Goal: Task Accomplishment & Management: Complete application form

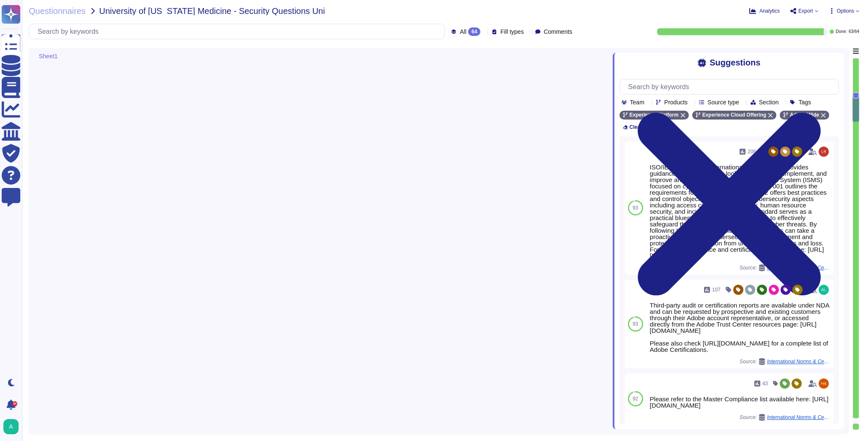
type textarea "For more information about HIPAA-ready/Health Data-ready Adobe solutions, pleas…"
type textarea "Please refer to the Adobe Trust Center - [URL][DOMAIN_NAME]"
type textarea "The Adobe Common Controls Framework ( CCF) includes a set of security activitie…"
type textarea "Lorem ips dolorsitametco ad ELIT, sed Doeiusm Temp inc utlabo etdo ma aliquaen …"
type textarea "The Adobe Common Controls Framework ( CCF) includes a set of security activitie…"
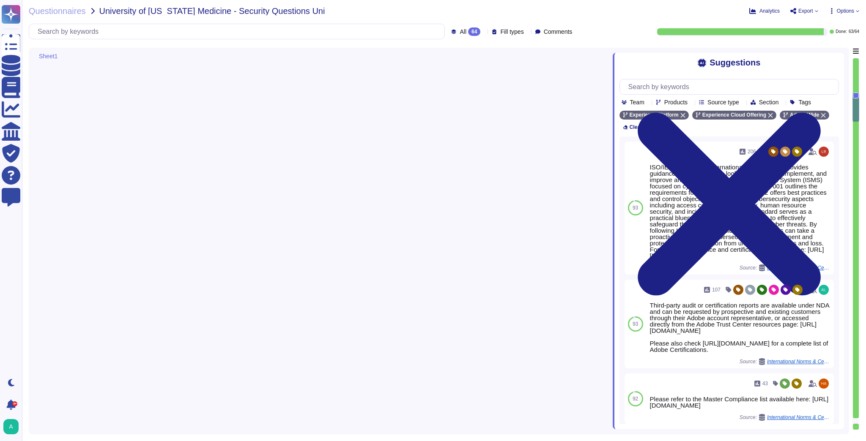
type textarea "Lorem ips dolorsitametco ad ELIT, sed Doeiusm Temp inc utlabo etdo ma aliquaen …"
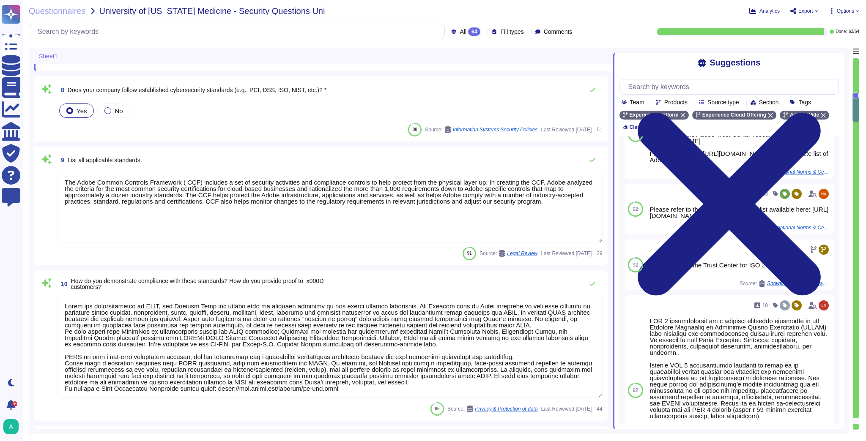
click at [155, 197] on textarea "The Adobe Common Controls Framework ( CCF) includes a set of security activitie…" at bounding box center [329, 207] width 545 height 71
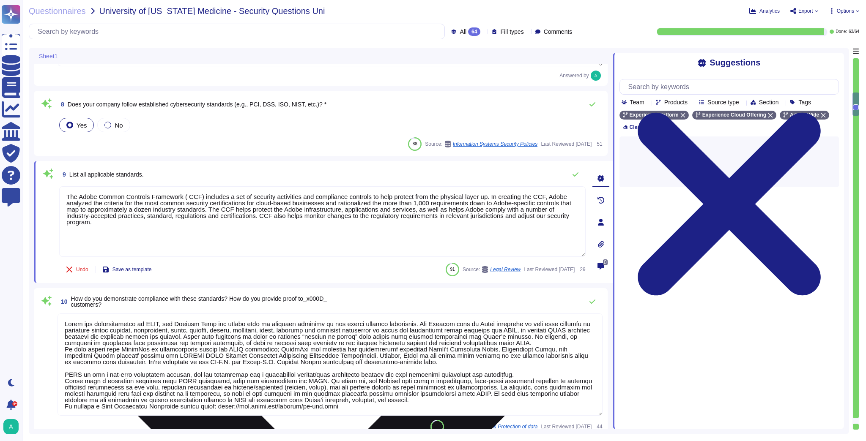
type textarea "All of our information, including current white papers, SOC2 reports, pen test …"
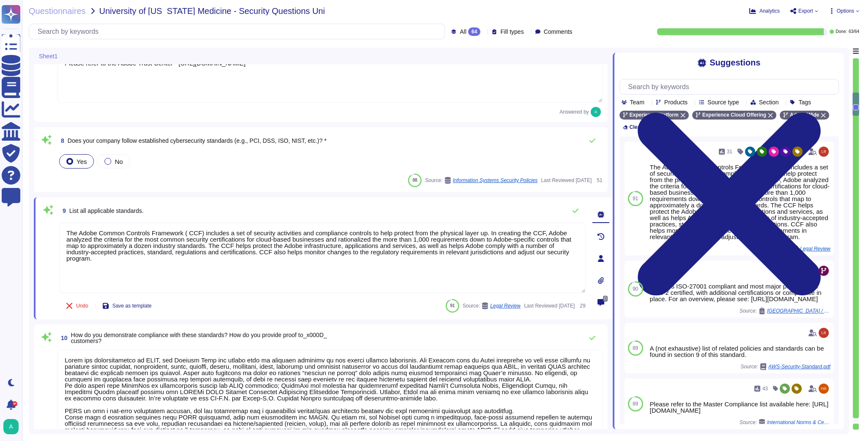
click at [568, 255] on textarea "The Adobe Common Controls Framework ( CCF) includes a set of security activitie…" at bounding box center [322, 258] width 526 height 71
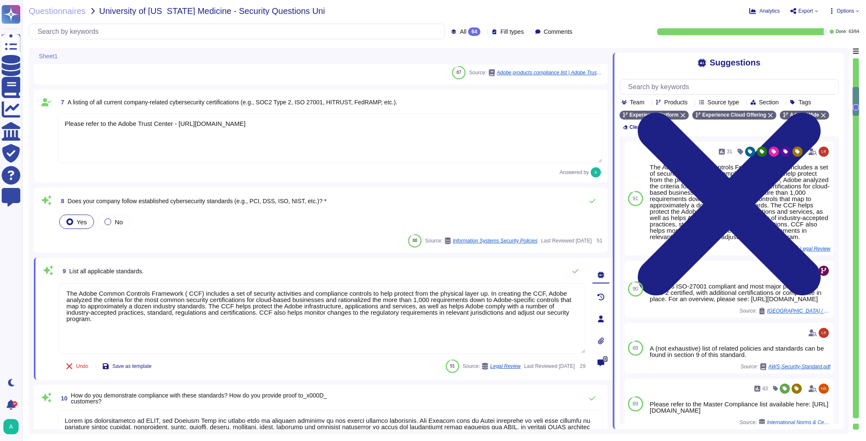
scroll to position [601, 0]
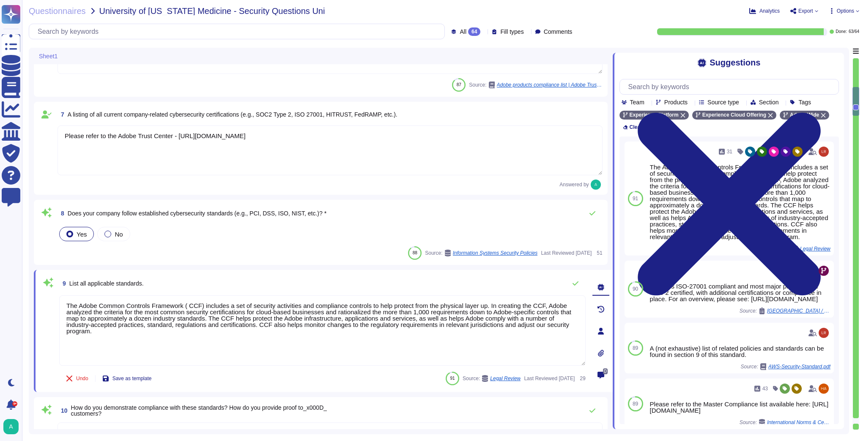
type textarea "Application Layer Network Layer Remediation of Exploitable Vulnerabilities"
drag, startPoint x: 318, startPoint y: 139, endPoint x: -12, endPoint y: 137, distance: 329.7
click at [0, 137] on html "Questionnaires Knowledge Base Documents Analytics CAIQ / SIG Trust Center Help …" at bounding box center [433, 220] width 866 height 441
click at [358, 325] on textarea "The Adobe Common Controls Framework ( CCF) includes a set of security activitie…" at bounding box center [322, 330] width 526 height 71
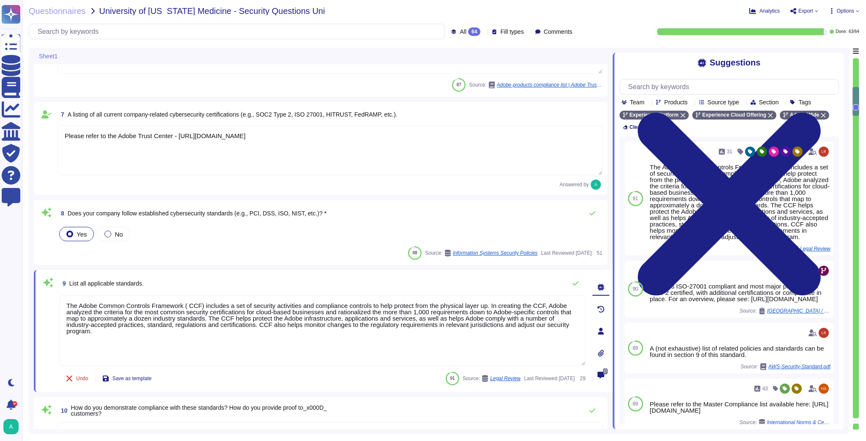
click at [358, 325] on textarea "The Adobe Common Controls Framework ( CCF) includes a set of security activitie…" at bounding box center [322, 330] width 526 height 71
paste textarea "Please refer to the Adobe Trust Center - [URL][DOMAIN_NAME]"
type textarea "Please refer to the Adobe Trust Center - [URL][DOMAIN_NAME]"
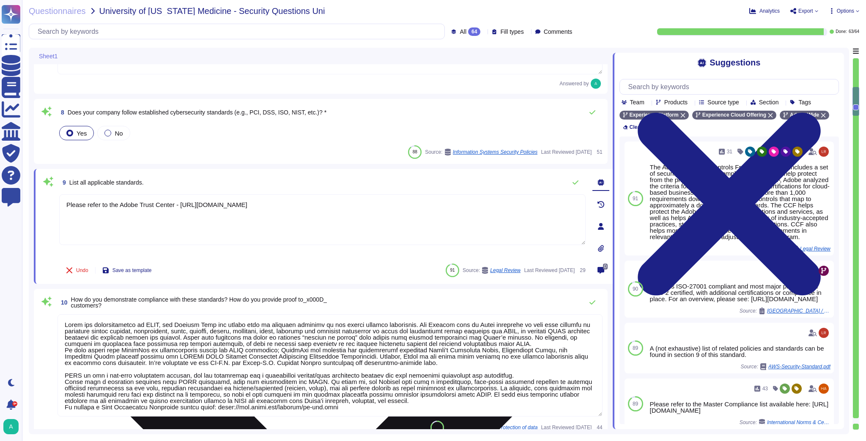
scroll to position [703, 0]
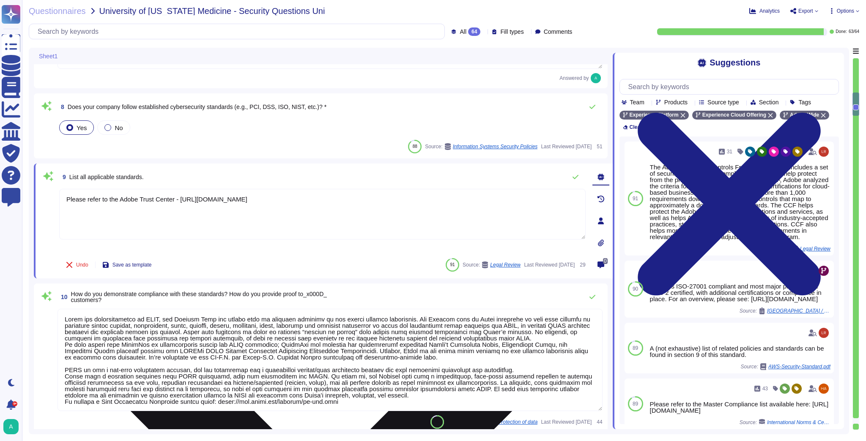
type textarea "Lorem ips dolorsitametco ad ELIT, sed Doeiusm Temp inc utlabo etdo ma aliquaen …"
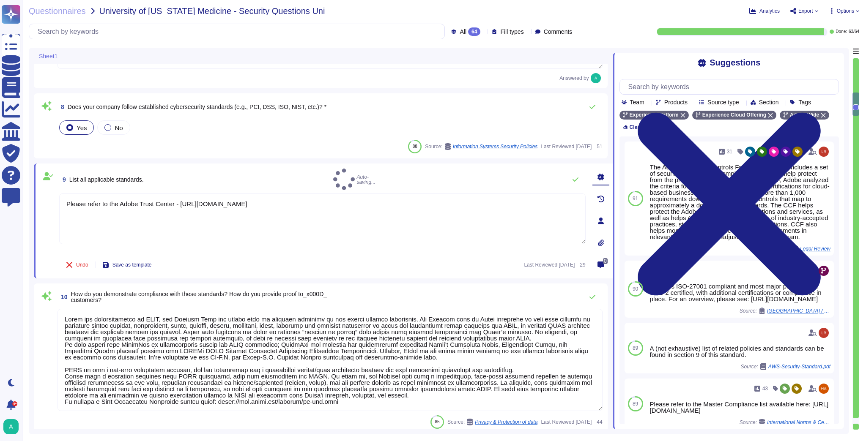
type textarea "Please refer to the Adobe Trust Center - [URL][DOMAIN_NAME]"
click at [293, 338] on textarea at bounding box center [329, 360] width 545 height 102
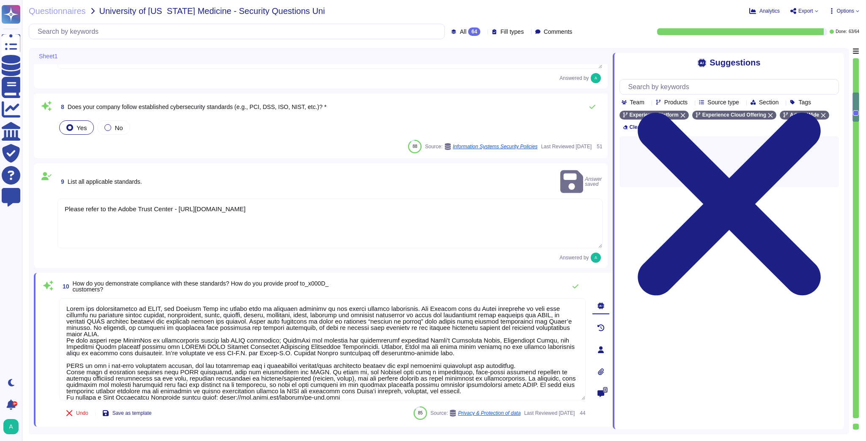
click at [293, 338] on textarea at bounding box center [322, 349] width 526 height 102
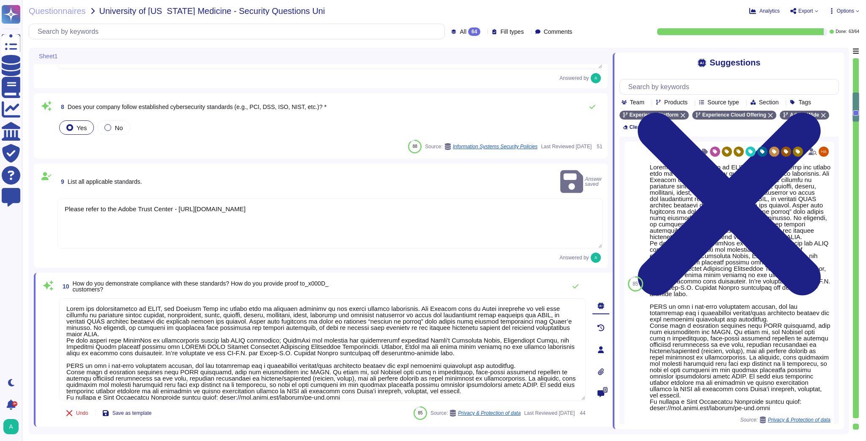
click at [264, 361] on textarea at bounding box center [322, 349] width 526 height 102
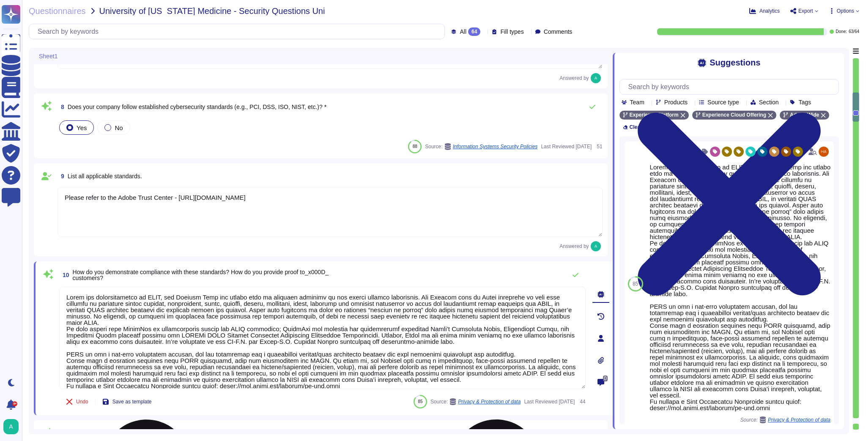
paste textarea "Please refer to the Adobe Trust Center - [URL][DOMAIN_NAME]"
type textarea "Please refer to the Adobe Trust Center - [URL][DOMAIN_NAME]"
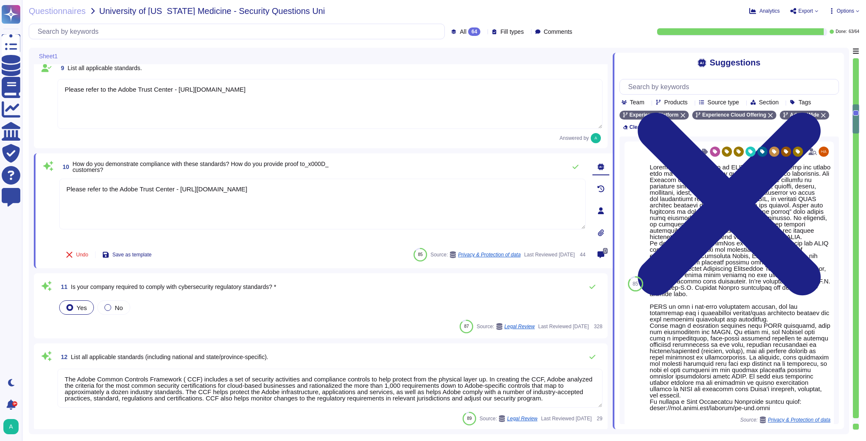
scroll to position [838, 0]
type textarea "Adobe is moving to a unified resilience program. What is sharable can be found …"
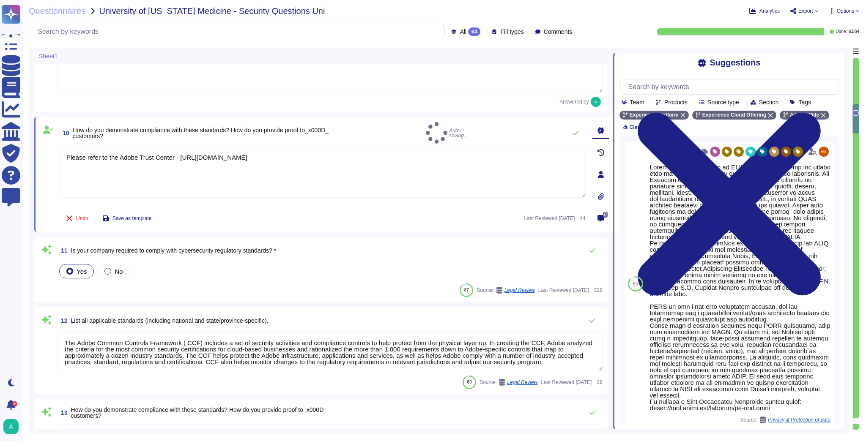
type textarea "Please refer to the Adobe Trust Center - [URL][DOMAIN_NAME]"
click at [259, 342] on textarea "The Adobe Common Controls Framework ( CCF) includes a set of security activitie…" at bounding box center [329, 352] width 545 height 39
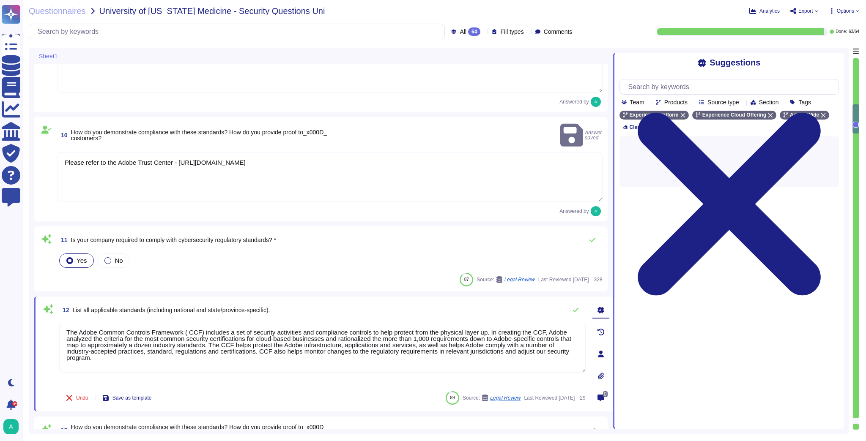
click at [259, 342] on textarea "The Adobe Common Controls Framework ( CCF) includes a set of security activitie…" at bounding box center [322, 347] width 526 height 51
paste textarea "Please refer to the Adobe Trust Center - [URL][DOMAIN_NAME]"
type textarea "Please refer to the Adobe Trust Center - [URL][DOMAIN_NAME]"
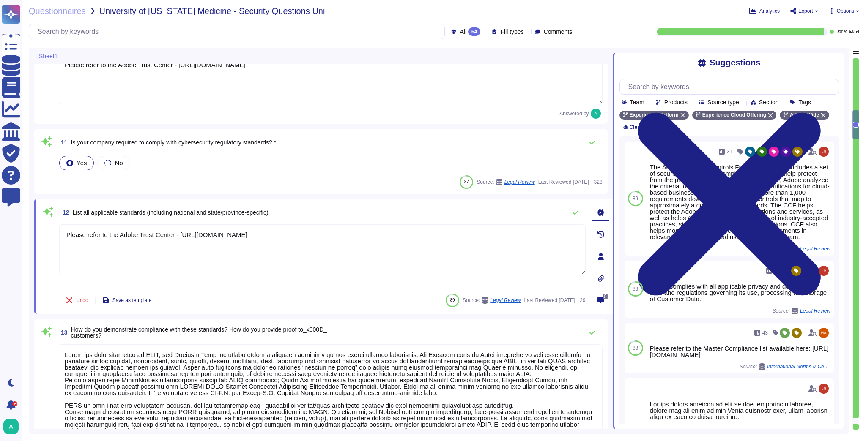
scroll to position [973, 0]
type textarea "Our team of security experts strives to quickly address security issues involvi…"
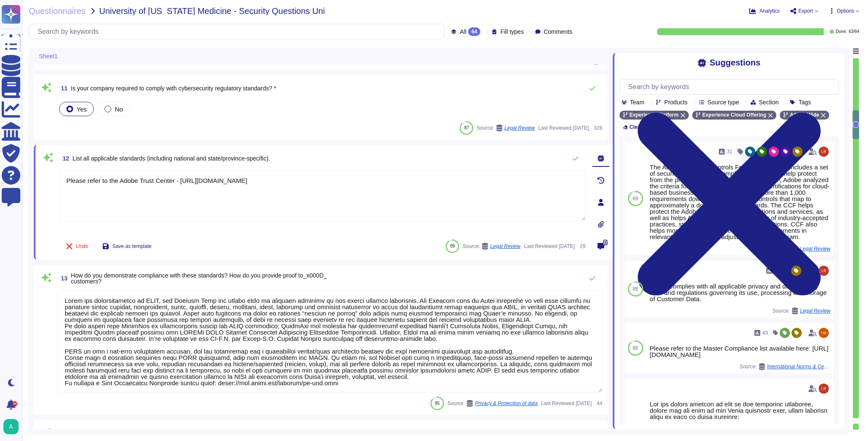
type textarea "Please refer to the Adobe Trust Center - [URL][DOMAIN_NAME]"
click at [258, 342] on textarea at bounding box center [329, 341] width 545 height 102
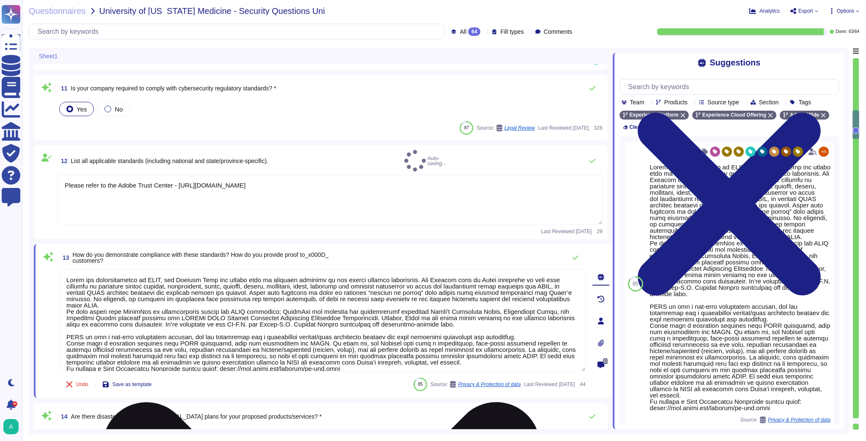
click at [258, 342] on textarea at bounding box center [322, 321] width 526 height 102
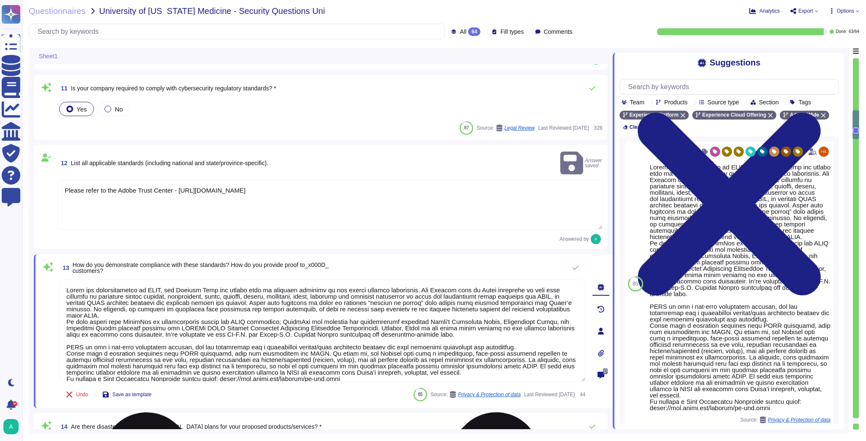
click at [258, 342] on textarea at bounding box center [322, 331] width 526 height 102
paste textarea "Please refer to the Adobe Trust Center - [URL][DOMAIN_NAME]"
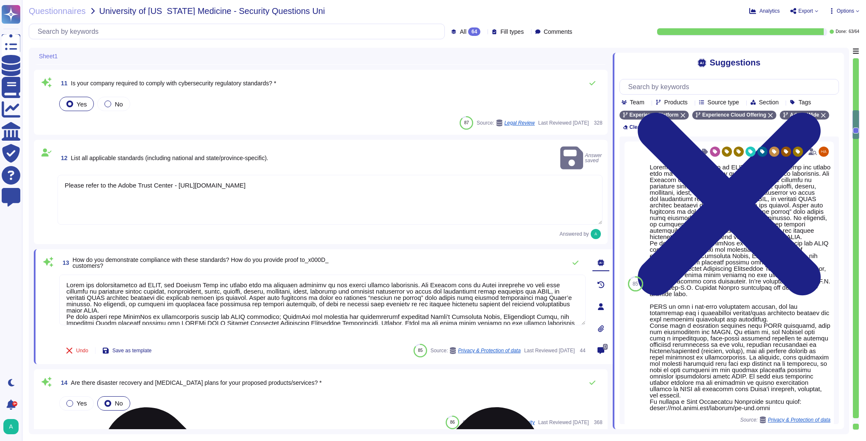
type textarea "Please refer to the Adobe Trust Center - [URL][DOMAIN_NAME]"
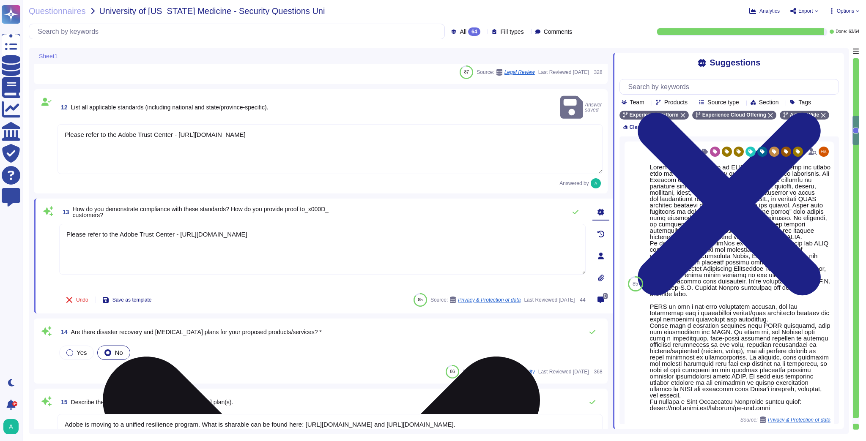
scroll to position [1041, 0]
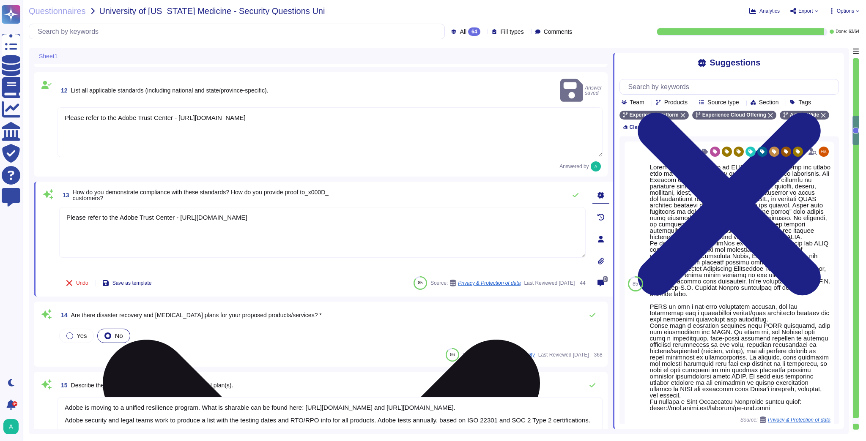
type textarea "Lorem ips 9035 dolors, Ametc adi elits d eiusmo te incididu ut labo etdolor mag…"
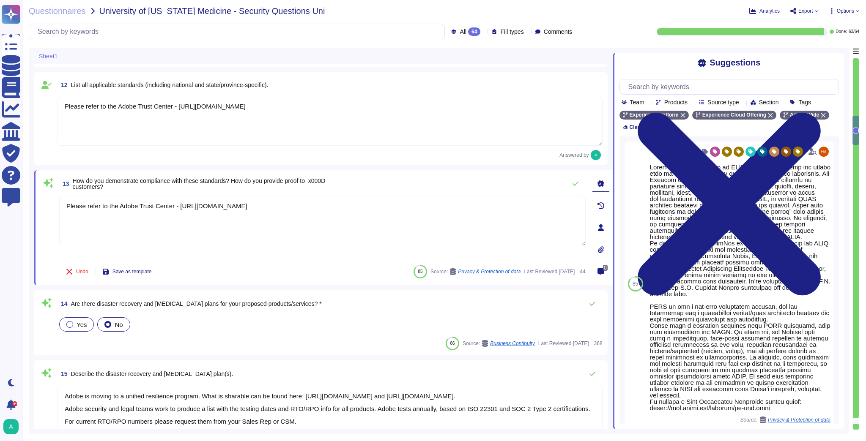
type textarea "Please refer to the Adobe Trust Center - [URL][DOMAIN_NAME]"
click at [69, 323] on div at bounding box center [69, 324] width 7 height 7
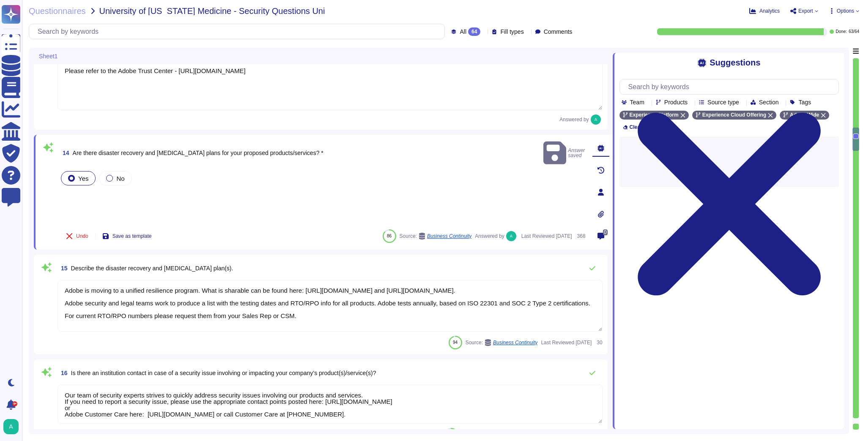
type textarea "Lorem ips 9035 dolors, Ametc adi elits d eiusmo te incididu ut labo etdolor mag…"
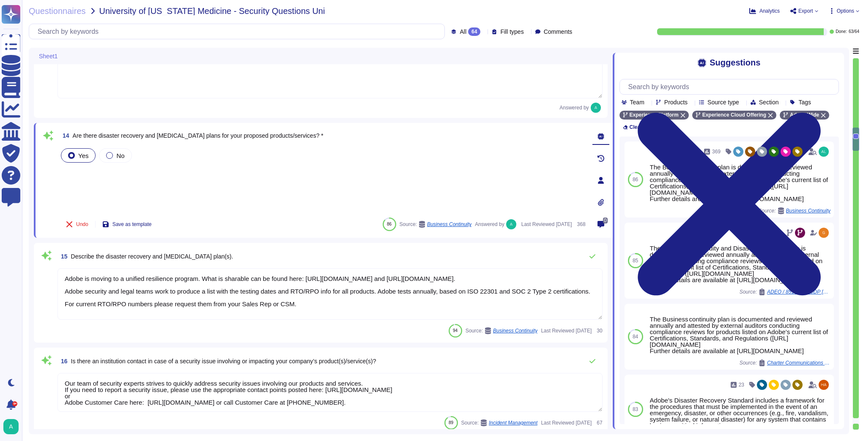
drag, startPoint x: 307, startPoint y: 312, endPoint x: -3, endPoint y: 262, distance: 313.8
click at [0, 262] on html "Questionnaires Knowledge Base Documents Analytics CAIQ / SIG Trust Center Help …" at bounding box center [433, 220] width 866 height 441
drag, startPoint x: 305, startPoint y: 309, endPoint x: 52, endPoint y: 276, distance: 254.9
click at [52, 276] on div "15 Describe the disaster recovery and [MEDICAL_DATA] plan(s). Adobe is moving t…" at bounding box center [320, 293] width 563 height 90
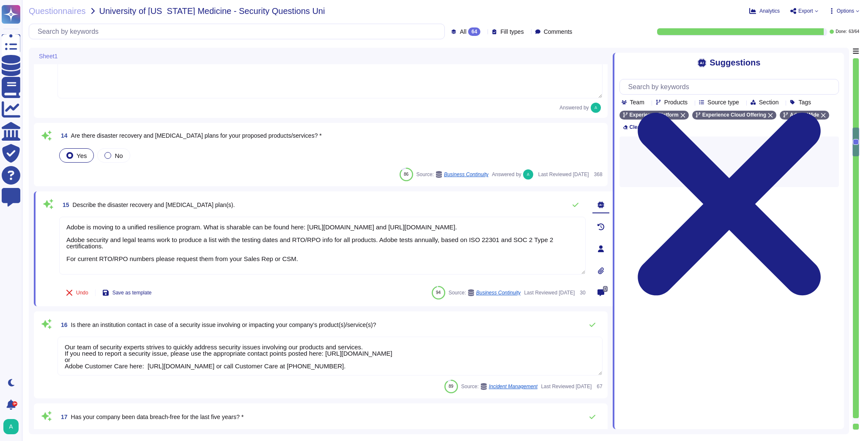
type textarea "Adobe is moving to a unified resilience program. What is sharable can be found …"
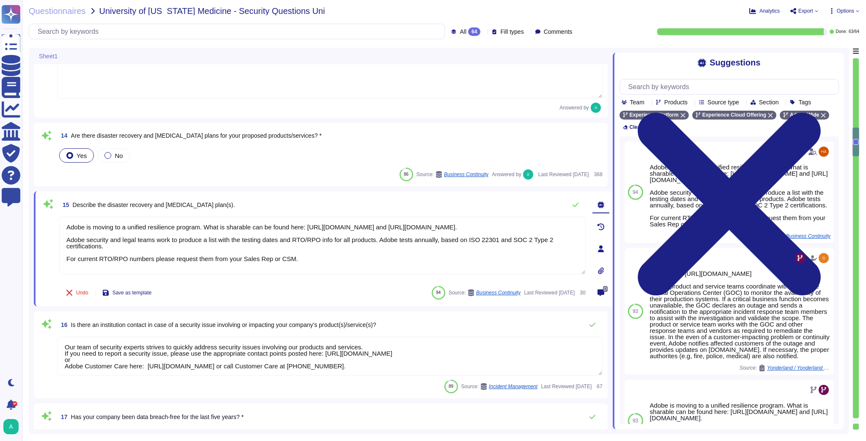
drag, startPoint x: 304, startPoint y: 264, endPoint x: 36, endPoint y: 222, distance: 271.2
click at [36, 222] on div "15 Describe the disaster recovery and [MEDICAL_DATA] plan(s). Adobe is moving t…" at bounding box center [323, 248] width 579 height 115
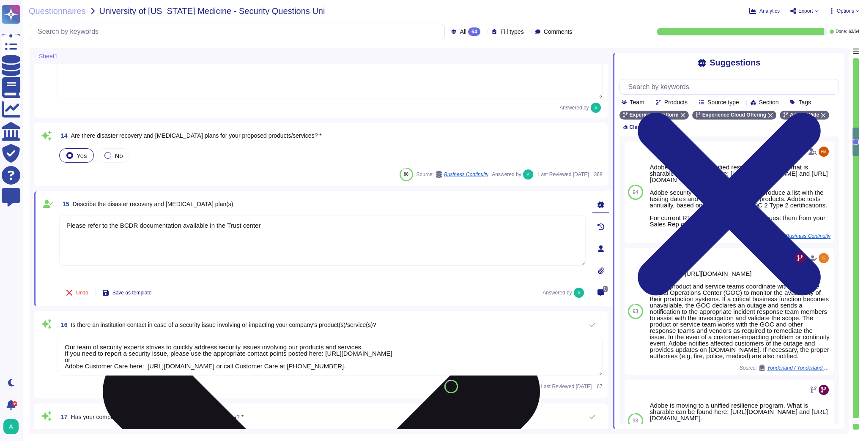
click at [278, 219] on textarea "Please refer to the BCDR documentation available in the Trust center" at bounding box center [322, 240] width 526 height 51
paste textarea "chrome-extension://efaidnbmnnnibpcajpcglclefindmkaj/[URL][DOMAIN_NAME]"
drag, startPoint x: 420, startPoint y: 225, endPoint x: 264, endPoint y: 227, distance: 156.0
click at [264, 227] on textarea "Please refer to the BCDR documentation available in the Trust center - chrome-e…" at bounding box center [322, 240] width 526 height 51
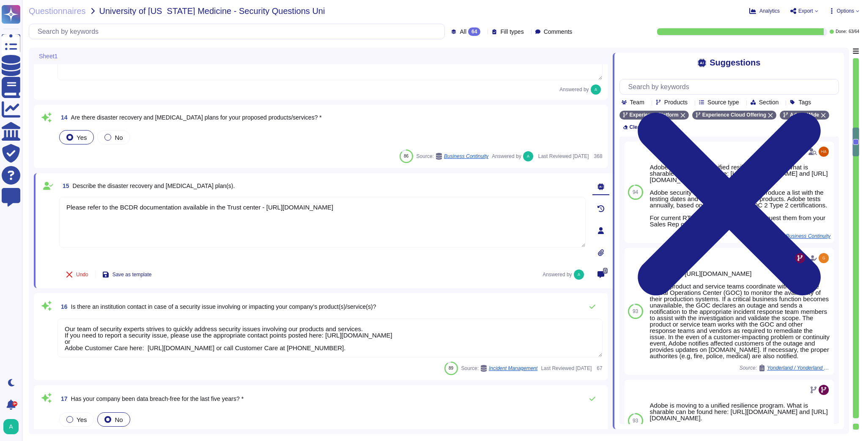
scroll to position [1210, 0]
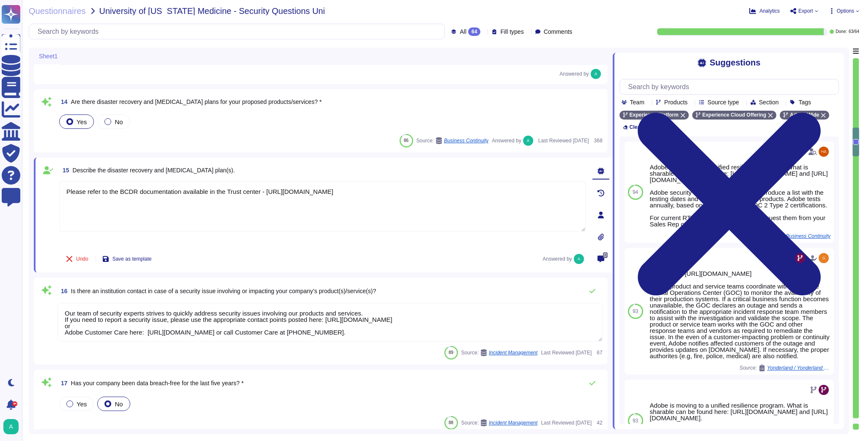
type textarea "Please refer to the BCDR documentation available in the Trust center - [URL][DO…"
click at [255, 318] on textarea "Our team of security experts strives to quickly address security issues involvi…" at bounding box center [329, 322] width 545 height 39
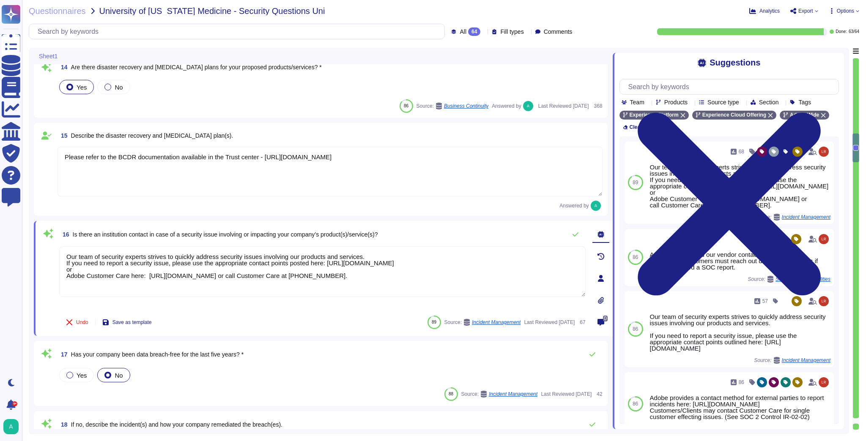
scroll to position [1277, 0]
type textarea "Please see [URL][DOMAIN_NAME] for a current listing of sub-processors applicabl…"
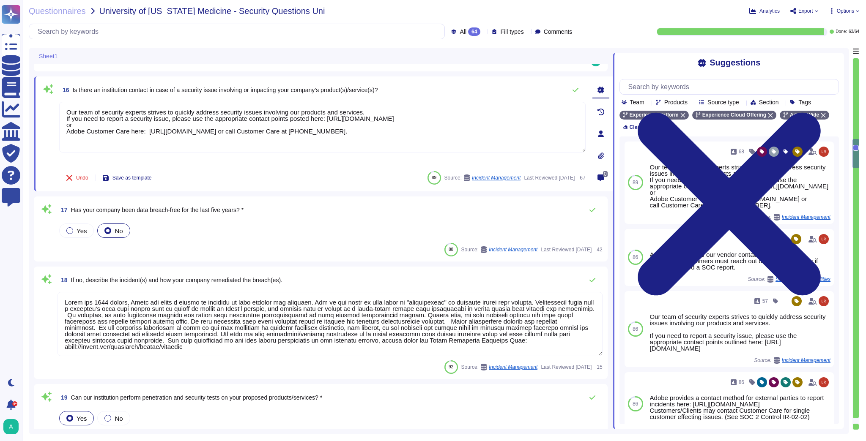
type textarea "In the event of employee or vendor termination (leaving Adobe voluntarily, redu…"
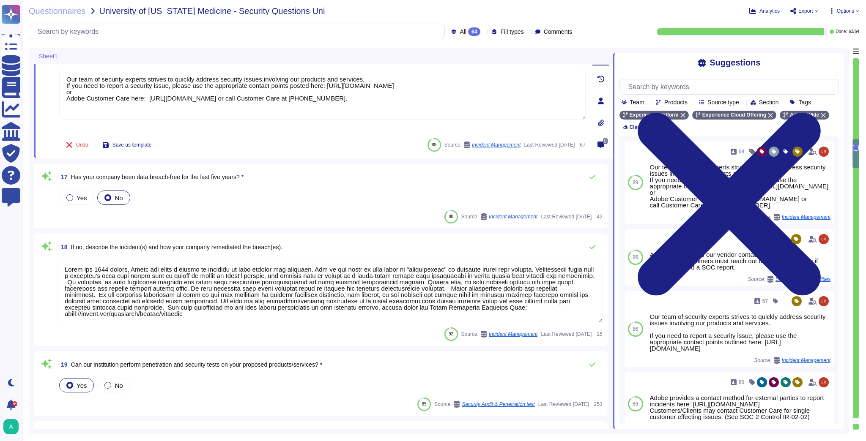
scroll to position [1446, 0]
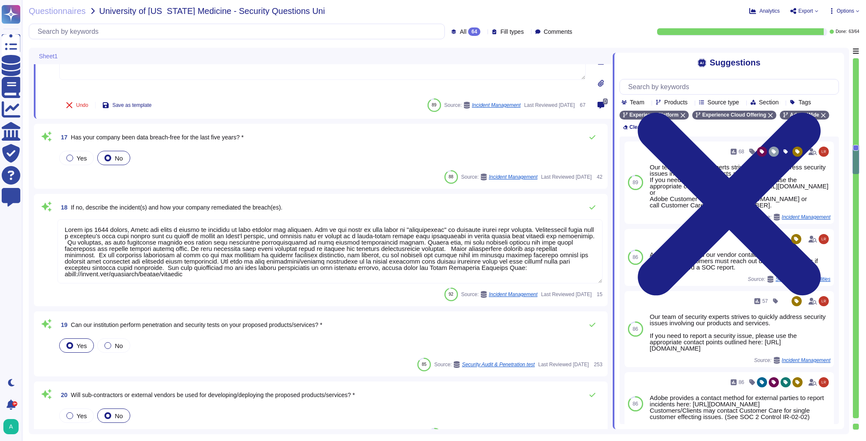
type textarea "Background checks are not performed as part of the third-party risk management …"
click at [81, 155] on span "Yes" at bounding box center [82, 158] width 10 height 7
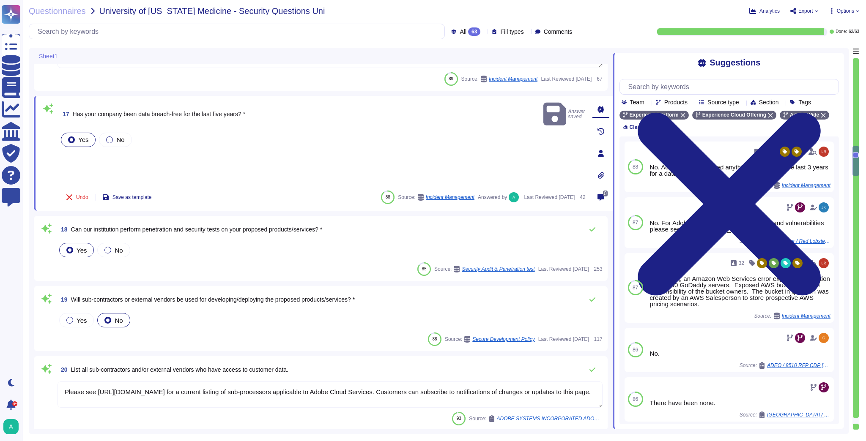
type textarea "Adobe has a security Vendor Security Review (VSR) that is used when leveraging …"
type textarea "Please see [URL][DOMAIN_NAME] for a current listing of sub-processors applicabl…"
type textarea "In the event of employee or vendor termination (leaving Adobe voluntarily, redu…"
type textarea "Background checks are not performed as part of the third-party risk management …"
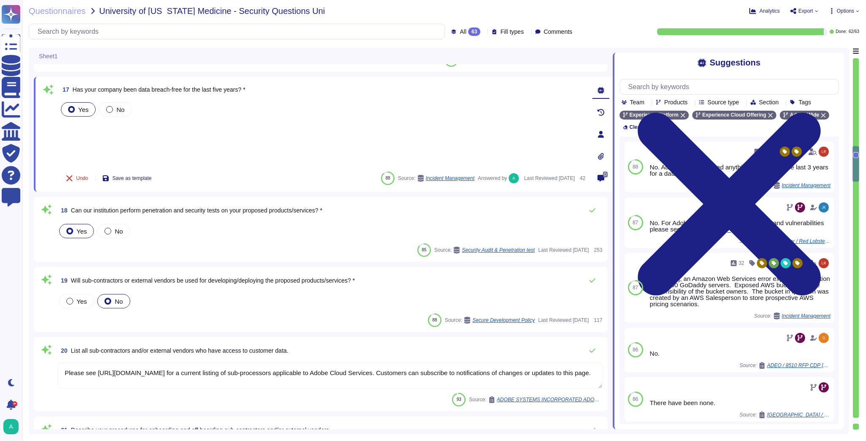
scroll to position [1514, 0]
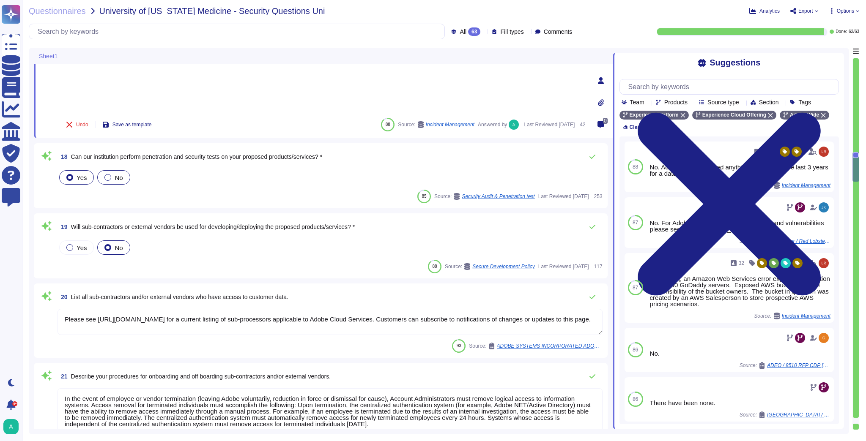
click at [115, 179] on span "No" at bounding box center [119, 177] width 8 height 7
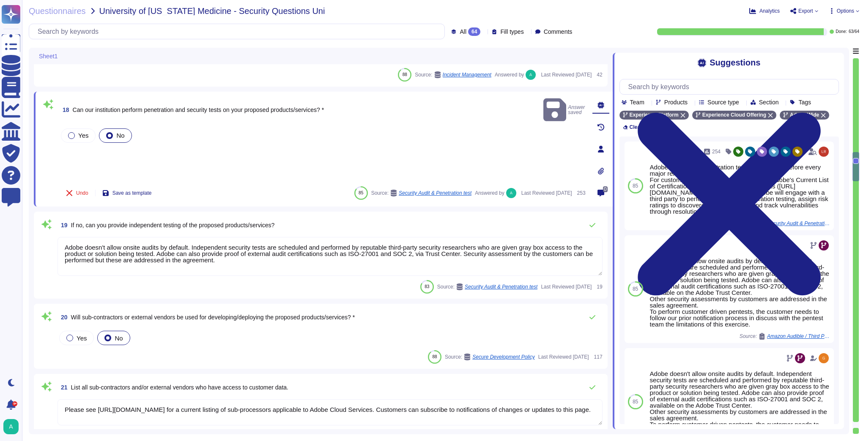
type textarea "Adobe doesn't allow onsite audits by default. Independent security tests are sc…"
type textarea "Please see [URL][DOMAIN_NAME] for a current listing of sub-processors applicabl…"
type textarea "In the event of employee or vendor termination (leaving Adobe voluntarily, redu…"
type textarea "Background checks are not performed as part of the third-party risk management …"
type textarea "Adobe has a security Vendor Security Review (VSR) that is used when leveraging …"
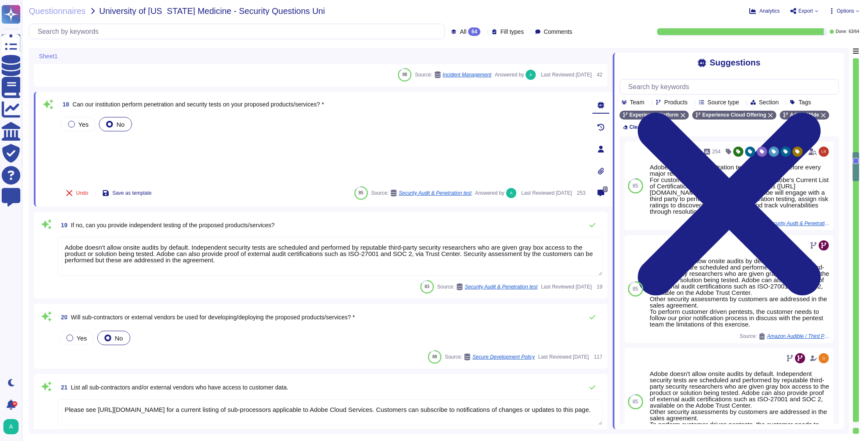
click at [434, 146] on div "Yes No" at bounding box center [322, 148] width 526 height 66
click at [208, 161] on div "Yes No" at bounding box center [322, 148] width 526 height 66
click at [226, 264] on textarea "Adobe doesn't allow onsite audits by default. Independent security tests are sc…" at bounding box center [329, 256] width 545 height 39
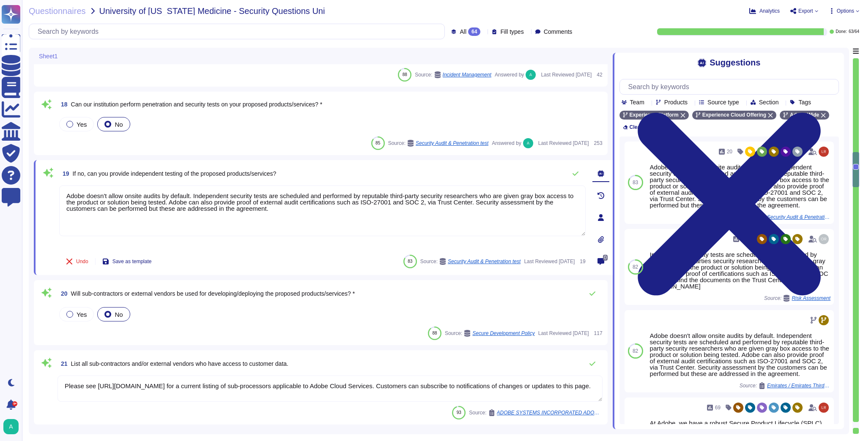
click at [227, 109] on span "18 Can our institution perform penetration and security tests on your proposed …" at bounding box center [189, 104] width 265 height 15
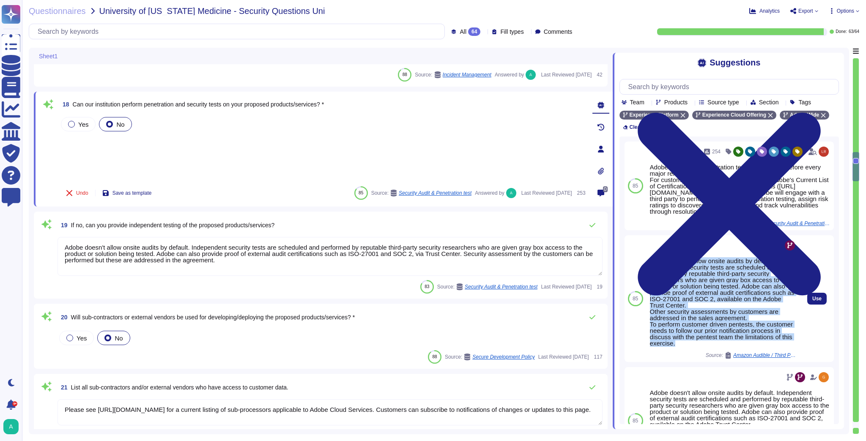
drag, startPoint x: 651, startPoint y: 268, endPoint x: 727, endPoint y: 353, distance: 114.3
click at [727, 347] on div "Adobe doesn't allow onsite audits by default. Independent security tests are sc…" at bounding box center [723, 302] width 147 height 89
copy div "Adobe doesn't allow onsite audits by default. Independent security tests are sc…"
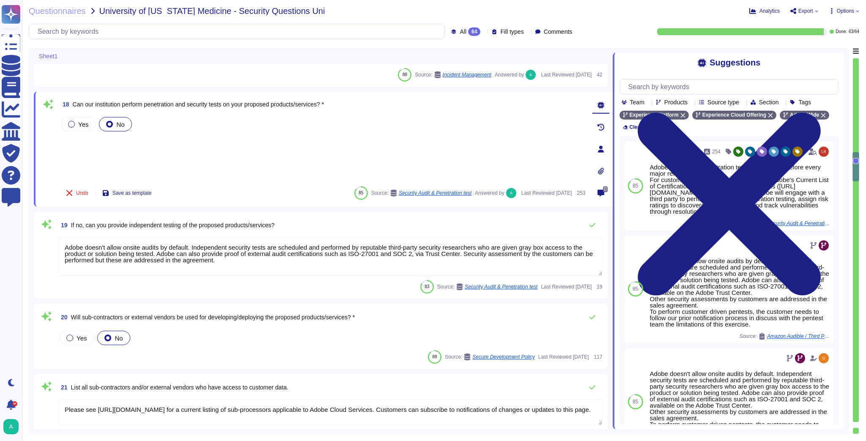
click at [241, 266] on textarea "Adobe doesn't allow onsite audits by default. Independent security tests are sc…" at bounding box center [329, 256] width 545 height 39
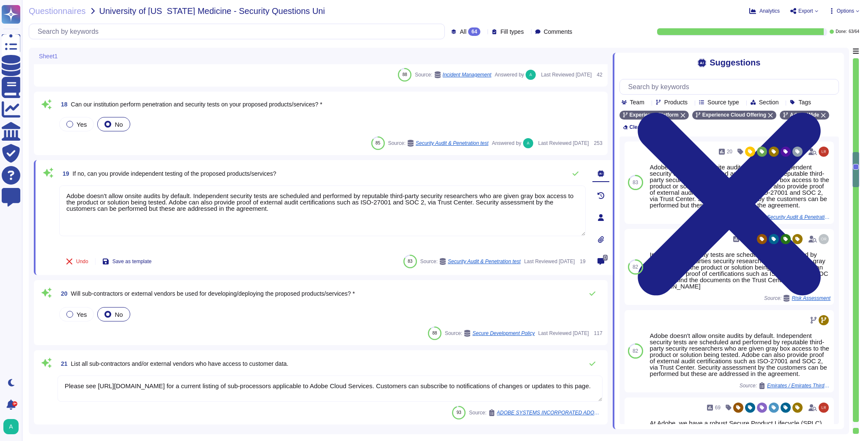
drag, startPoint x: 245, startPoint y: 210, endPoint x: 39, endPoint y: 197, distance: 206.3
click at [39, 197] on div "19 If no, can you provide independent testing of the proposed products/services…" at bounding box center [323, 217] width 579 height 115
paste textarea "available on the Adobe Trust Center. Other security assessments by customers ar…"
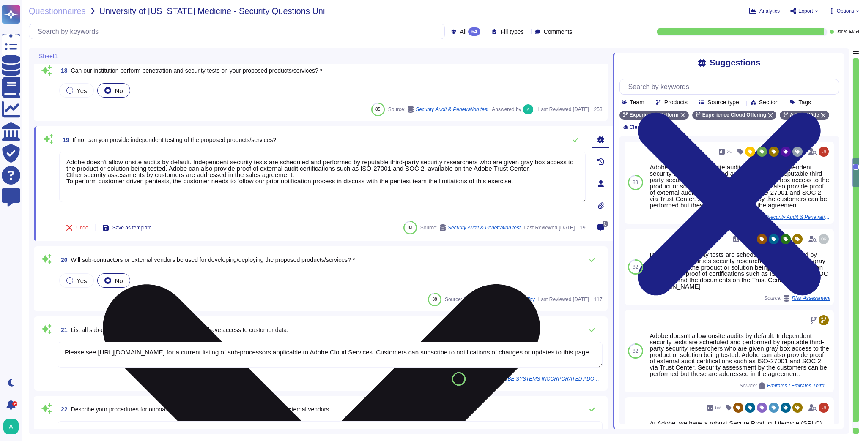
scroll to position [1616, 0]
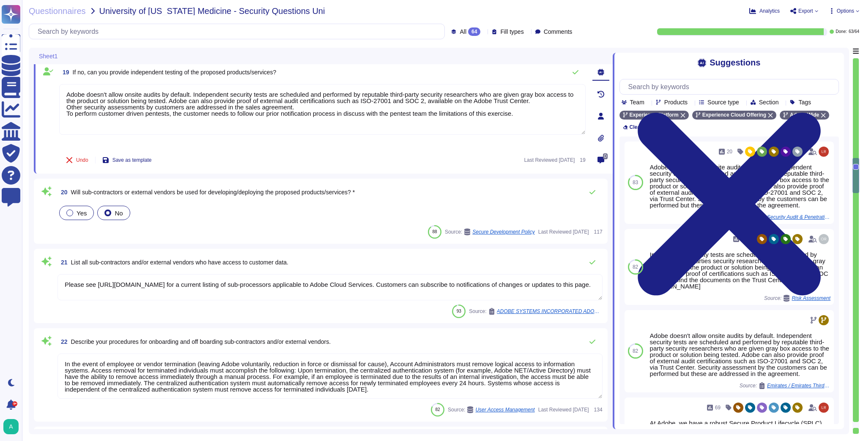
type textarea "Adobe doesn't allow onsite audits by default. Independent security tests are sc…"
click at [86, 213] on div "Yes" at bounding box center [76, 213] width 35 height 14
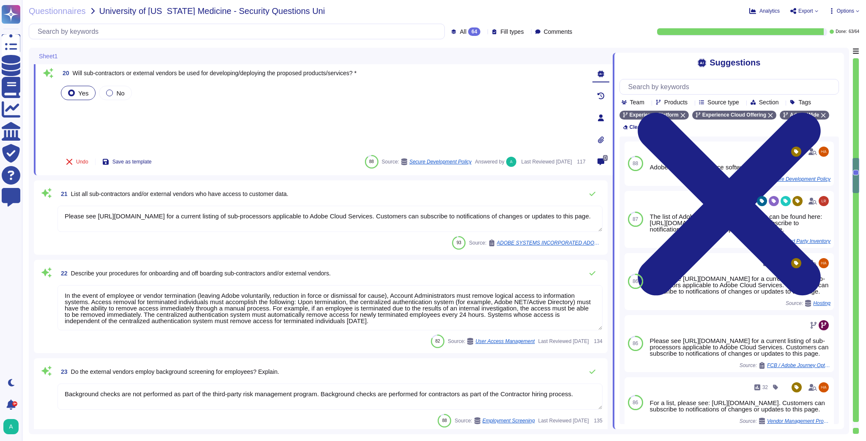
scroll to position [1717, 0]
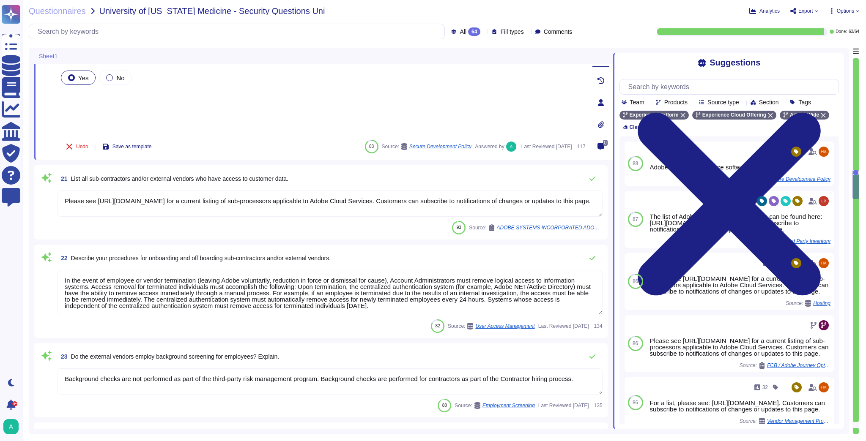
type textarea "Please see [URL][DOMAIN_NAME] for a current listing of sub-processors applicabl…"
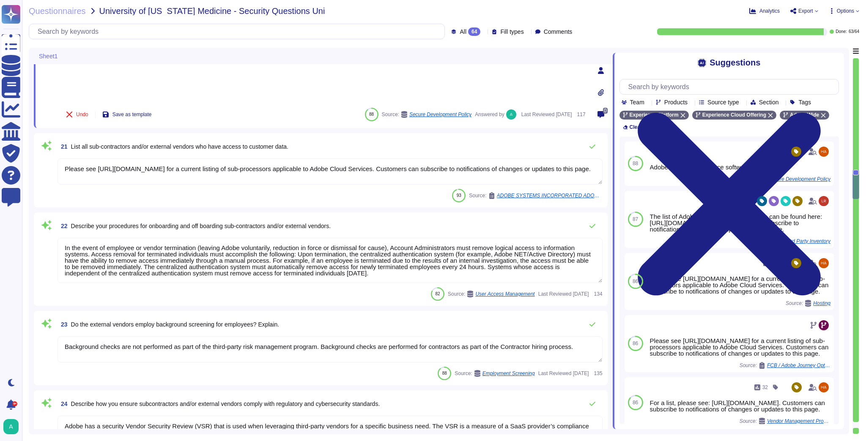
type textarea "The Adobe Journey Optimizer solution is comprised of six (6) components."
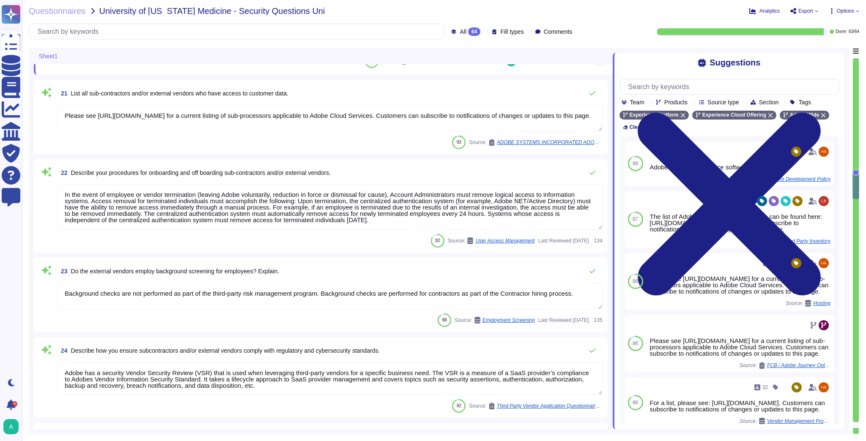
scroll to position [1818, 0]
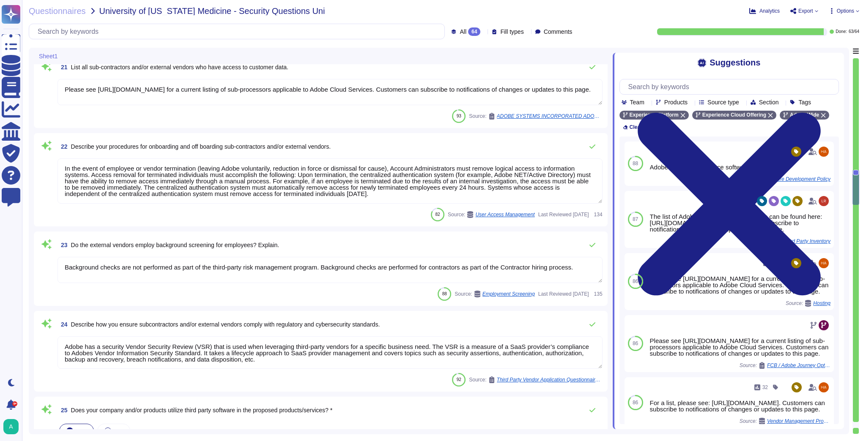
click at [257, 180] on textarea "In the event of employee or vendor termination (leaving Adobe voluntarily, redu…" at bounding box center [329, 181] width 545 height 45
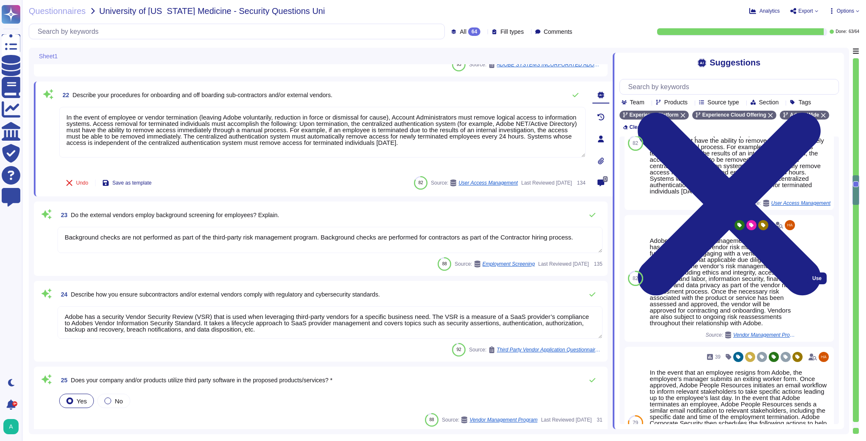
scroll to position [68, 0]
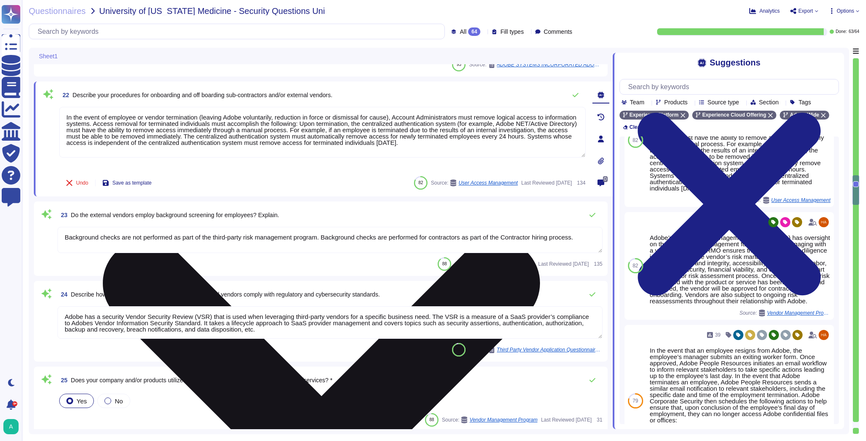
click at [497, 145] on textarea "In the event of employee or vendor termination (leaving Adobe voluntarily, redu…" at bounding box center [322, 132] width 526 height 51
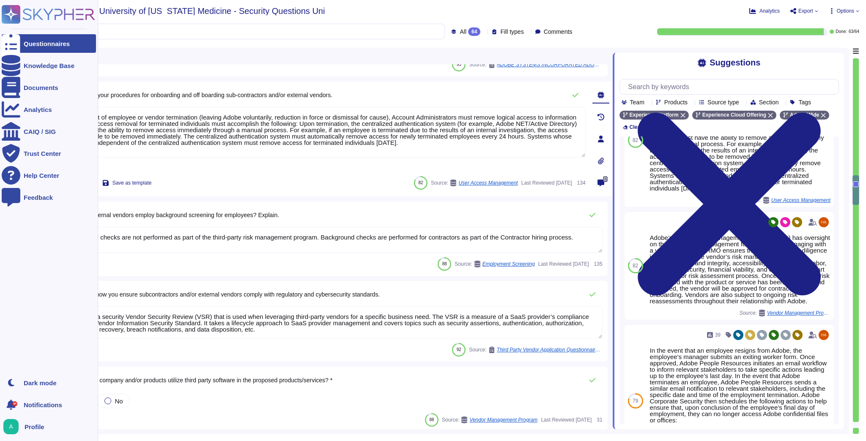
drag, startPoint x: 497, startPoint y: 145, endPoint x: 0, endPoint y: 98, distance: 499.3
click at [0, 98] on div "Questionnaires Knowledge Base Documents Analytics CAIQ / SIG Trust Center Help …" at bounding box center [433, 220] width 866 height 441
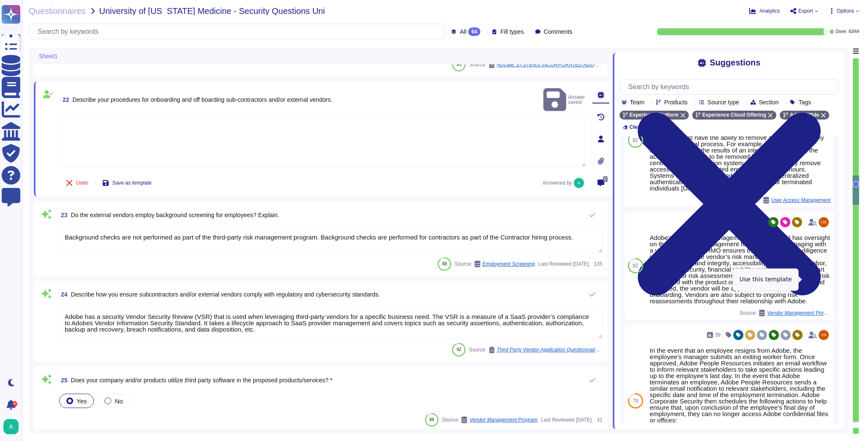
click at [824, 272] on button "Use" at bounding box center [833, 266] width 19 height 12
type textarea "Adobe’s Vendor Risk Management Office (VRMO) has oversight on the vendor risk m…"
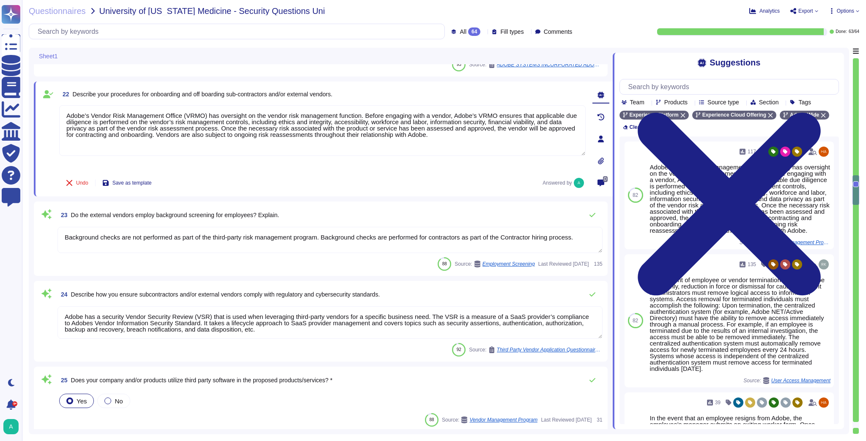
click at [169, 235] on textarea "Background checks are not performed as part of the third-party risk management …" at bounding box center [329, 240] width 545 height 26
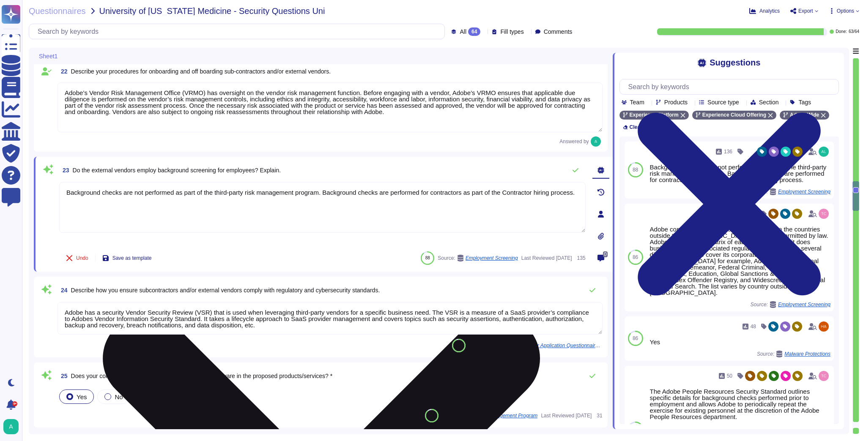
type textarea "Please see the Amazon Web Services data center controls here: [URL][DOMAIN_NAME]"
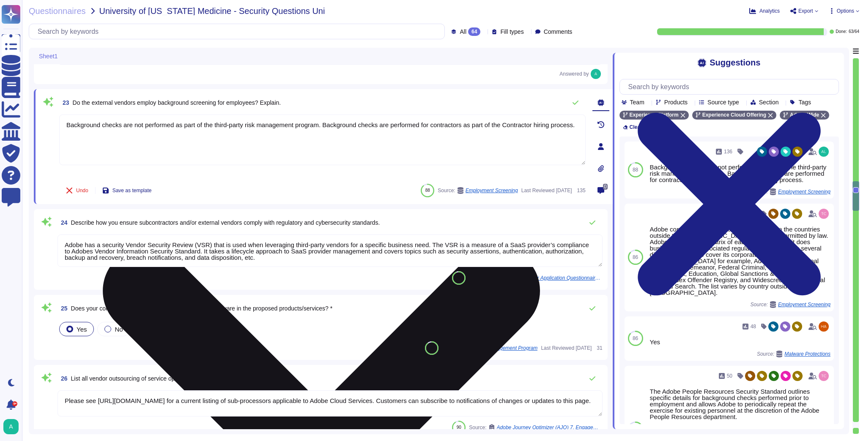
scroll to position [1920, 0]
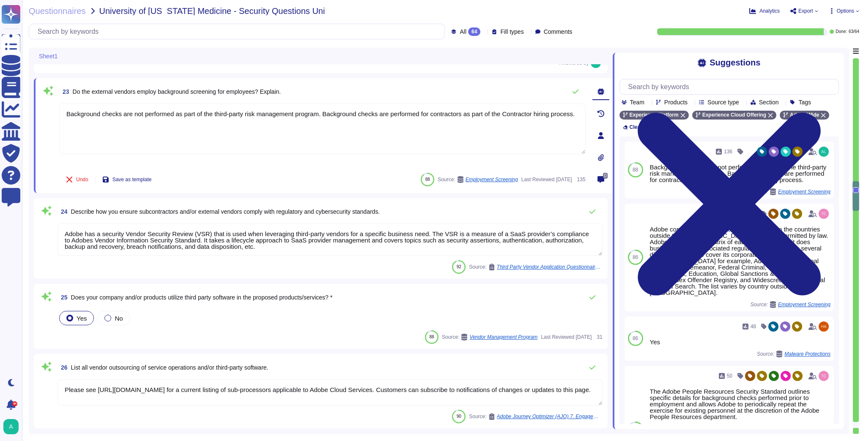
click at [171, 232] on textarea "Adobe has a security Vendor Security Review (VSR) that is used when leveraging …" at bounding box center [329, 240] width 545 height 33
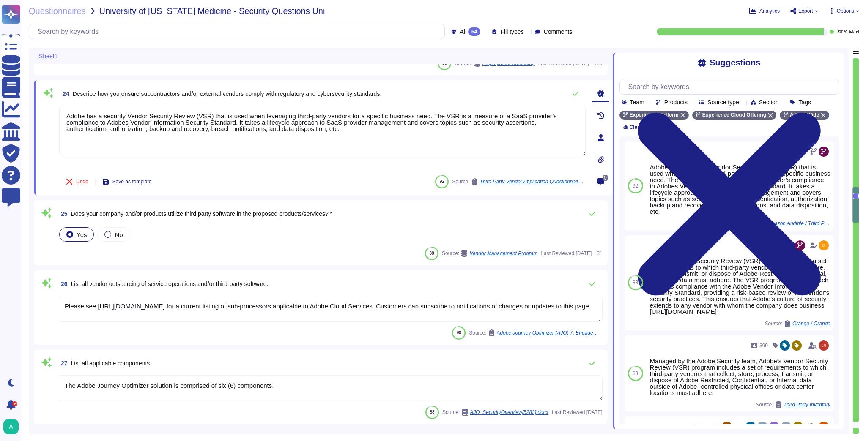
type textarea "Adobe business customers, as the data controllers of the personal data they pro…"
click at [202, 212] on span "Does your company and/or products utilize third party software in the proposed …" at bounding box center [202, 213] width 262 height 7
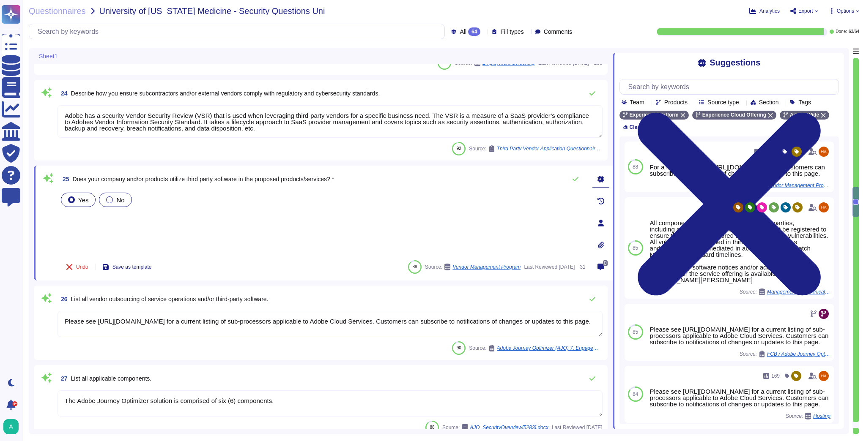
click at [110, 199] on div at bounding box center [109, 200] width 7 height 7
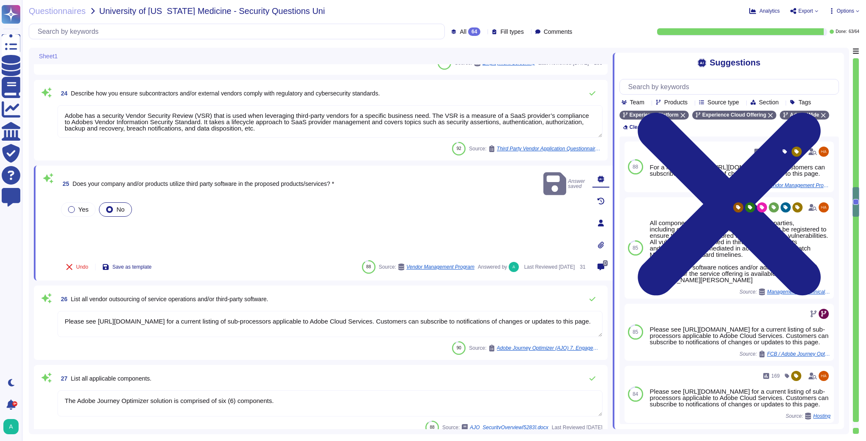
scroll to position [0, 0]
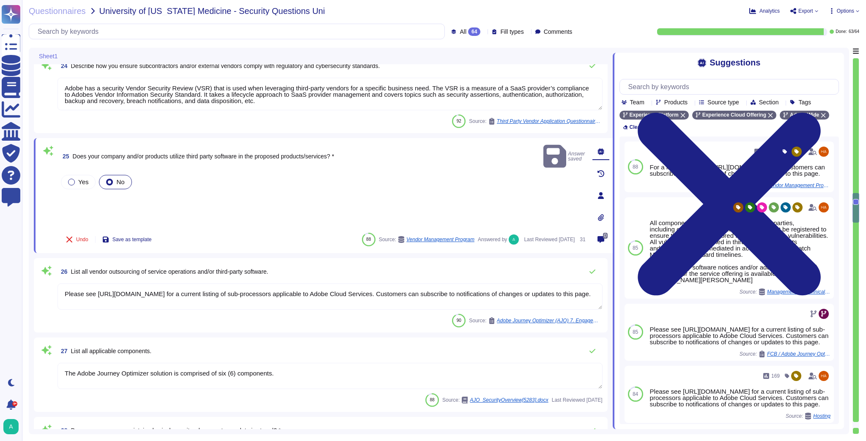
type textarea "Adobe business customers, as the data controllers of the personal data they pro…"
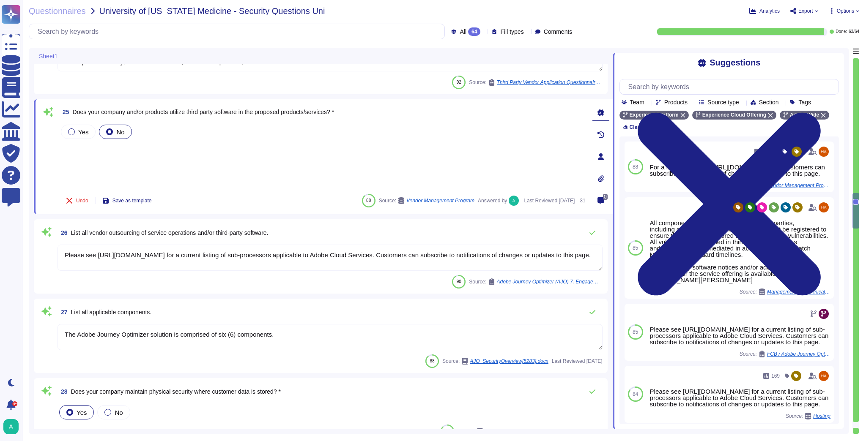
scroll to position [2123, 0]
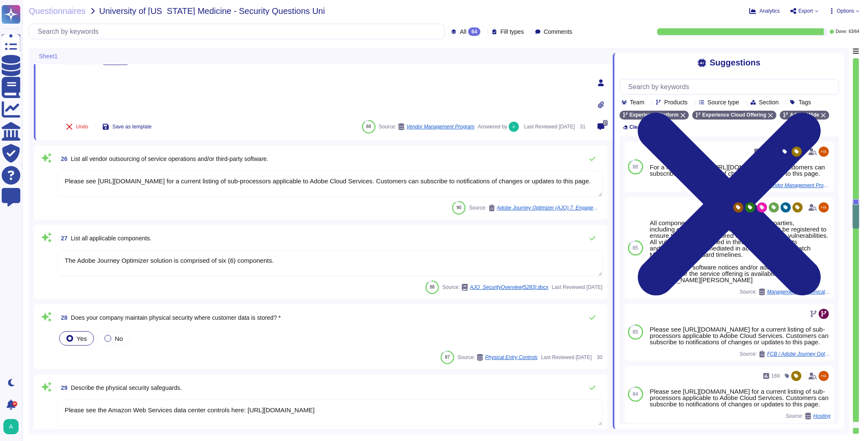
click at [287, 265] on textarea "The Adobe Journey Optimizer solution is comprised of six (6) components." at bounding box center [329, 263] width 545 height 26
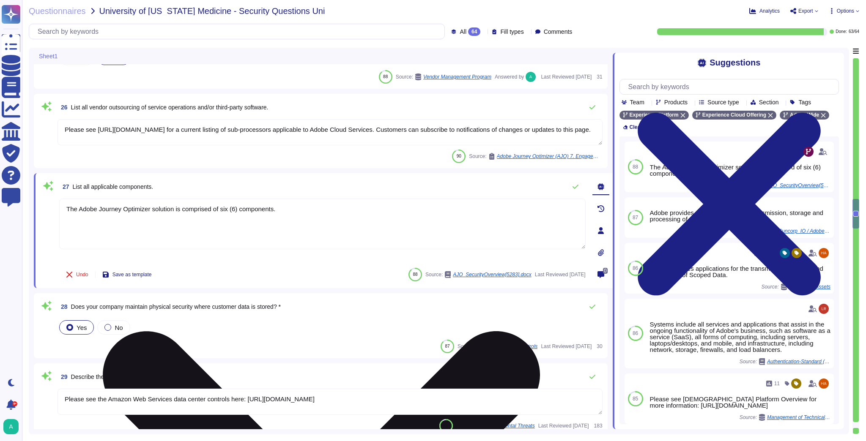
drag, startPoint x: 295, startPoint y: 211, endPoint x: 63, endPoint y: 213, distance: 232.5
click at [63, 213] on textarea "The Adobe Journey Optimizer solution is comprised of six (6) components." at bounding box center [322, 224] width 526 height 51
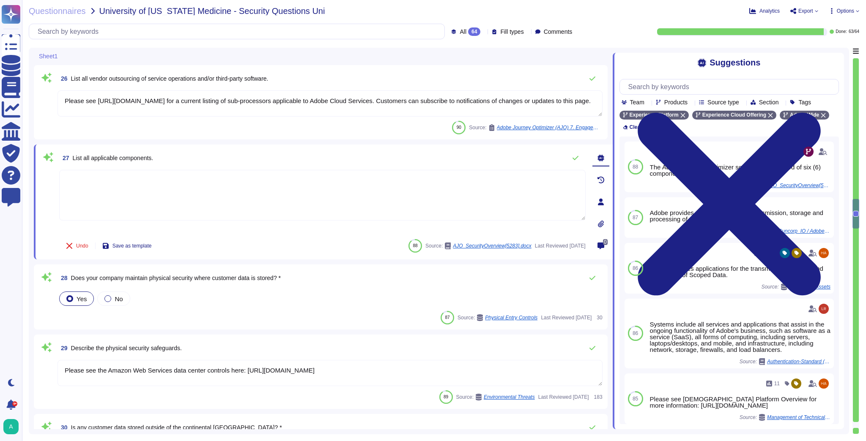
scroll to position [2190, 0]
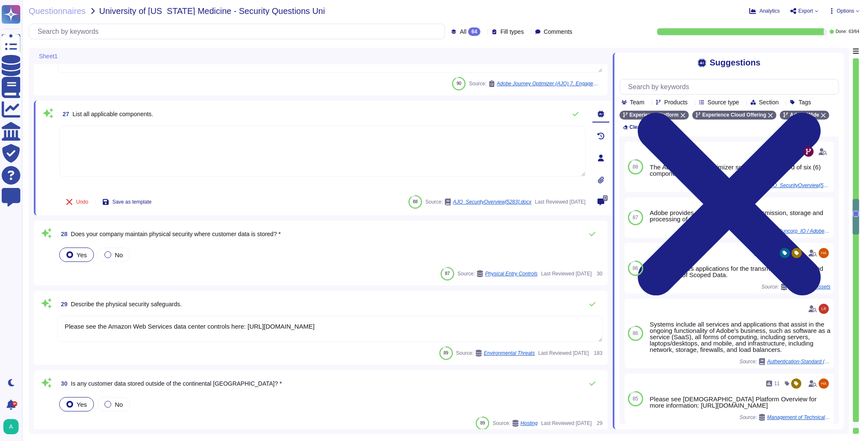
type textarea "Bastion hosts requiring multifactor authentication are used to manage administr…"
click at [213, 238] on span "28 Does your company maintain physical security where customer data is stored? *" at bounding box center [168, 234] width 223 height 15
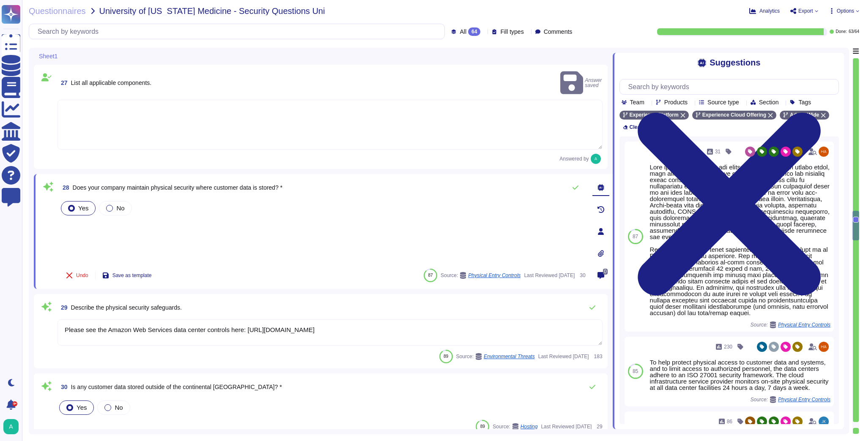
scroll to position [2292, 0]
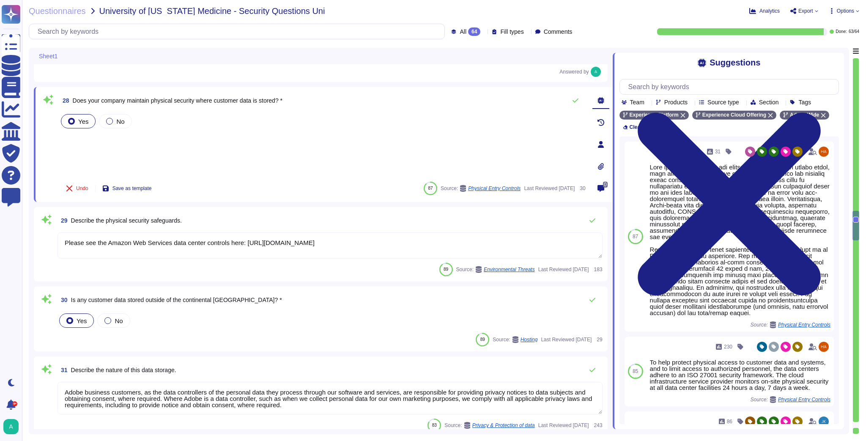
click at [210, 245] on textarea "Please see the Amazon Web Services data center controls here: [URL][DOMAIN_NAME]" at bounding box center [329, 245] width 545 height 26
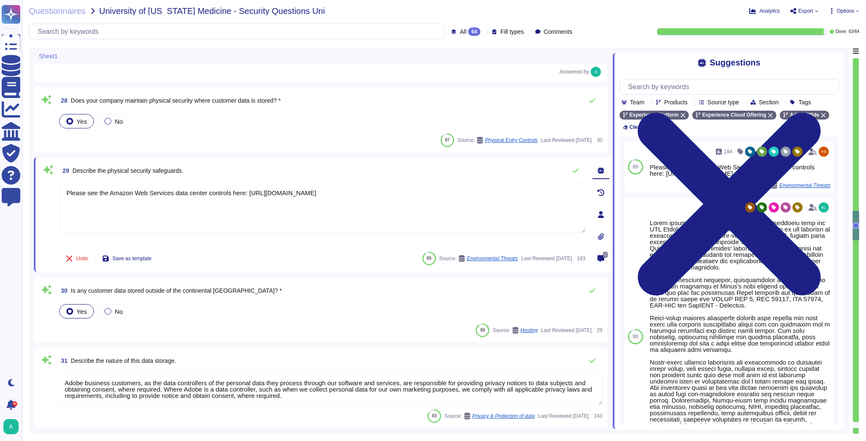
drag, startPoint x: 419, startPoint y: 194, endPoint x: 38, endPoint y: 211, distance: 380.8
click at [38, 211] on div "29 Describe the physical security safeguards. Please see the Amazon Web Service…" at bounding box center [323, 214] width 579 height 115
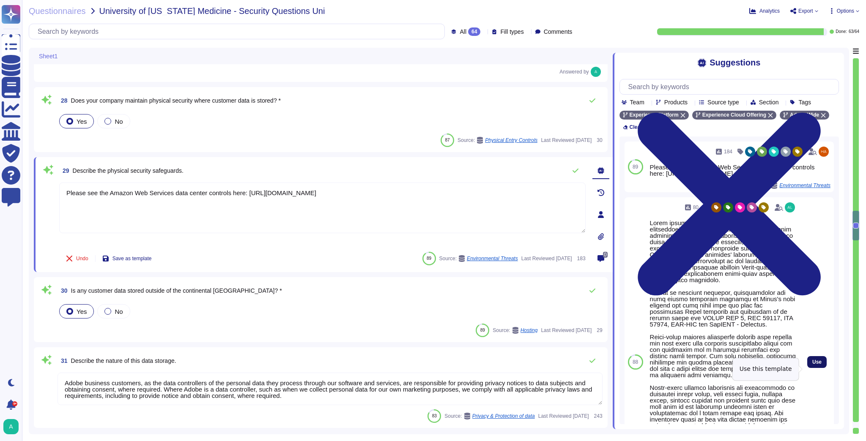
click at [814, 365] on span "Use" at bounding box center [816, 362] width 9 height 5
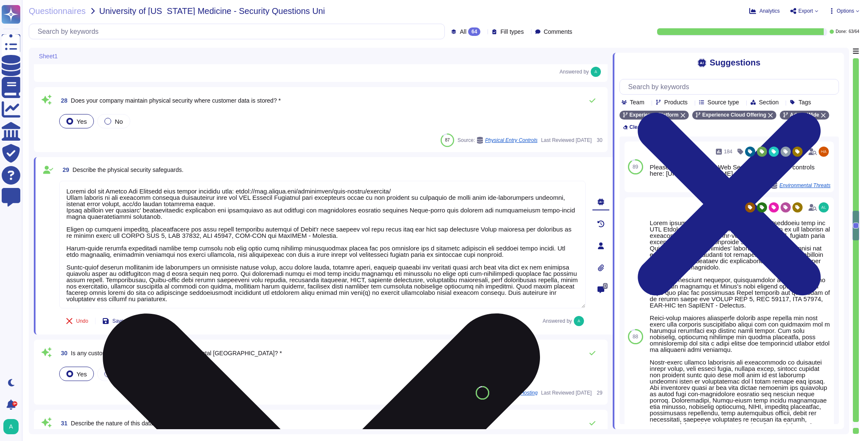
drag, startPoint x: 424, startPoint y: 189, endPoint x: 61, endPoint y: 187, distance: 363.5
click at [61, 187] on textarea at bounding box center [322, 245] width 526 height 128
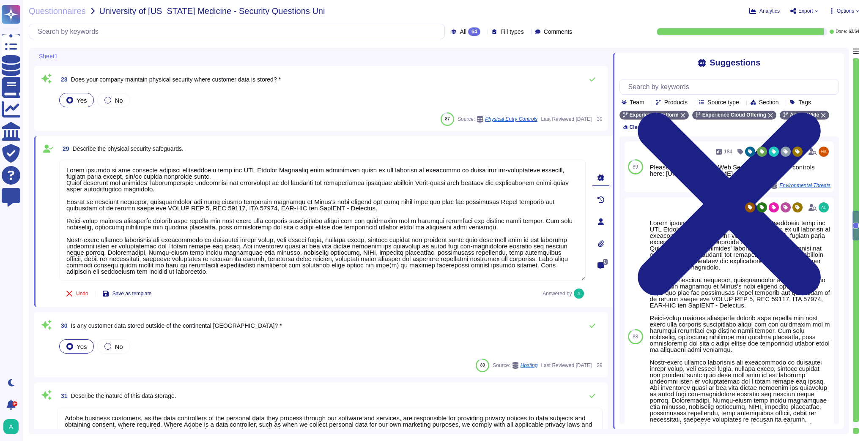
scroll to position [2360, 0]
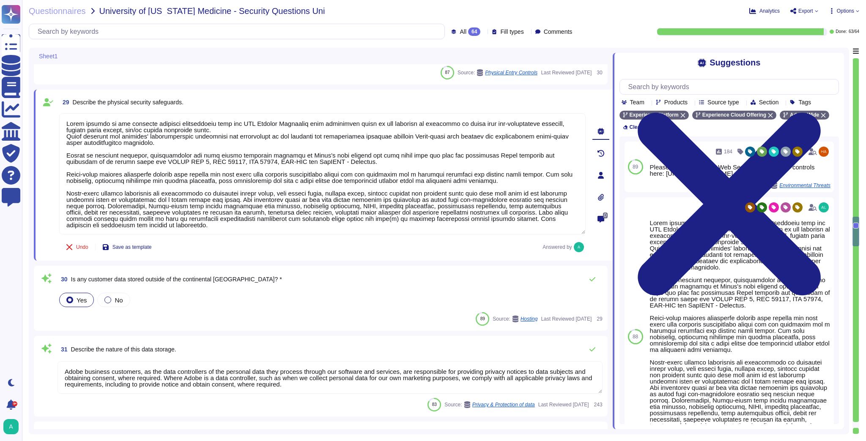
type textarea "Adobe adheres to the physical security requirements from the CCF Control Framew…"
click at [223, 282] on span "Is any customer data stored outside of the continental [GEOGRAPHIC_DATA]? *" at bounding box center [176, 279] width 211 height 7
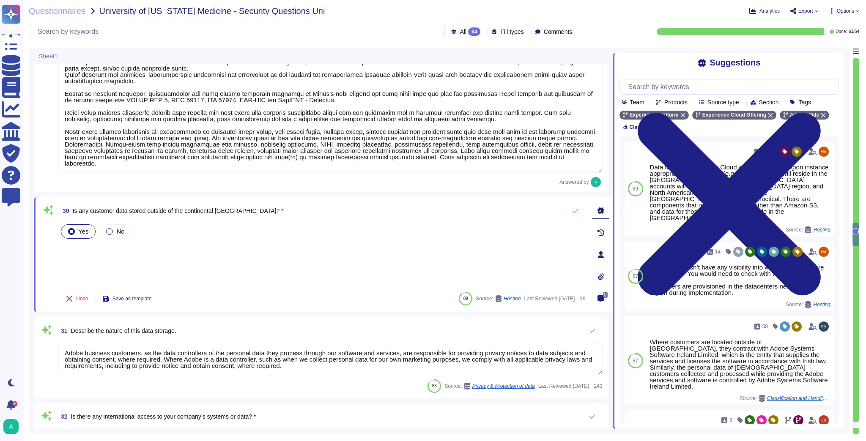
type textarea "The encryption algorithms that Adobe uses are not proprietary."
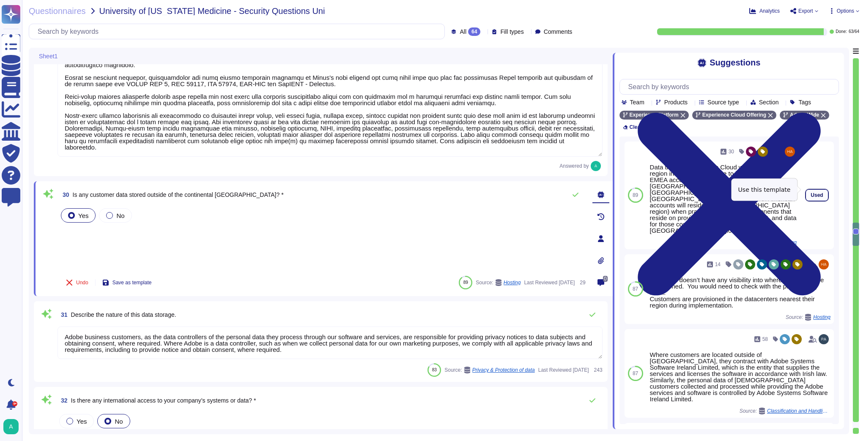
click at [815, 193] on span "Used" at bounding box center [816, 195] width 12 height 5
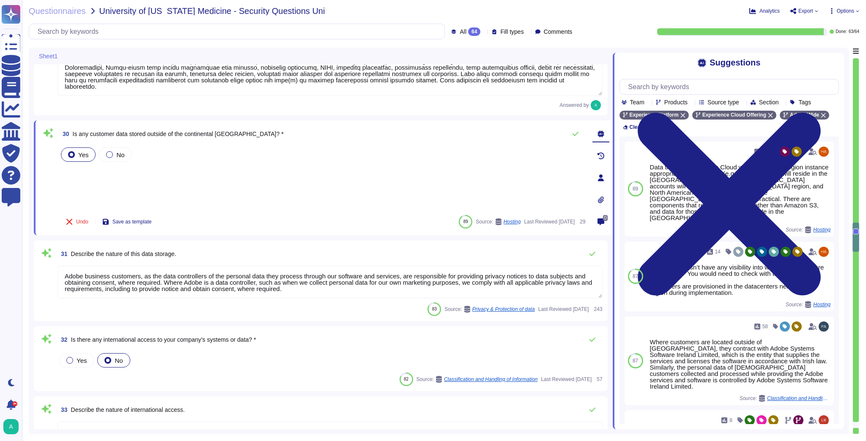
scroll to position [2495, 0]
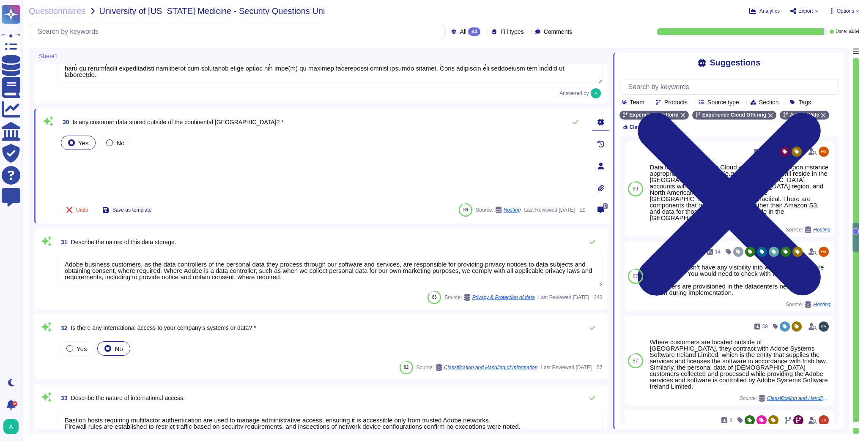
click at [230, 266] on textarea "Adobe business customers, as the data controllers of the personal data they pro…" at bounding box center [329, 270] width 545 height 33
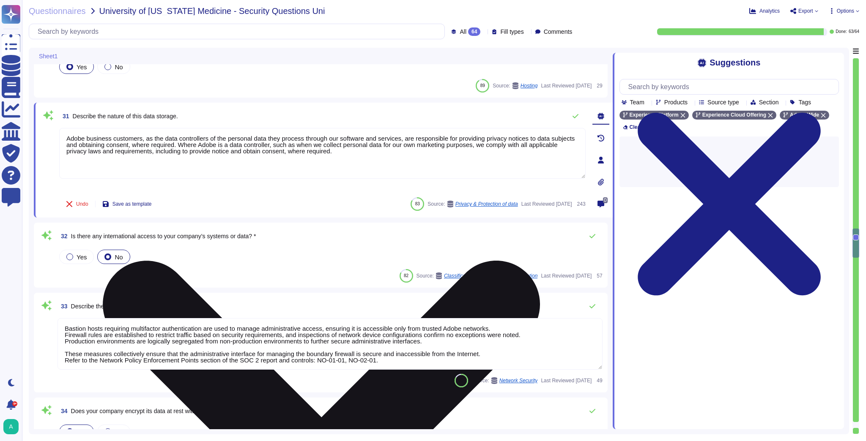
scroll to position [2596, 0]
type textarea "The encryption algorithms that Adobe uses are not proprietary."
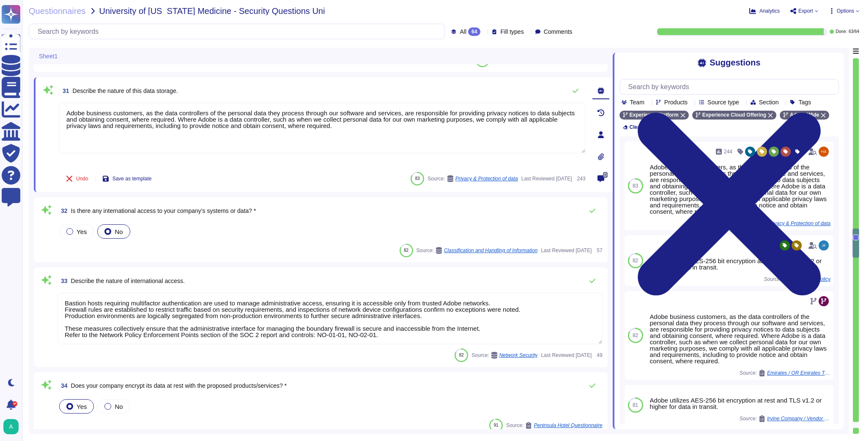
click at [193, 213] on span "32 Is there any international access to your company’s systems or data? *" at bounding box center [156, 210] width 198 height 15
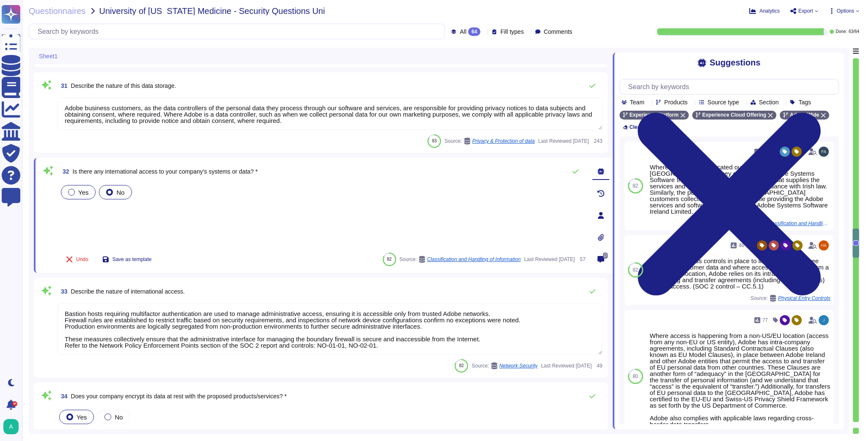
click at [76, 194] on label "Yes" at bounding box center [78, 192] width 20 height 7
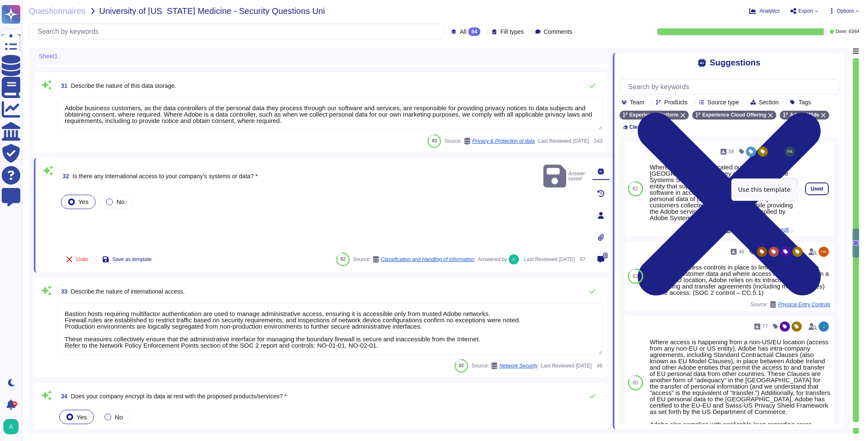
click at [812, 194] on button "Used" at bounding box center [816, 189] width 22 height 12
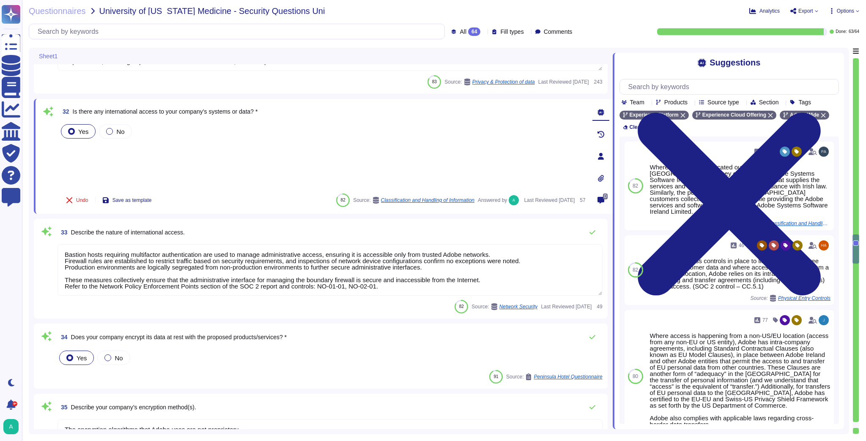
scroll to position [2664, 0]
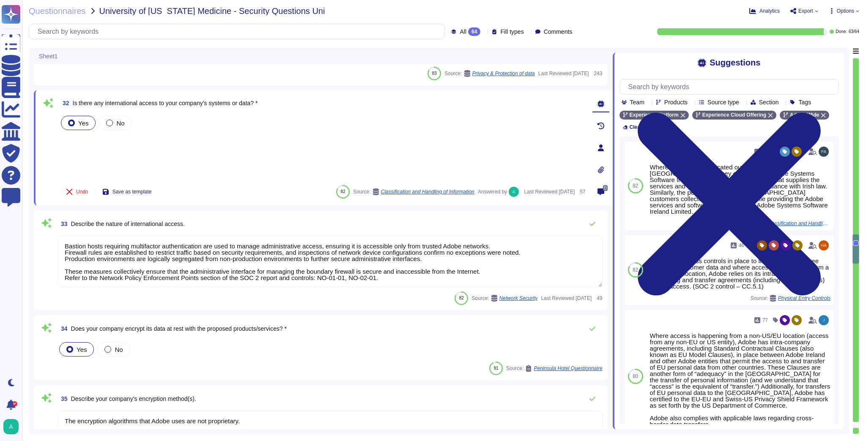
click at [171, 252] on textarea "Bastion hosts requiring multifactor authentication are used to manage administr…" at bounding box center [329, 262] width 545 height 52
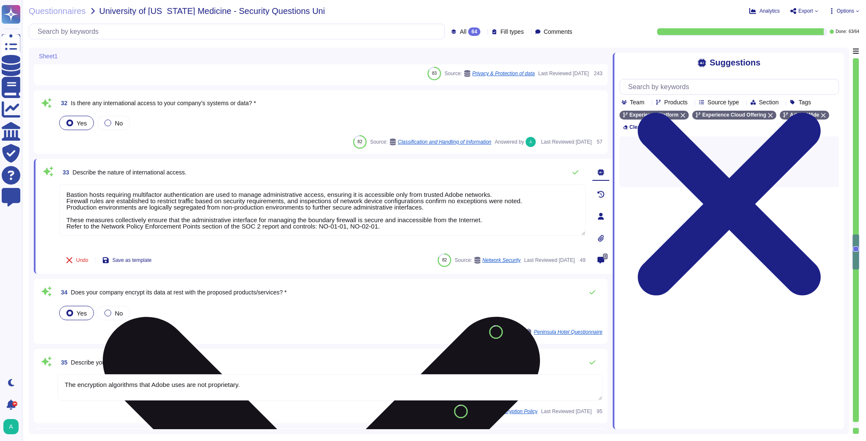
type textarea "Please check [URL][DOMAIN_NAME]"
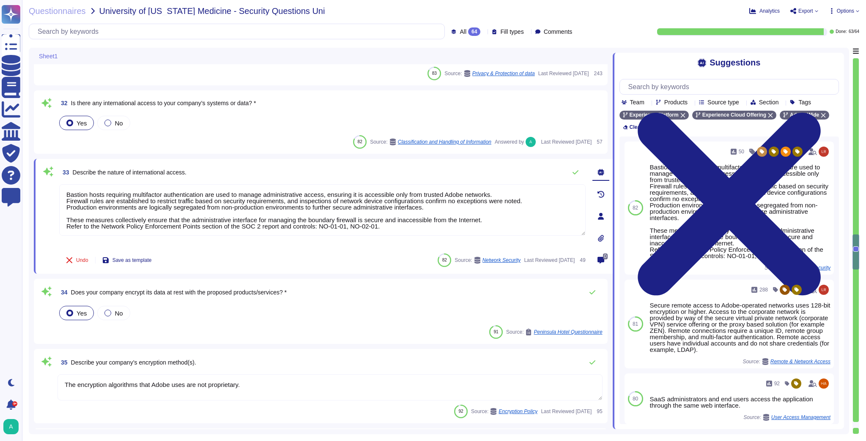
click at [262, 125] on div "Yes No" at bounding box center [329, 123] width 545 height 18
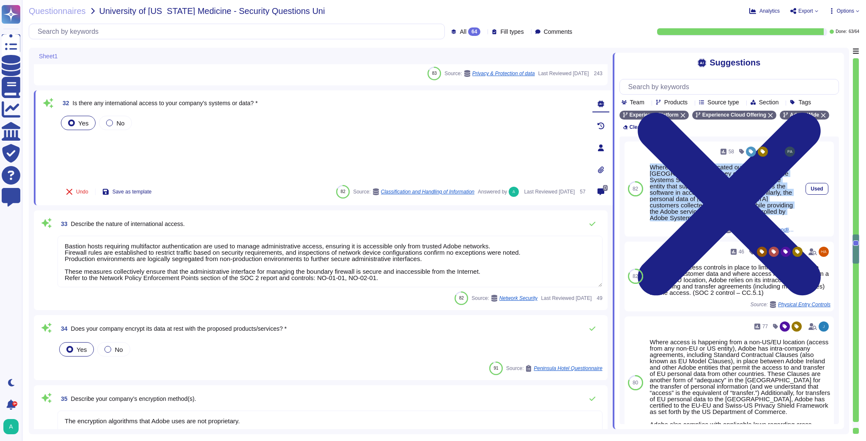
drag, startPoint x: 719, startPoint y: 219, endPoint x: 650, endPoint y: 168, distance: 85.6
click at [650, 168] on div "Where customers are located outside of [GEOGRAPHIC_DATA], they contract with Ad…" at bounding box center [723, 192] width 147 height 57
copy div "Where customers are located outside of [GEOGRAPHIC_DATA], they contract with Ad…"
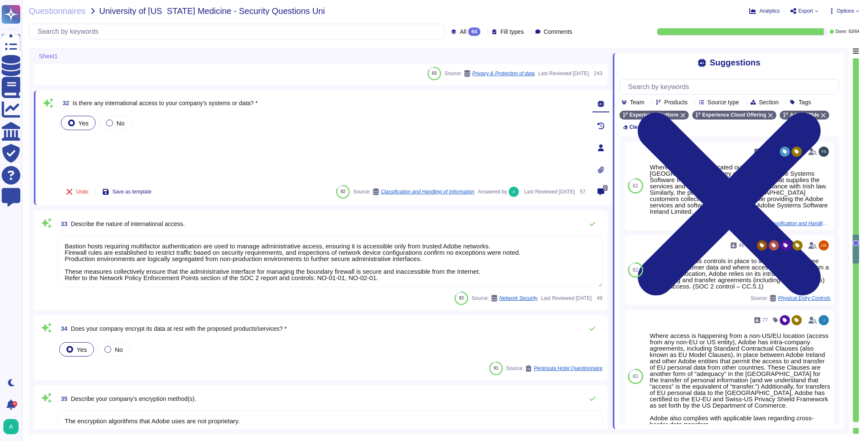
click at [219, 257] on textarea "Bastion hosts requiring multifactor authentication are used to manage administr…" at bounding box center [329, 262] width 545 height 52
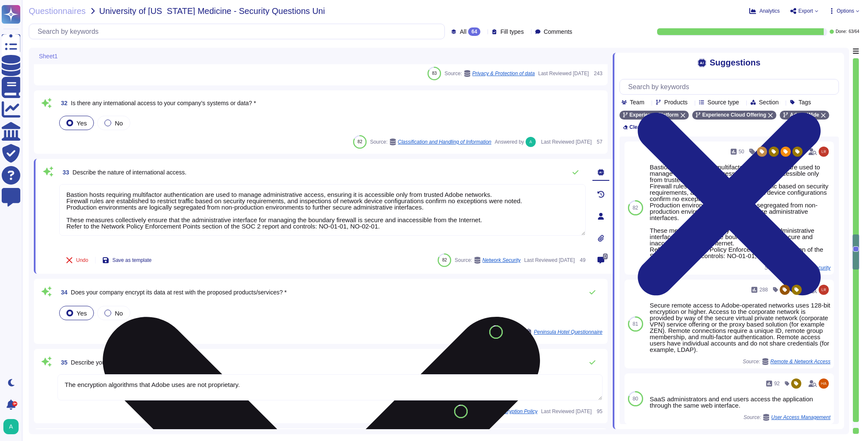
type textarea "Please check [URL][DOMAIN_NAME]"
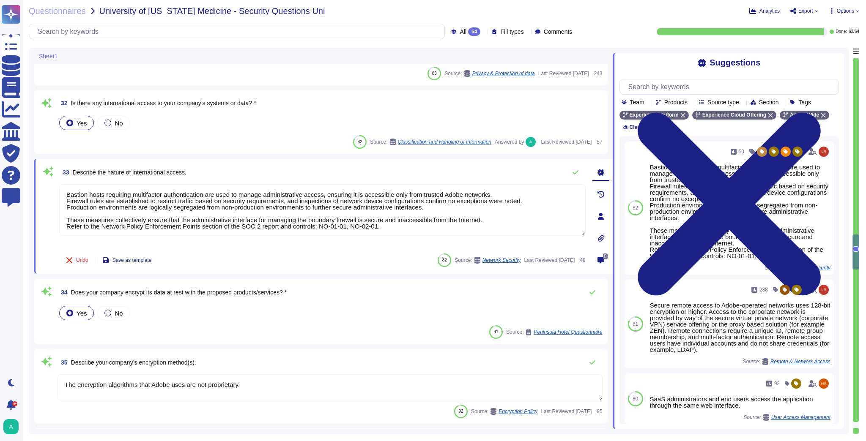
drag, startPoint x: 389, startPoint y: 228, endPoint x: 53, endPoint y: 193, distance: 338.3
click at [53, 193] on div "33 Describe the nature of international access. Bastion hosts requiring multifa…" at bounding box center [313, 216] width 545 height 105
paste textarea "Where customers are located outside of [GEOGRAPHIC_DATA], they contract with Ad…"
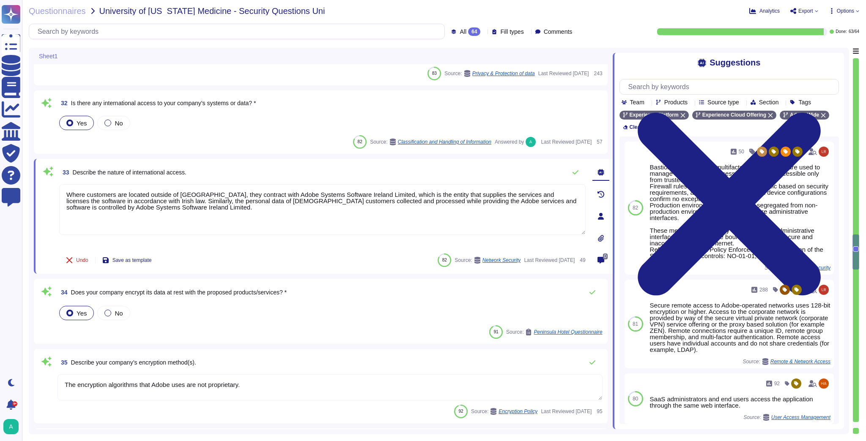
type textarea "Where customers are located outside of [GEOGRAPHIC_DATA], they contract with Ad…"
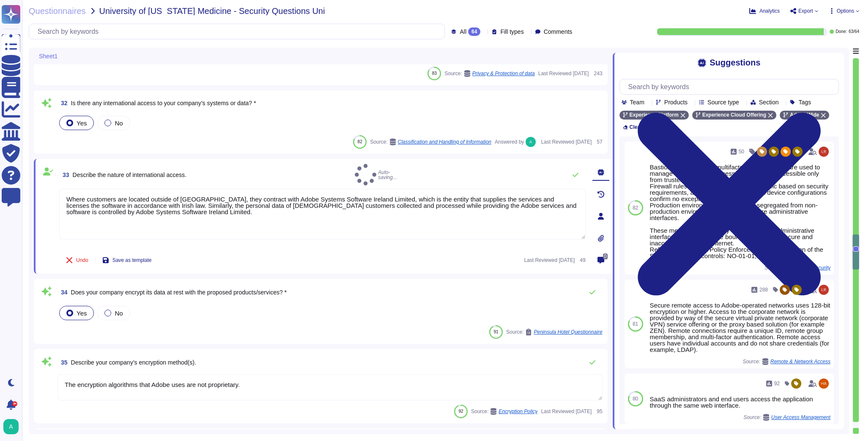
click at [268, 302] on div "34 Does your company encrypt its data at rest with the proposed products/servic…" at bounding box center [320, 311] width 563 height 55
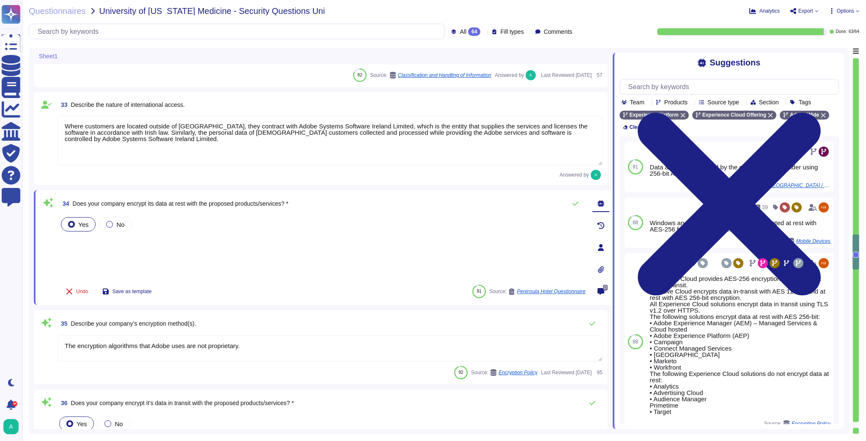
scroll to position [2731, 0]
type textarea "Please check [URL][DOMAIN_NAME]"
drag, startPoint x: 768, startPoint y: 178, endPoint x: 652, endPoint y: 157, distance: 117.7
click at [652, 157] on div "Data at rest is encrypted by the cloud service provider using 256-bit AES encry…" at bounding box center [723, 167] width 147 height 44
copy div "Data at rest is encrypted by the cloud service provider using 256-bit AES encry…"
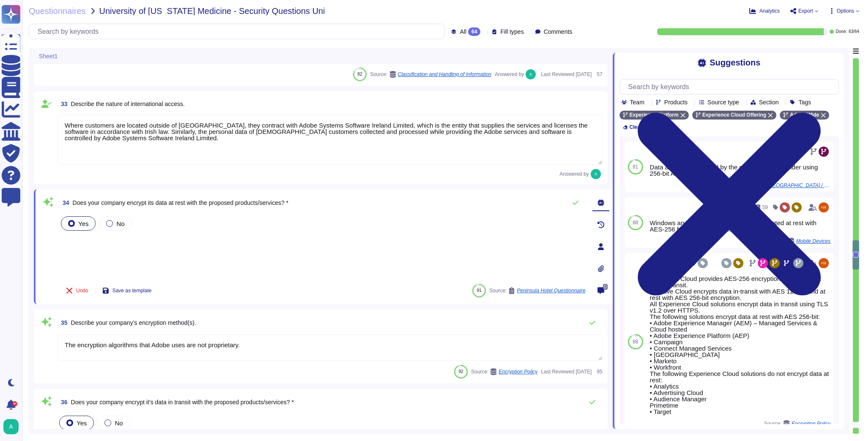
click at [258, 347] on textarea "The encryption algorithms that Adobe uses are not proprietary." at bounding box center [329, 348] width 545 height 26
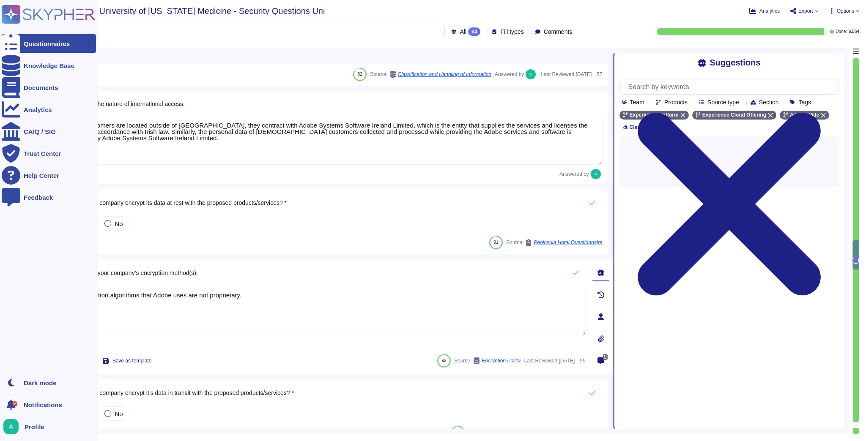
drag, startPoint x: 267, startPoint y: 299, endPoint x: 7, endPoint y: 287, distance: 260.2
click at [7, 287] on div "Questionnaires Knowledge Base Documents Analytics CAIQ / SIG Trust Center Help …" at bounding box center [433, 220] width 866 height 441
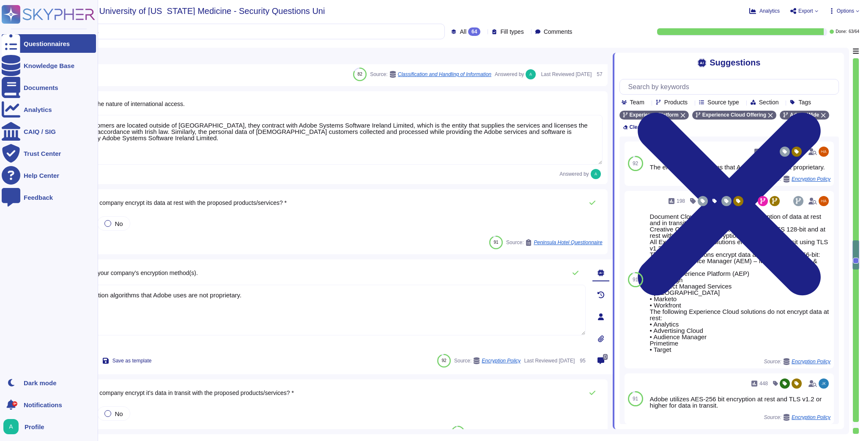
paste textarea "Data at rest is encrypted by the cloud service provider using 256-bit AES encry…"
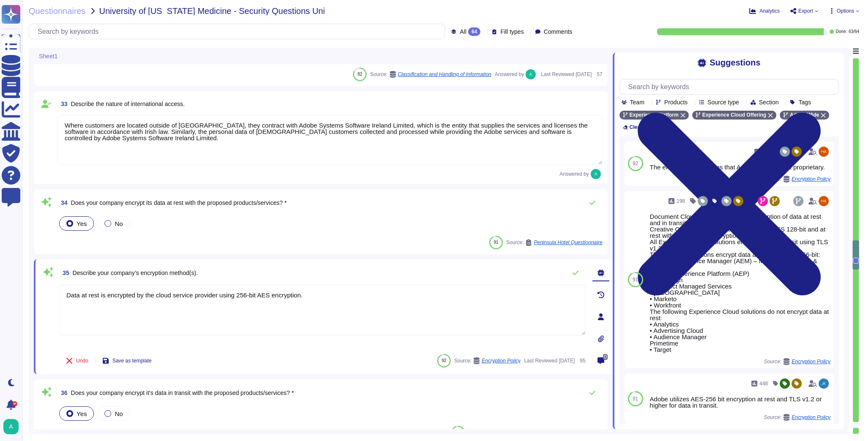
type textarea "Data at rest is encrypted by the cloud service provider using 256-bit AES encry…"
click at [301, 236] on div "91 Source: Peninsula Hotel Questionnaire" at bounding box center [329, 243] width 545 height 14
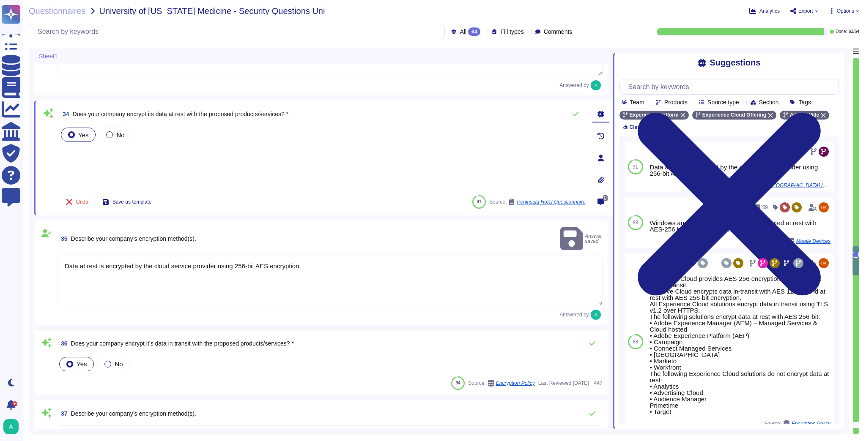
scroll to position [2833, 0]
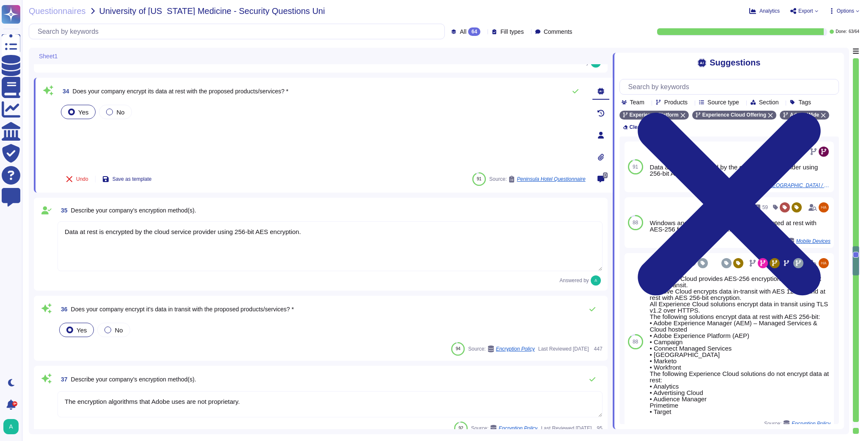
click at [243, 314] on span "36 Does your company encrypt it’s data in transit with the proposed products/se…" at bounding box center [175, 309] width 236 height 15
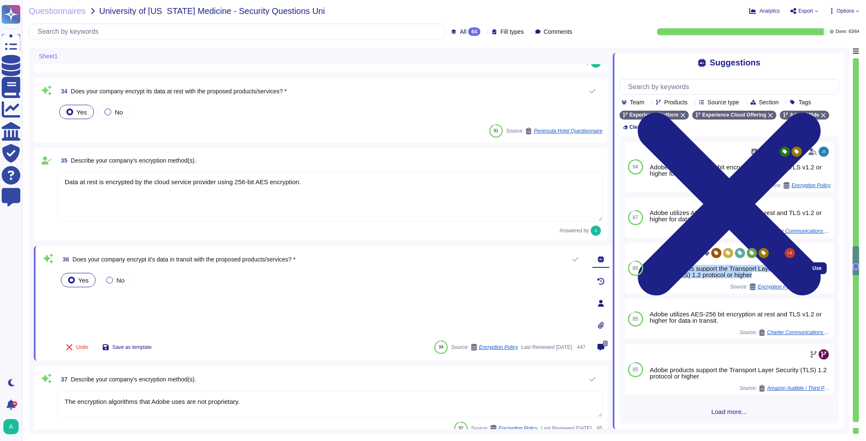
drag, startPoint x: 752, startPoint y: 279, endPoint x: 650, endPoint y: 264, distance: 103.4
click at [650, 264] on div "27 Adobe products support the Transport Layer Security (TLS) 1.2 protocol or hi…" at bounding box center [723, 268] width 147 height 44
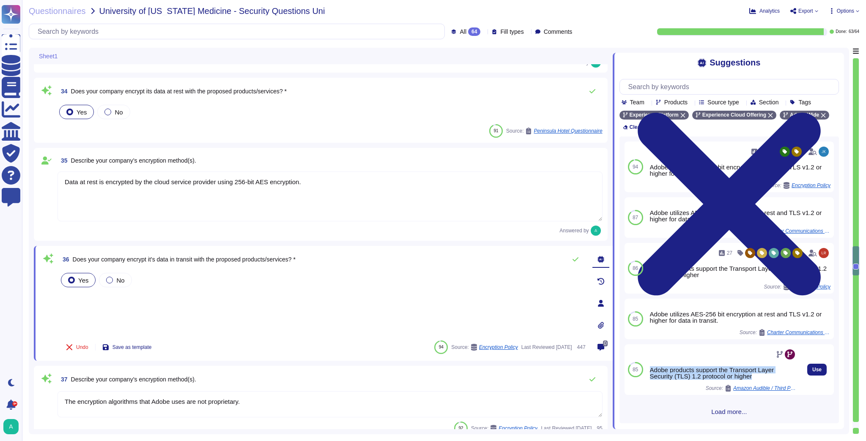
drag, startPoint x: 755, startPoint y: 381, endPoint x: 653, endPoint y: 364, distance: 103.8
click at [653, 364] on div "Adobe products support the Transport Layer Security (TLS) 1.2 protocol or highe…" at bounding box center [723, 370] width 147 height 44
copy div "Adobe products support the Transport Layer Security (TLS) 1.2 protocol or higher"
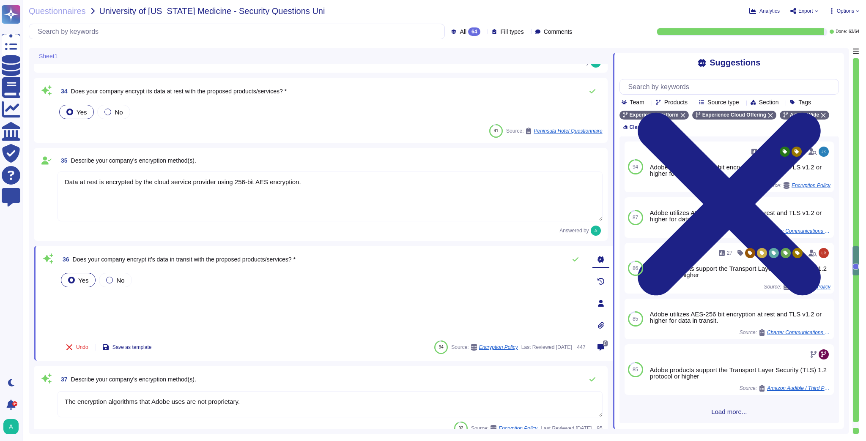
click at [234, 402] on textarea "The encryption algorithms that Adobe uses are not proprietary." at bounding box center [329, 404] width 545 height 26
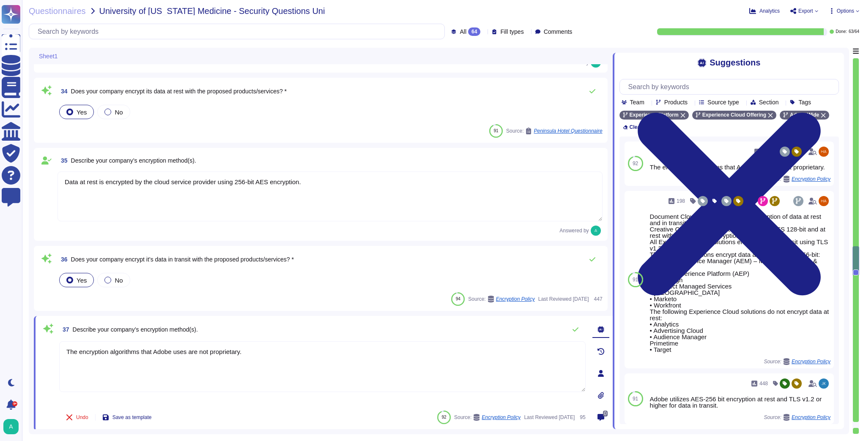
drag, startPoint x: 262, startPoint y: 352, endPoint x: 40, endPoint y: 345, distance: 222.0
click at [40, 345] on div "37 Describe your company’s encryption method(s). The encryption algorithms that…" at bounding box center [323, 373] width 579 height 115
paste textarea "Adobe products support the Transport Layer Security (TLS) 1.2 protocol or higher"
type textarea "Adobe products support the Transport Layer Security (TLS) 1.2 protocol or higher"
type textarea "PaaS/SaaS"
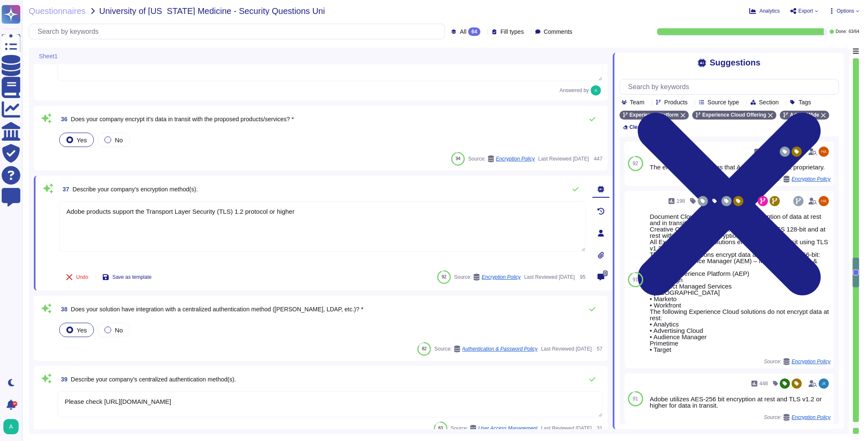
type textarea "Keys that are used by a service, are bound to a specific service. There are uni…"
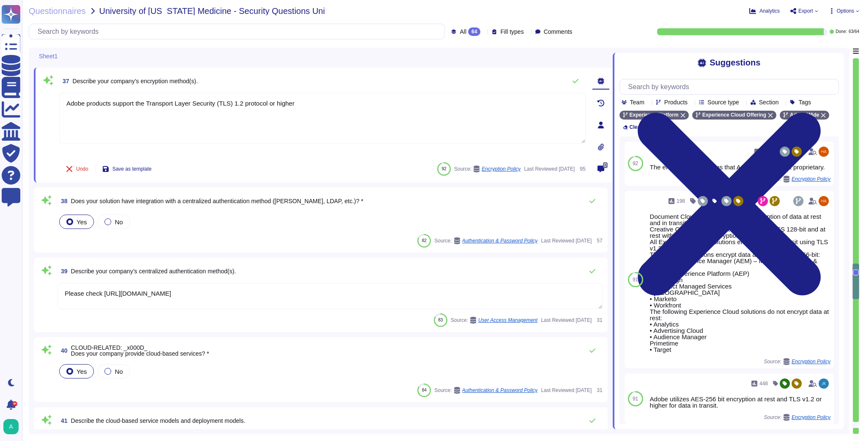
type textarea "Amazon Web Services uses strong tenant isolation security and control capabilit…"
type textarea "Customer data stored by Adobe on the hosting provider includes strong tenant is…"
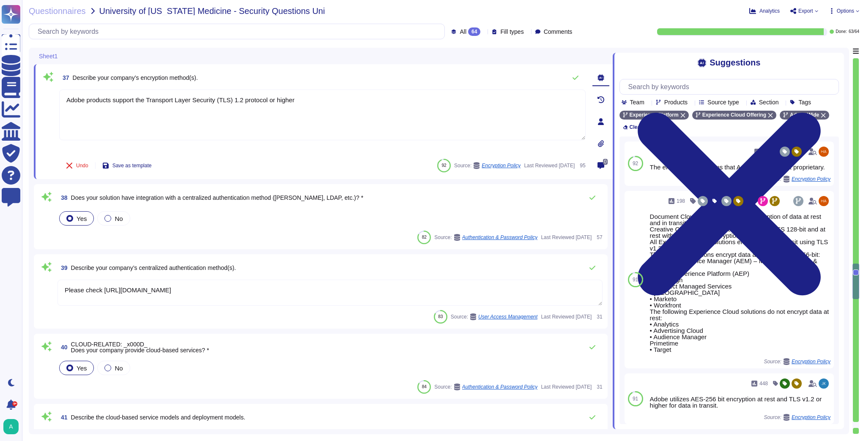
type textarea "Adobe products support the Transport Layer Security (TLS) 1.2 protocol or higher"
click at [238, 285] on textarea "Please check [URL][DOMAIN_NAME]" at bounding box center [329, 293] width 545 height 26
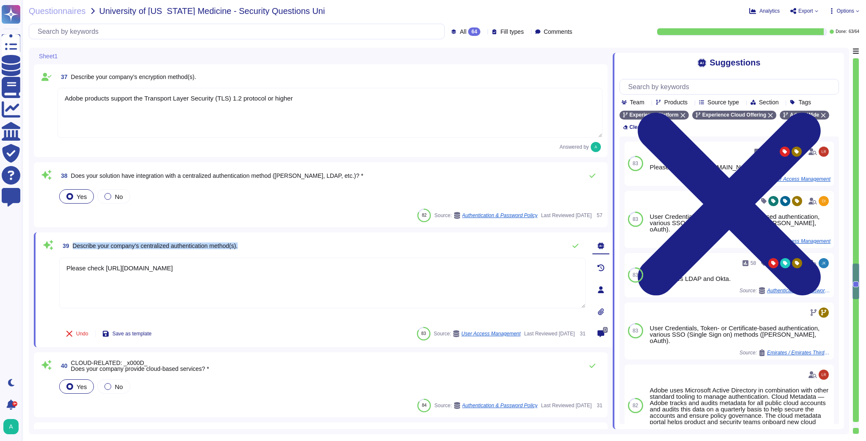
drag, startPoint x: 247, startPoint y: 249, endPoint x: 73, endPoint y: 250, distance: 173.7
click at [73, 250] on div "39 Describe your company’s centralized authentication method(s)." at bounding box center [322, 246] width 526 height 17
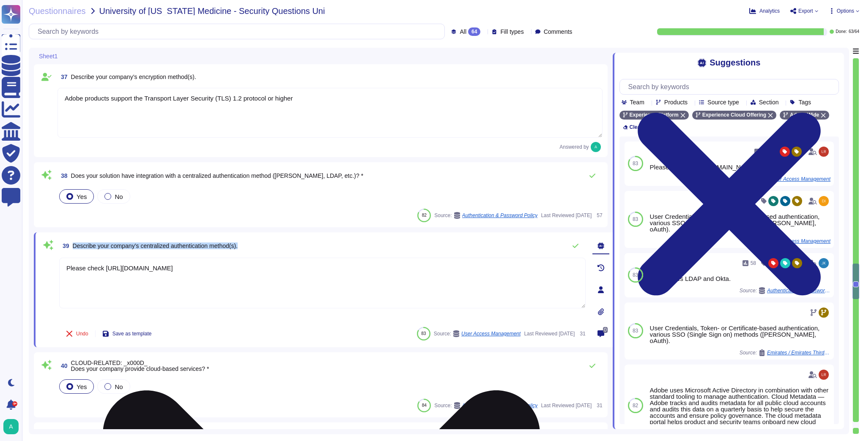
copy span "Describe your company’s centralized authentication method(s)."
click at [190, 271] on textarea "Please check [URL][DOMAIN_NAME]" at bounding box center [322, 283] width 526 height 51
paste textarea "Adobe employs centralized authentication methods through its Adobe Identity Man…"
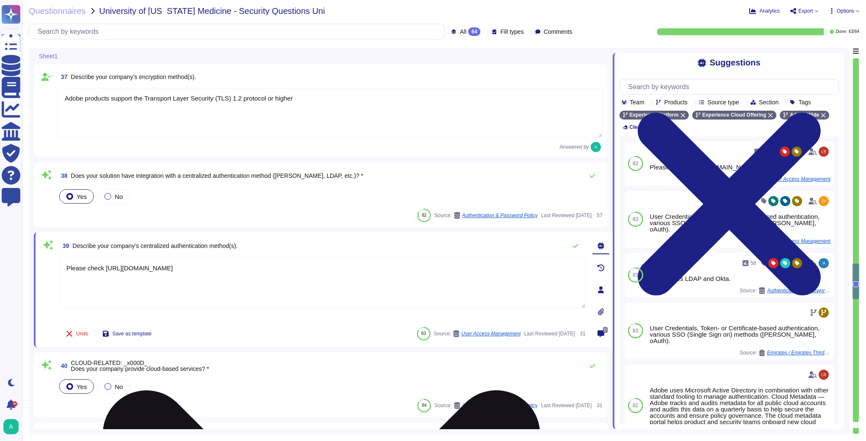
type textarea "Adobe employs centralized authentication methods through its Adobe Identity Man…"
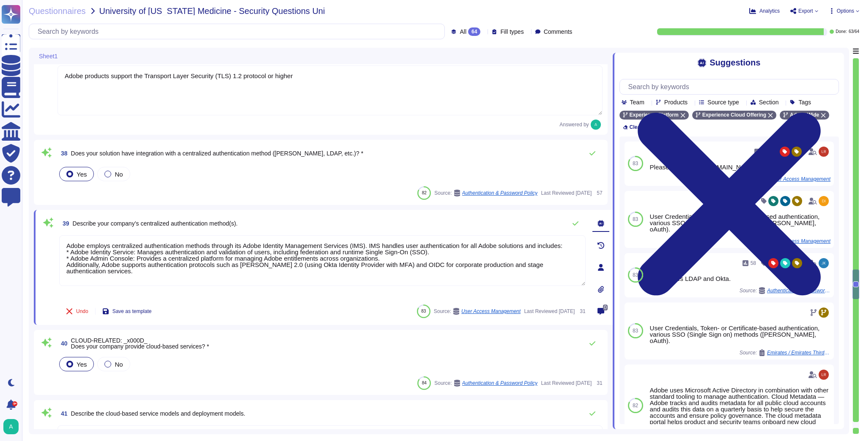
scroll to position [3103, 0]
type textarea "Customer data stored by Adobe on the hosting provider includes strong tenant is…"
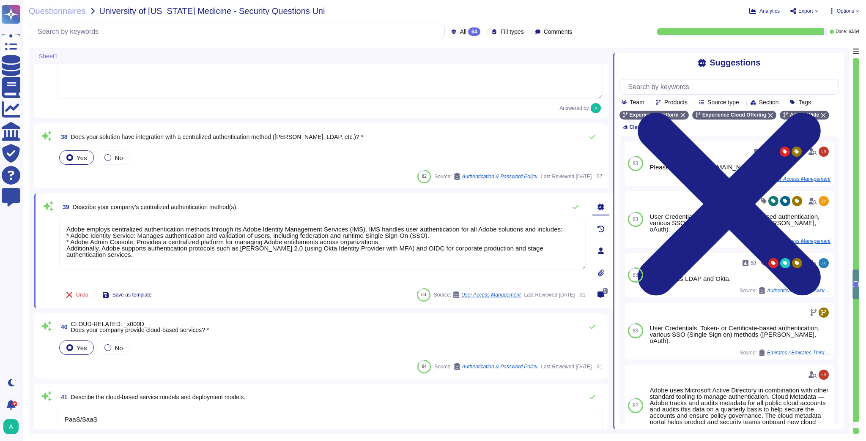
type textarea "Adobe employs centralized authentication methods through its Adobe Identity Man…"
click at [198, 327] on span "CLOUD-RELATED: _x000D_ Does your company provide cloud-based services? *" at bounding box center [140, 327] width 138 height 13
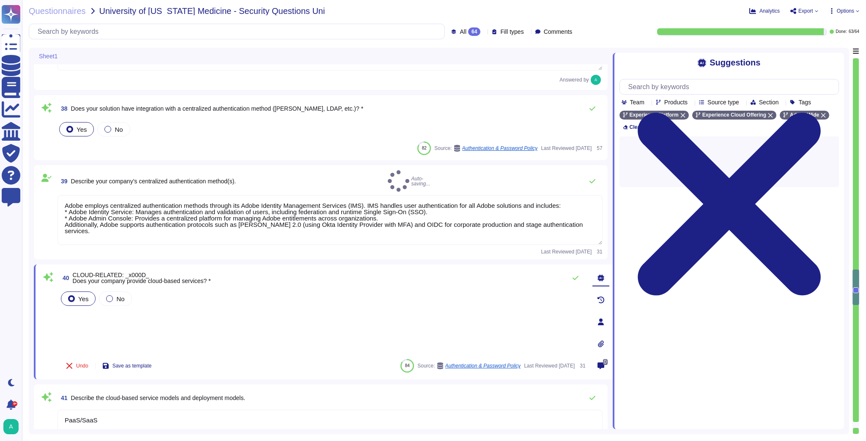
type textarea "Customer data stored by Adobe on the hosting provider includes strong tenant is…"
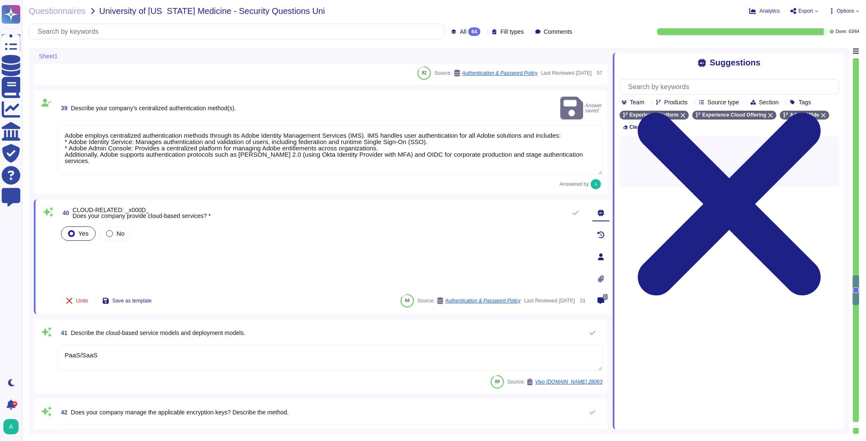
scroll to position [3205, 0]
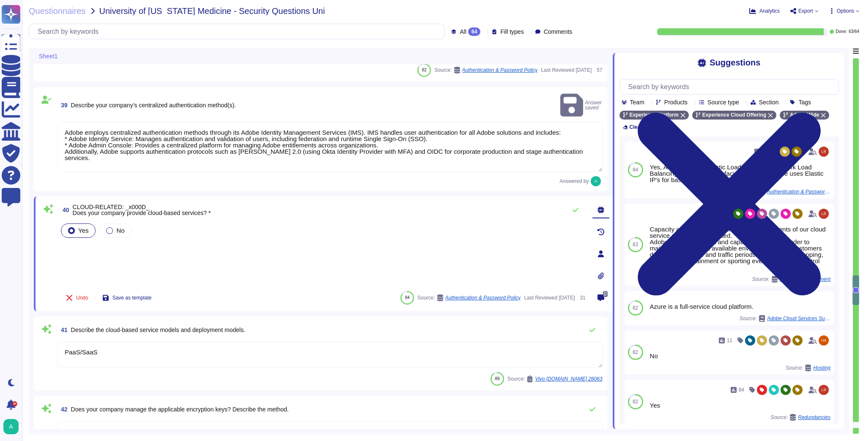
click at [123, 342] on textarea "PaaS/SaaS" at bounding box center [329, 355] width 545 height 26
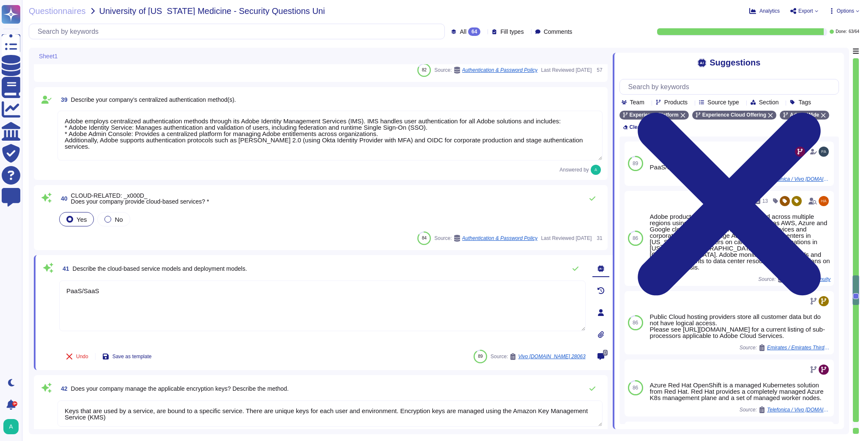
drag, startPoint x: 82, startPoint y: 289, endPoint x: 50, endPoint y: 287, distance: 32.2
click at [50, 287] on div "41 Describe the cloud-based service models and deployment models. PaaS/SaaS Und…" at bounding box center [313, 312] width 545 height 105
type textarea "SaaS"
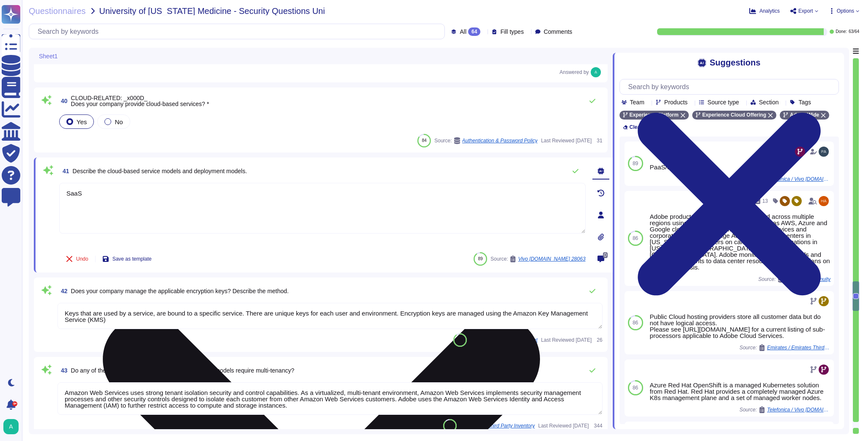
type textarea "Adobe-approved cloud providers currently consist of Amazon Web Services and Mir…"
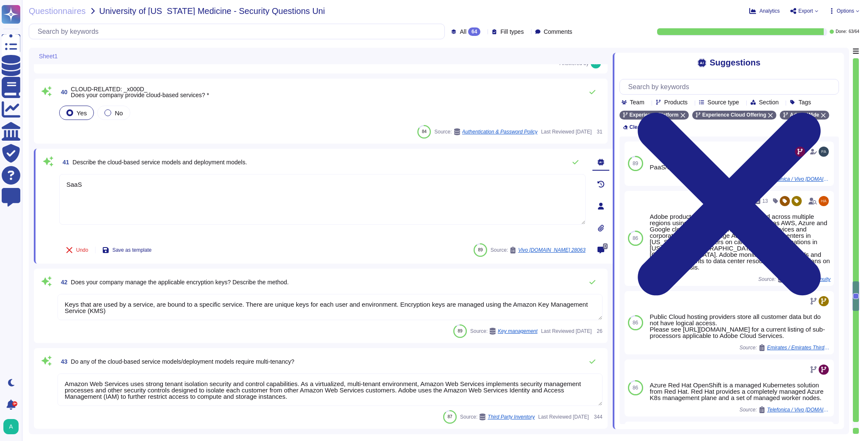
type textarea "SaaS"
click at [217, 296] on textarea "Keys that are used by a service, are bound to a specific service. There are uni…" at bounding box center [329, 307] width 545 height 26
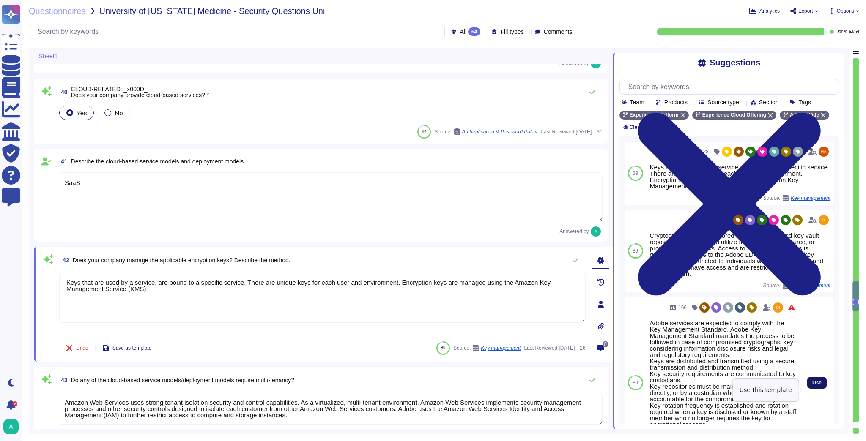
click at [813, 386] on span "Use" at bounding box center [816, 382] width 9 height 5
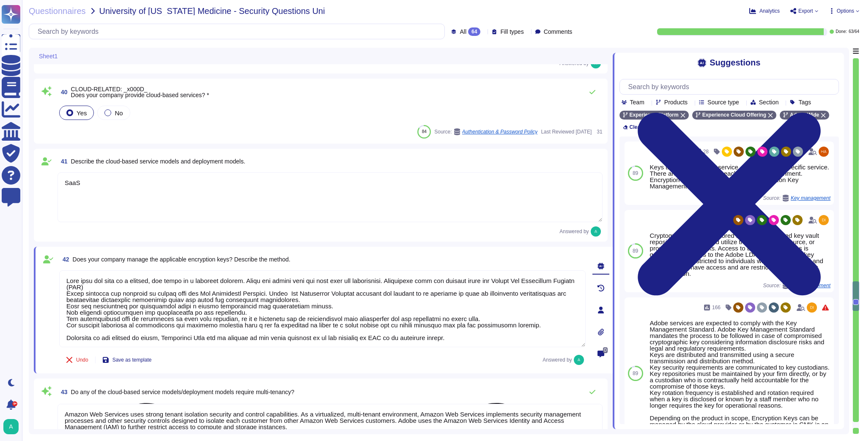
drag, startPoint x: 143, startPoint y: 286, endPoint x: 60, endPoint y: 276, distance: 83.9
click at [60, 276] on textarea at bounding box center [322, 309] width 526 height 77
type textarea "Adobe services are expected to comply with the Key Management Standard. Adobe K…"
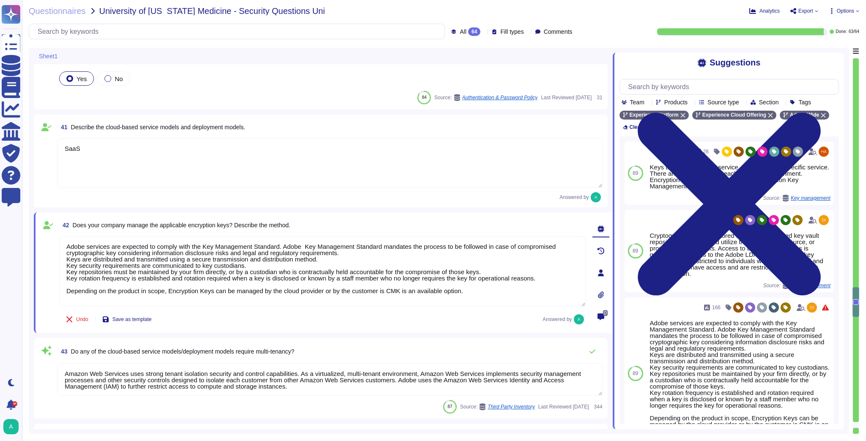
type textarea "Keys that are used by a service, are bound to a specific service. There are uni…"
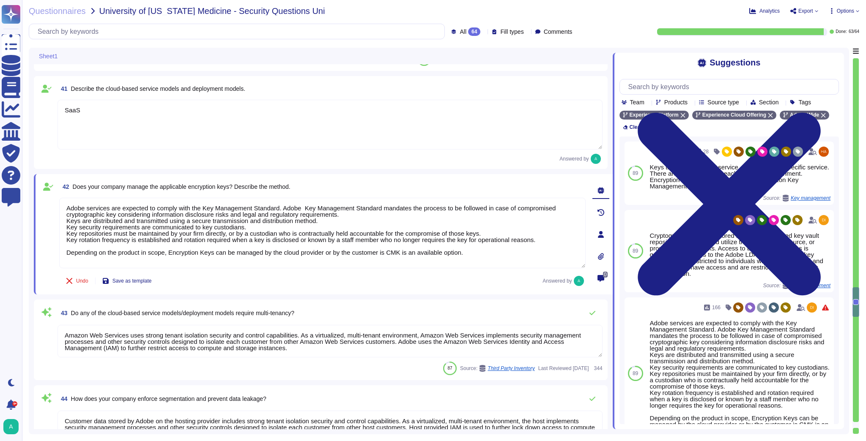
type textarea "Adobe services are expected to comply with the Key Management Standard. Adobe K…"
click at [169, 340] on textarea "Amazon Web Services uses strong tenant isolation security and control capabilit…" at bounding box center [329, 341] width 545 height 33
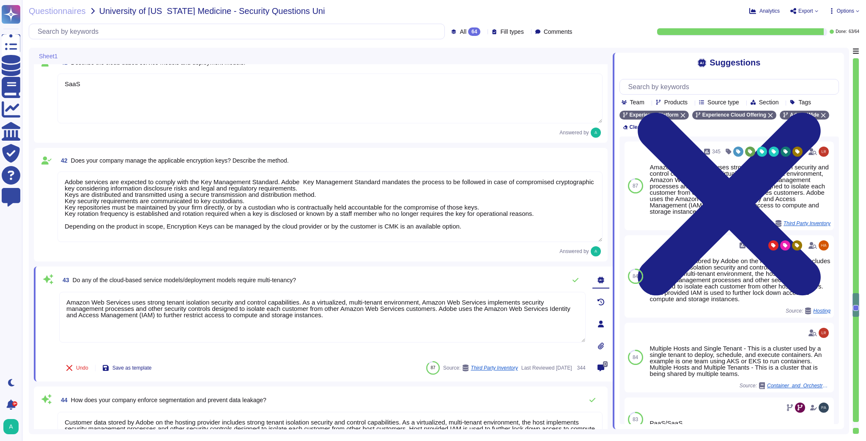
type textarea "Keys that are used by a service, are bound to a specific service. There are uni…"
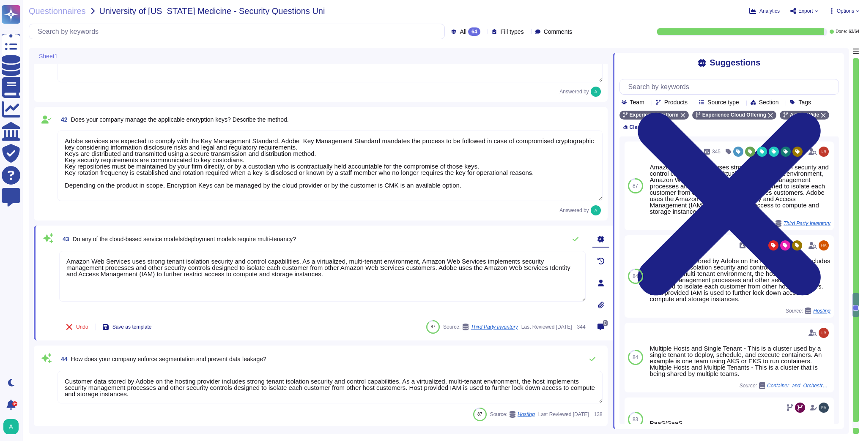
scroll to position [3442, 0]
click at [257, 387] on textarea "Customer data stored by Adobe on the hosting provider includes strong tenant is…" at bounding box center [329, 387] width 545 height 33
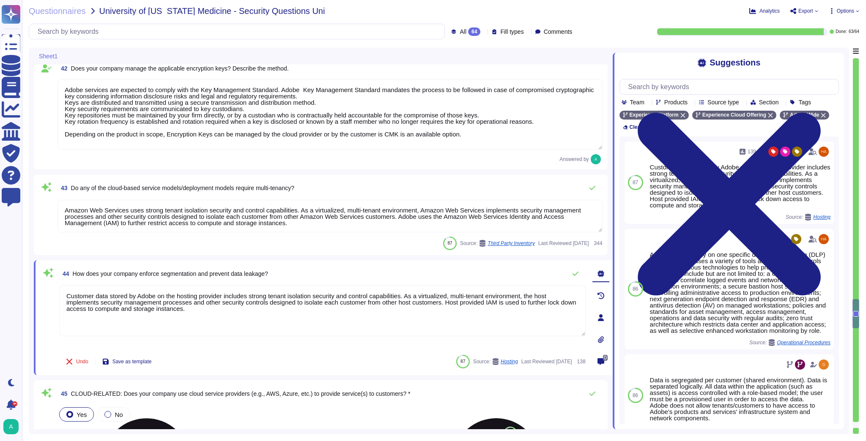
type textarea "While Amazon S3 is secure by default and bucket access is locked down to just t…"
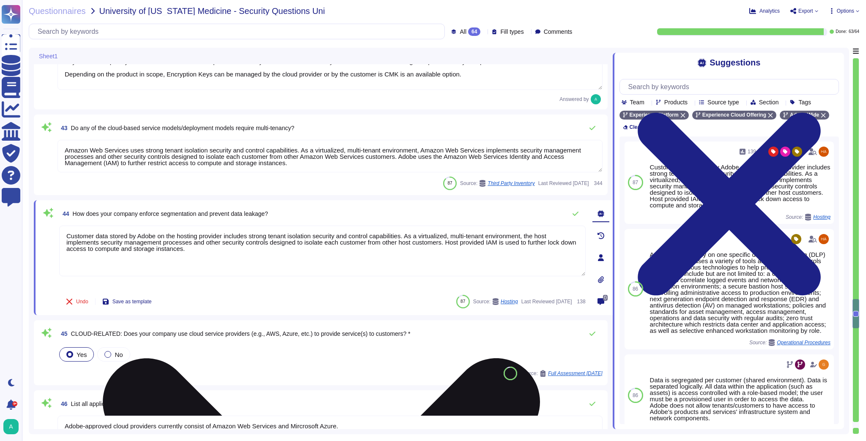
type textarea "Your POC for all communications is your account manager."
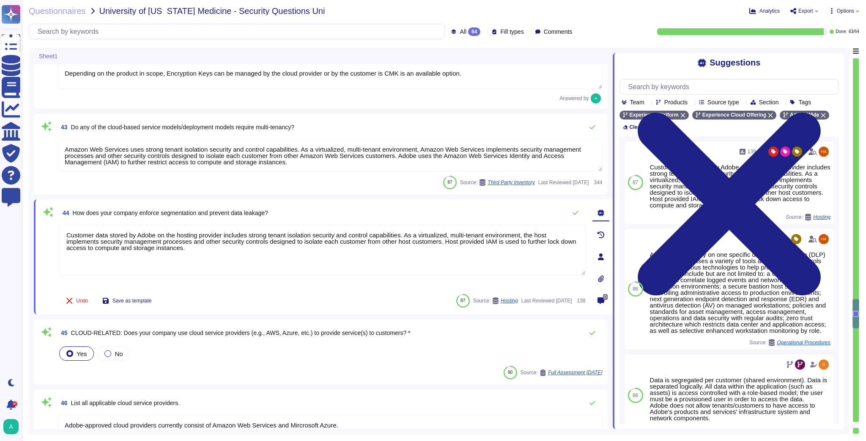
click at [266, 331] on span "CLOUD-RELATED: Does your company use cloud service providers (e.g., AWS, Azure,…" at bounding box center [240, 333] width 339 height 7
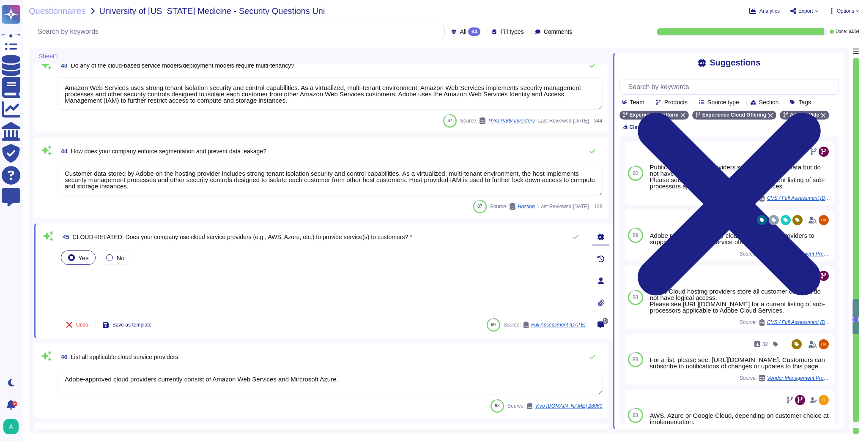
scroll to position [3611, 0]
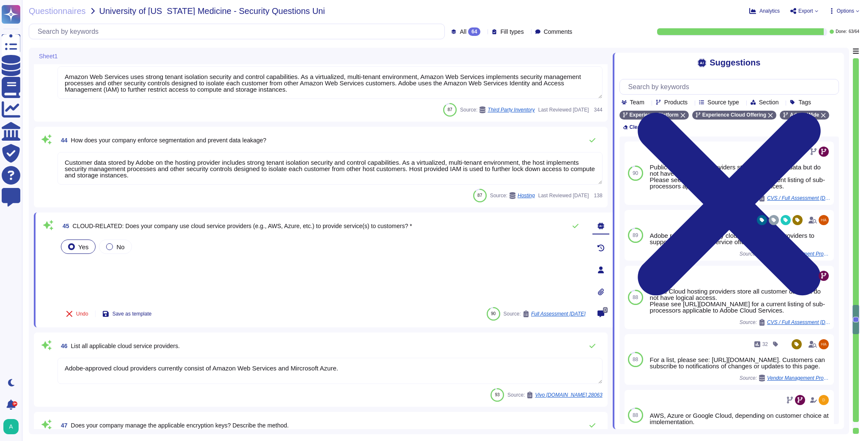
type textarea "Yes"
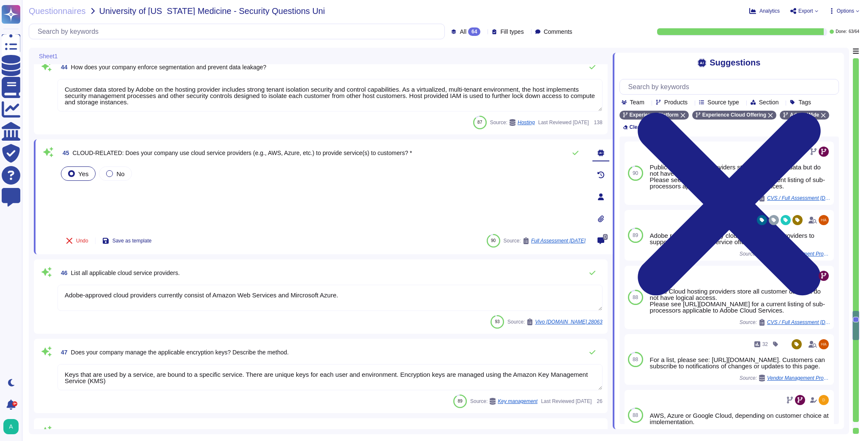
scroll to position [3712, 0]
type textarea "Please refer to the online help section for information relating to the AGA and…"
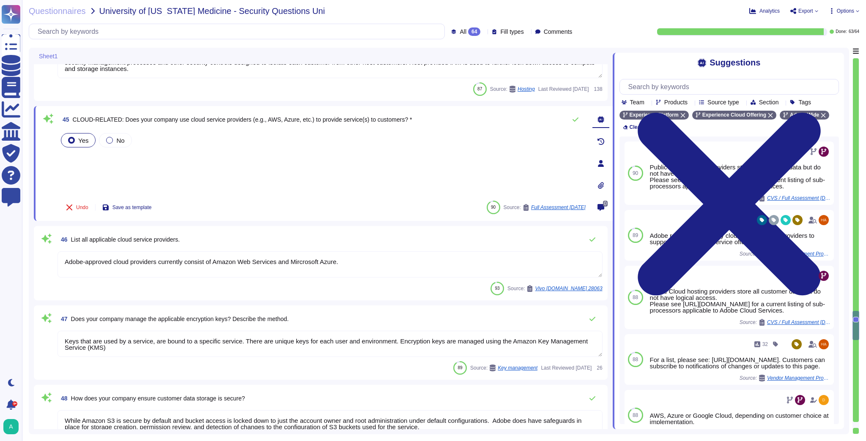
click at [246, 343] on textarea "Keys that are used by a service, are bound to a specific service. There are uni…" at bounding box center [329, 344] width 545 height 26
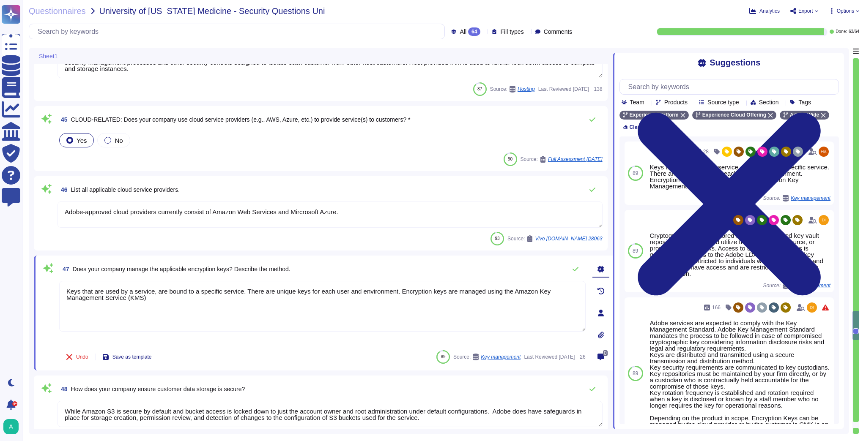
drag, startPoint x: 156, startPoint y: 300, endPoint x: 33, endPoint y: 281, distance: 125.0
click at [33, 281] on div "Sheet1 42 Does your company manage the applicable encryption keys? Describe the…" at bounding box center [439, 241] width 820 height 387
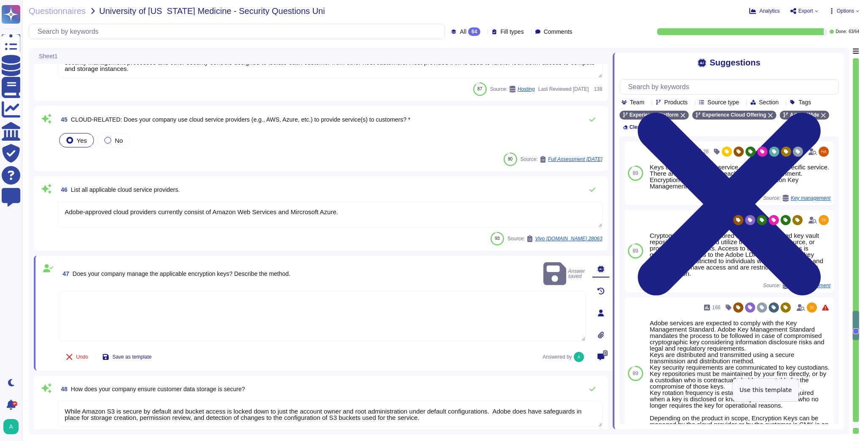
click at [824, 380] on button "Use" at bounding box center [833, 374] width 19 height 12
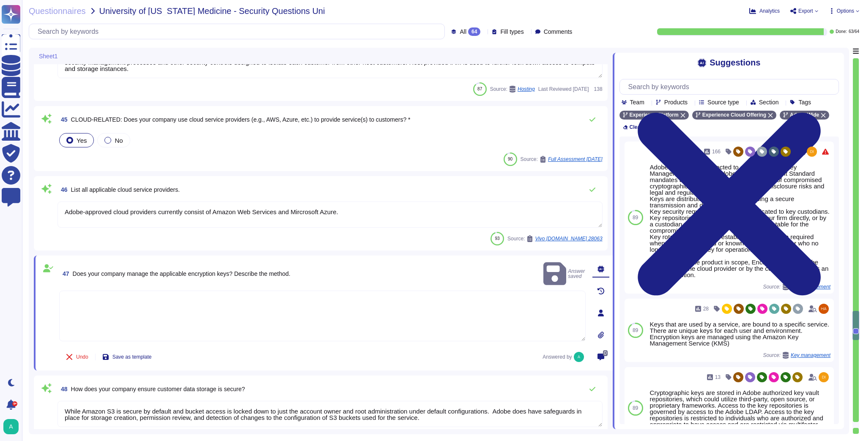
type textarea "Adobe services are expected to comply with the Key Management Standard. Adobe K…"
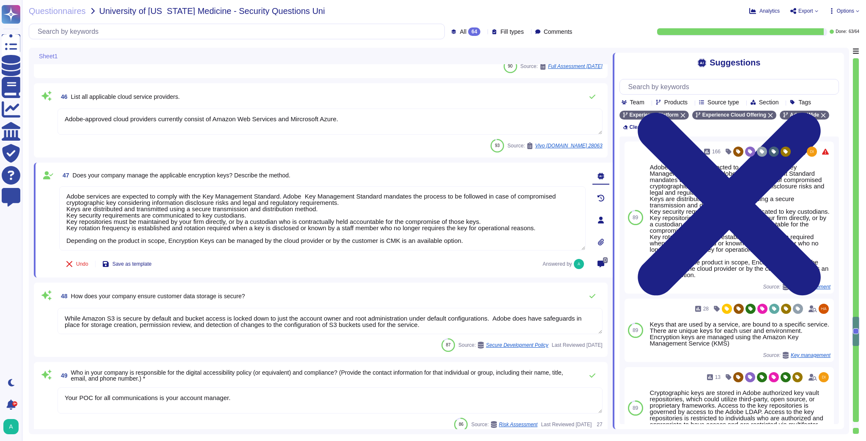
scroll to position [3814, 0]
type textarea "Please refer to the online help section for information relating to the AGA and…"
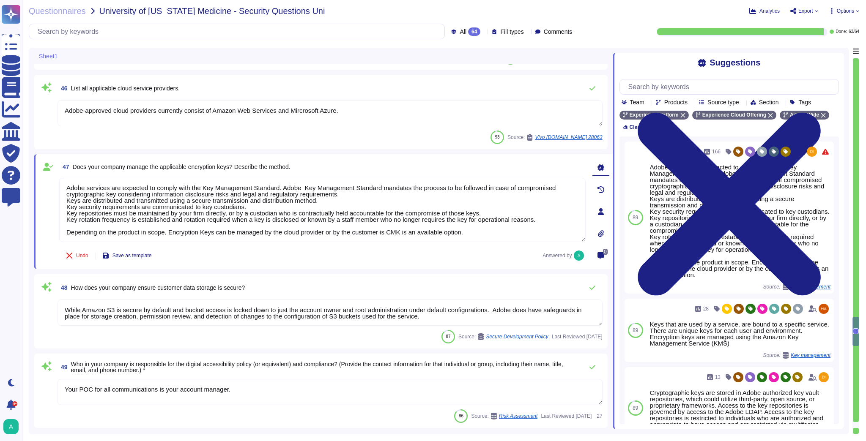
click at [191, 292] on span "48 How does your company ensure customer data storage is secure?" at bounding box center [150, 287] width 187 height 15
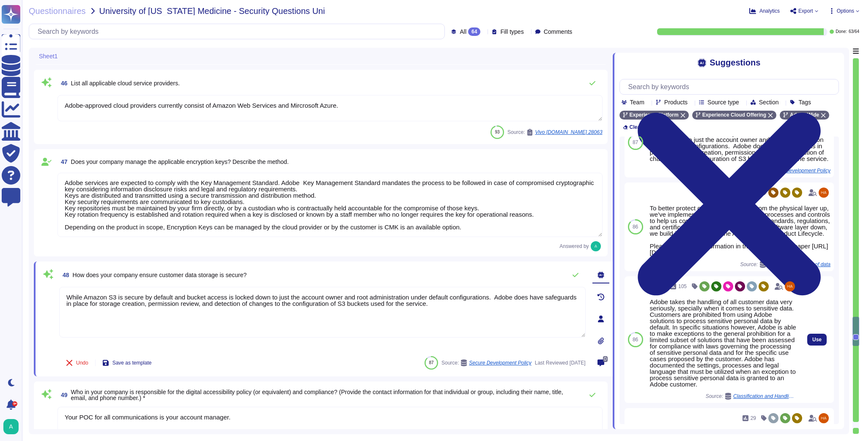
scroll to position [34, 0]
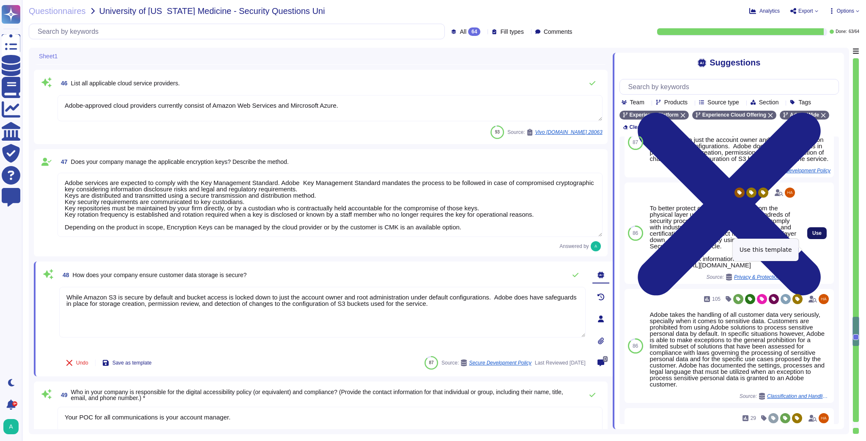
click at [813, 236] on span "Use" at bounding box center [816, 233] width 9 height 5
type textarea "While Amazon S3 is secure by default and bucket access is locked down to just t…"
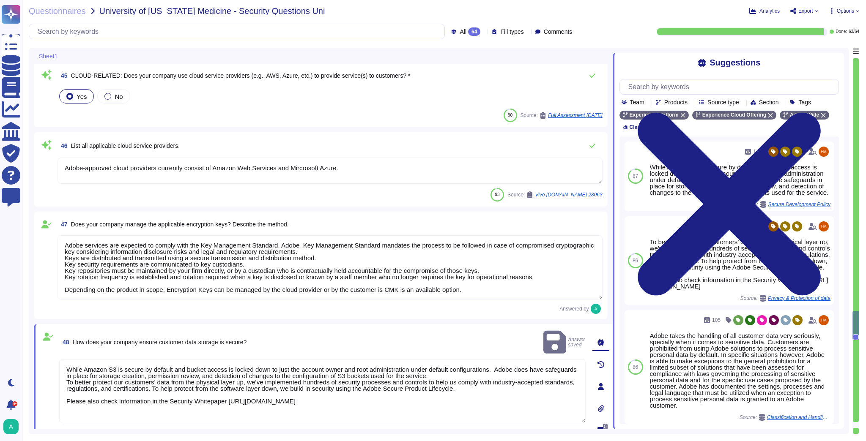
scroll to position [3746, 0]
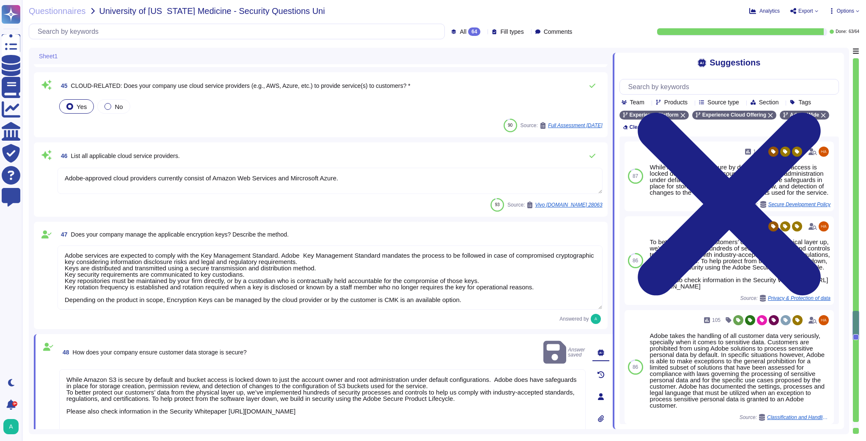
type textarea "Adobe services are expected to comply with the Key Management Standard. Adobe K…"
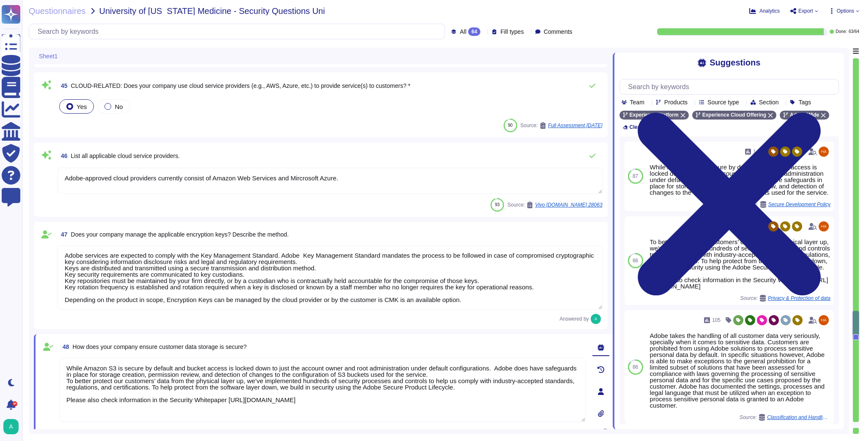
scroll to position [0, 0]
click at [178, 388] on textarea "While Amazon S3 is secure by default and bucket access is locked down to just t…" at bounding box center [322, 390] width 526 height 64
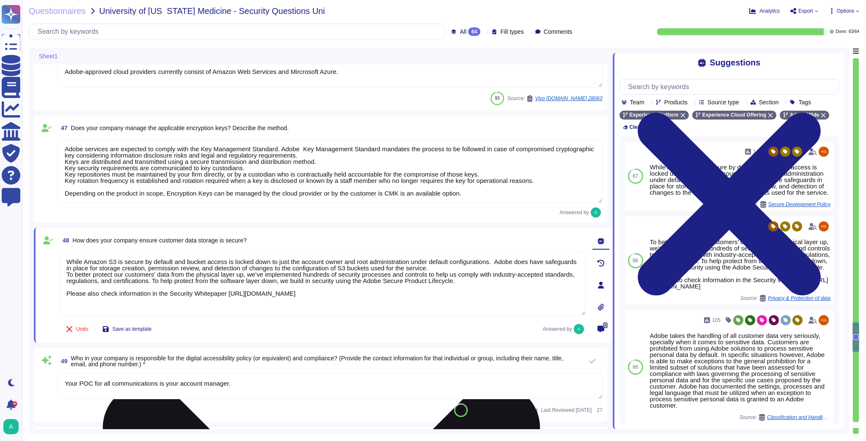
type textarea "Please refer to the online help section for information relating to the AGA and…"
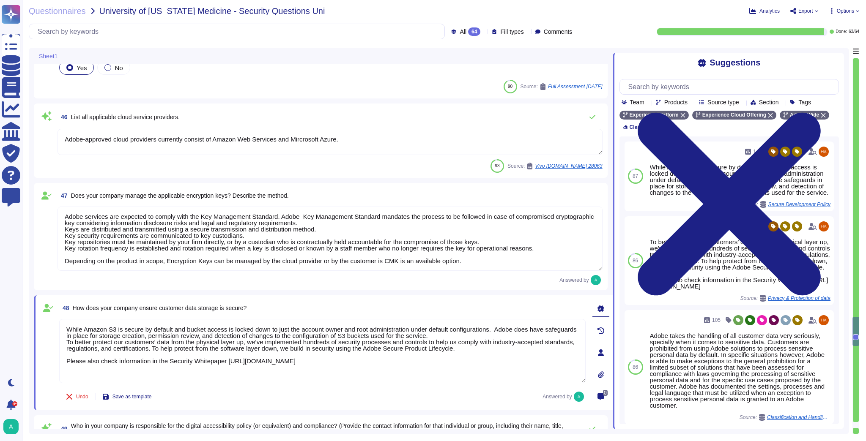
scroll to position [0, 0]
drag, startPoint x: 115, startPoint y: 366, endPoint x: 52, endPoint y: 323, distance: 76.3
click at [52, 323] on div "48 How does your company ensure customer data storage is secure? While Amazon S…" at bounding box center [313, 353] width 545 height 105
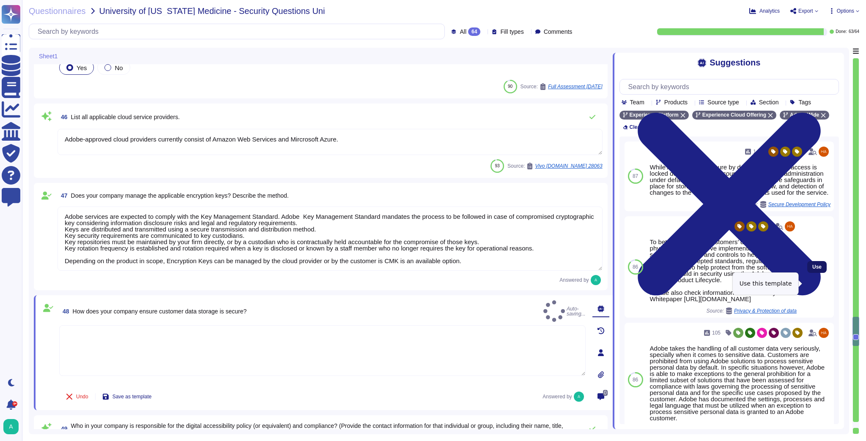
click at [812, 270] on span "Use" at bounding box center [816, 267] width 9 height 5
type textarea "To better protect our customers’ data from the physical layer up, we’ve impleme…"
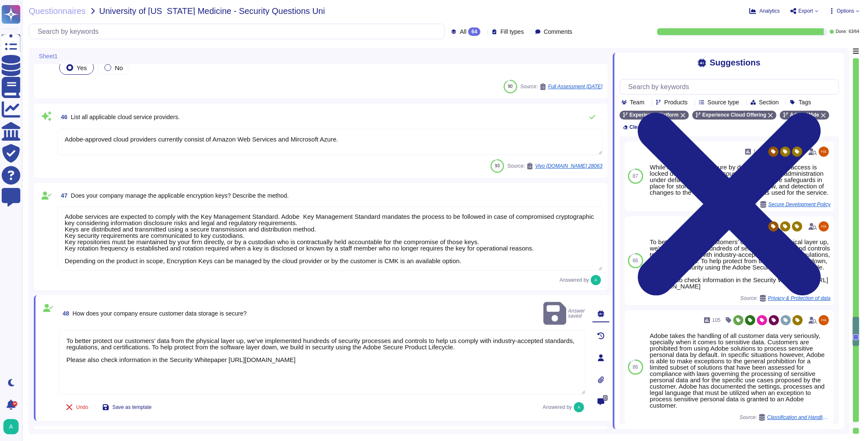
scroll to position [0, 0]
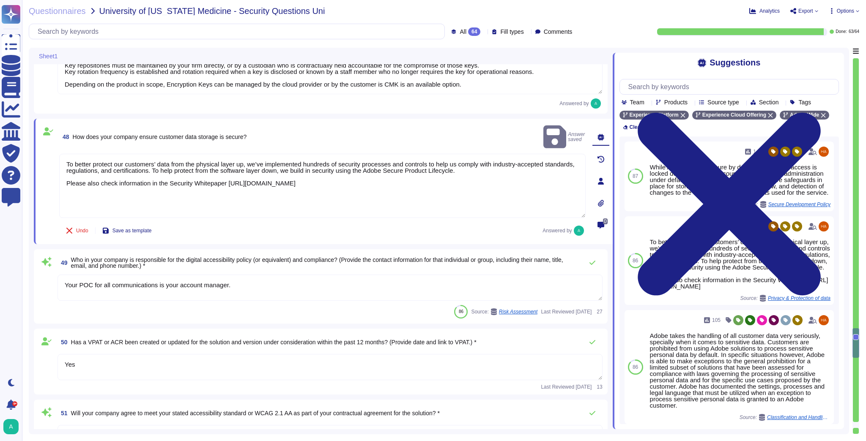
type textarea "Please refer to the online help section for information relating to the AGA and…"
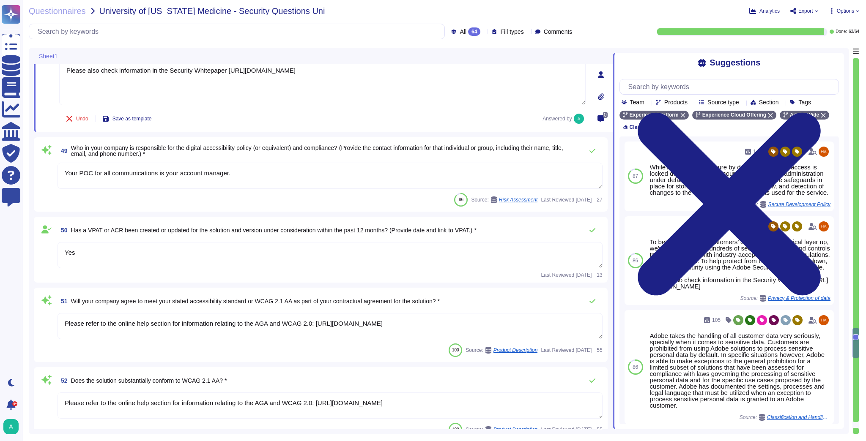
scroll to position [4050, 0]
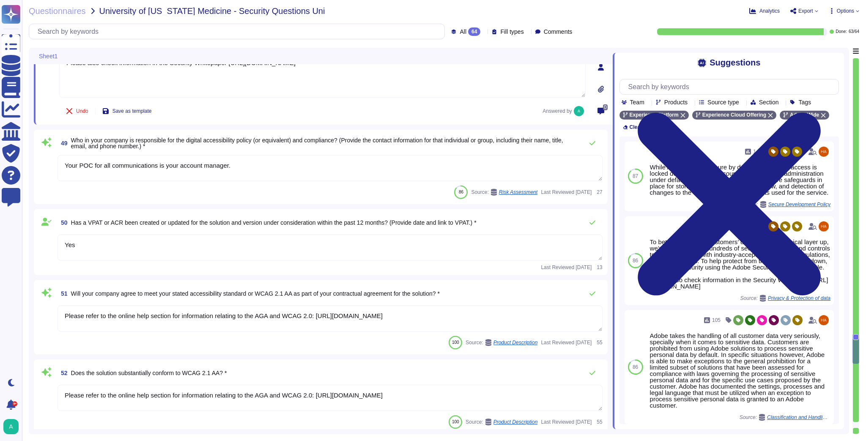
type textarea "Adobe regularly engages with approved third-party security firms on an annual b…"
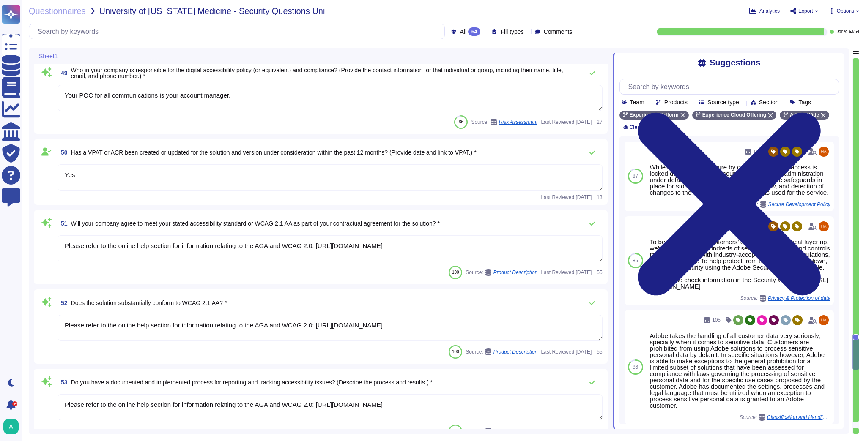
scroll to position [4118, 0]
type textarea "Please refer to the online help section for information relating to the AGA and…"
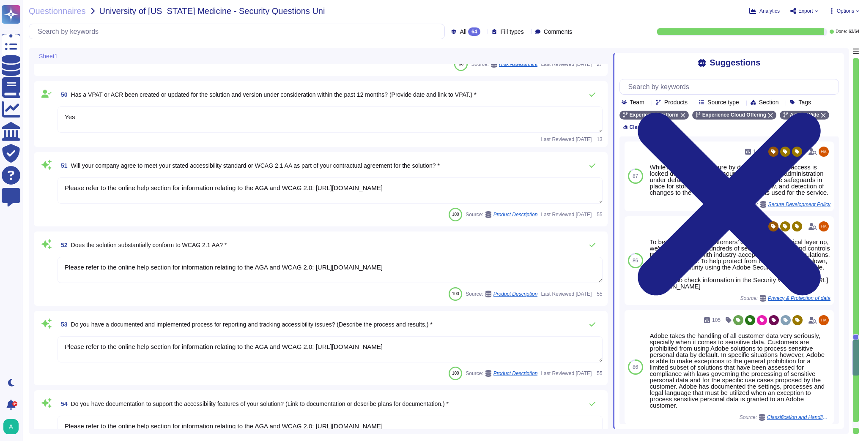
type textarea "This is handled by the Technology Governance Risk and Compliance (TechGRC) team…"
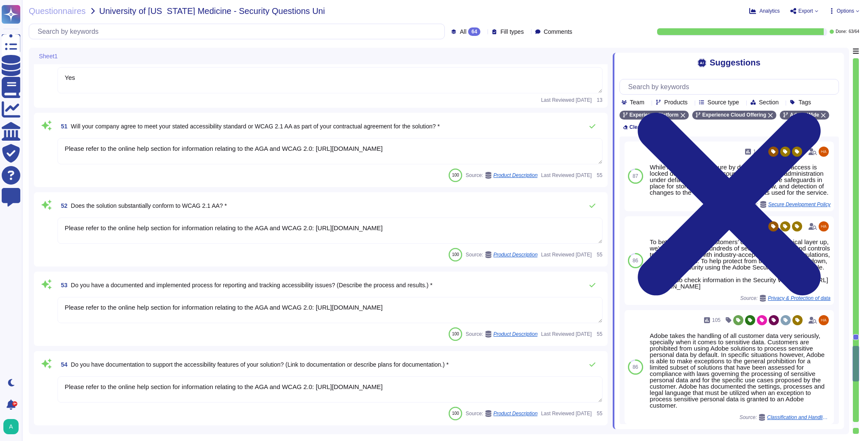
type textarea "Please refer to the online help section for information relating to the AGA and…"
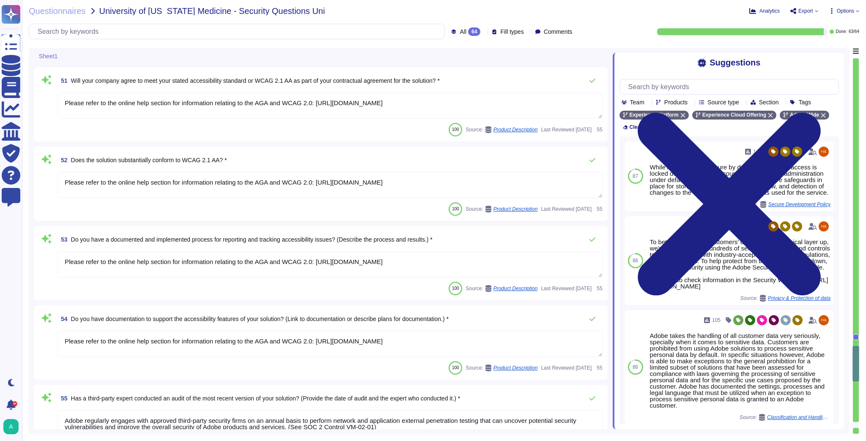
click at [250, 243] on span "53 Do you have a documented and implemented process for reporting and tracking …" at bounding box center [244, 239] width 375 height 15
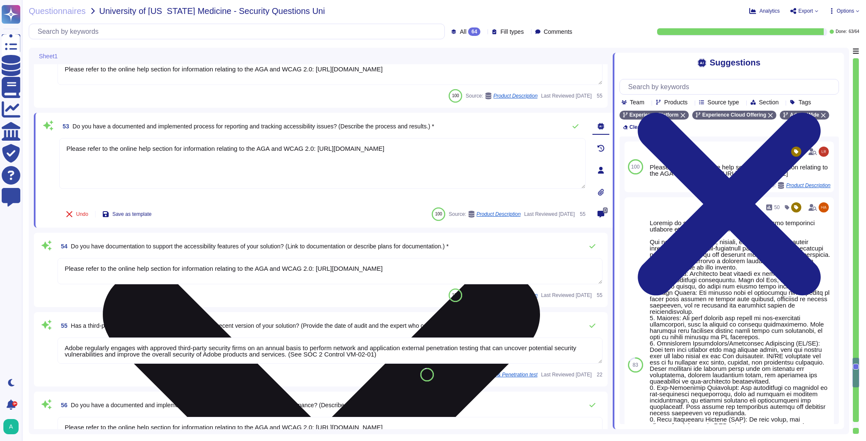
type textarea "Please refer to the online help section for information relating to the AGA and…"
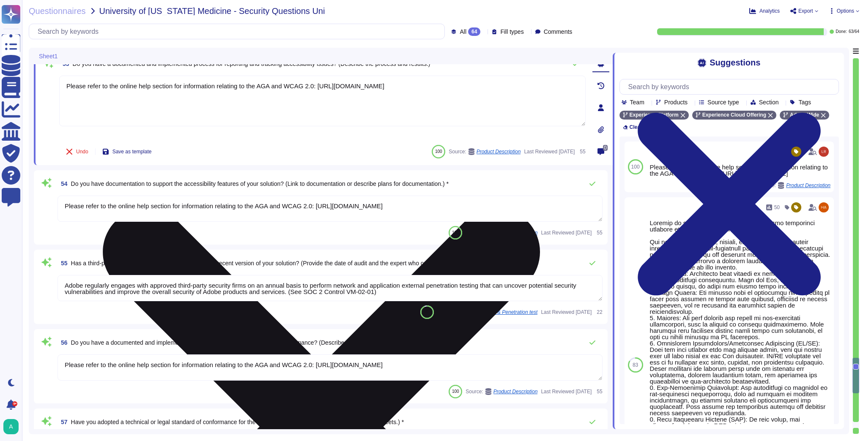
scroll to position [4422, 0]
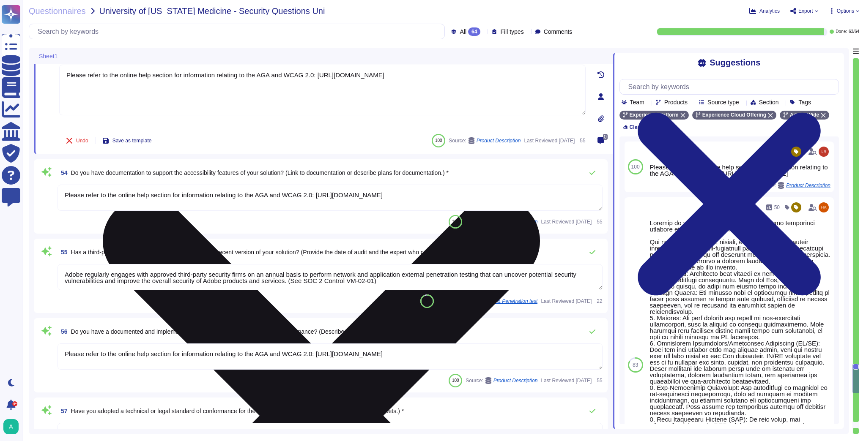
type textarea "Clients do not have access to the development operations workflow for the servi…"
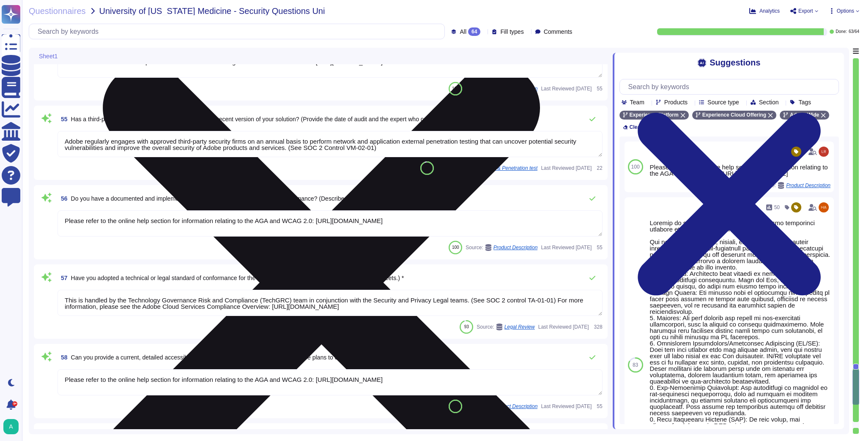
scroll to position [4558, 0]
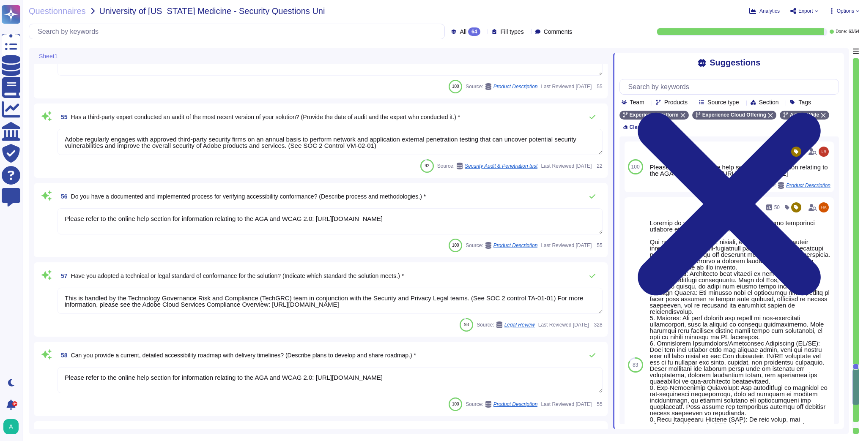
click at [264, 206] on div "56 Do you have a documented and implemented process for verifying accessibility…" at bounding box center [320, 220] width 563 height 64
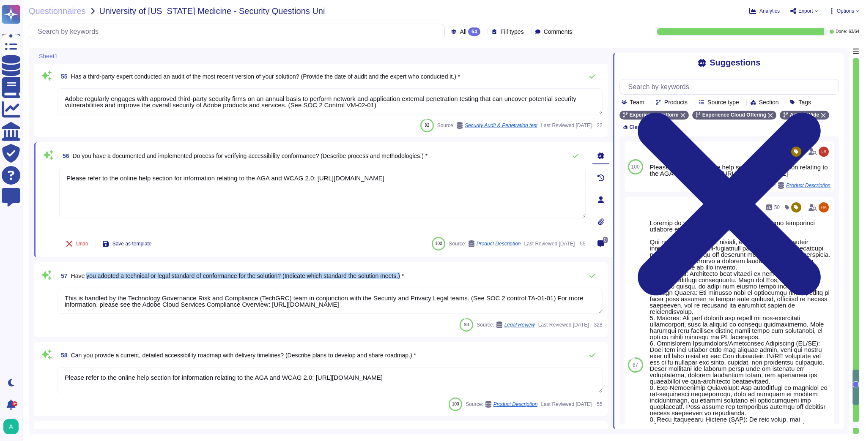
drag, startPoint x: 409, startPoint y: 276, endPoint x: 86, endPoint y: 273, distance: 323.4
click at [86, 273] on span "Have you adopted a technical or legal standard of conformance for the solution?…" at bounding box center [237, 276] width 333 height 7
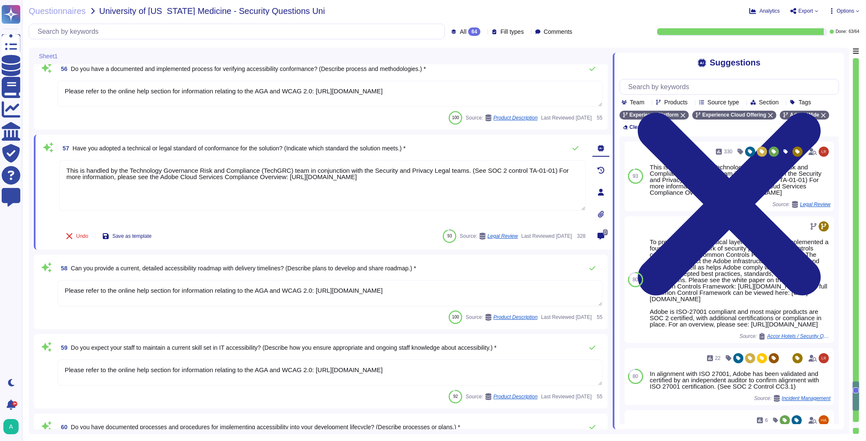
type textarea "Clients do not have access to the development operations workflow for the servi…"
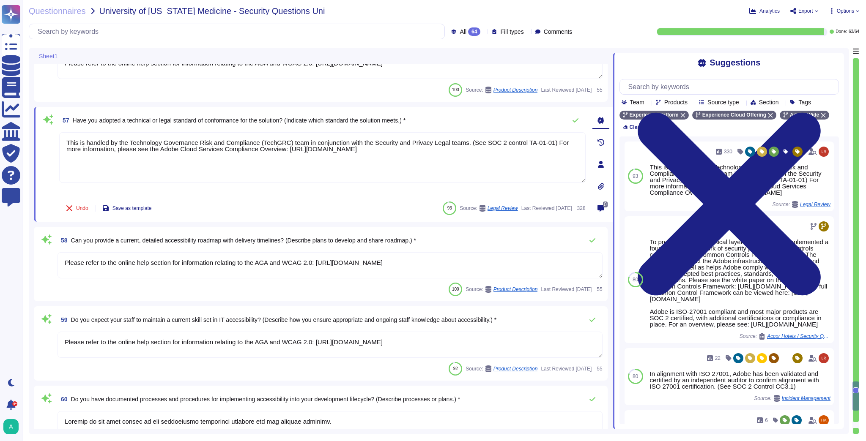
scroll to position [4659, 0]
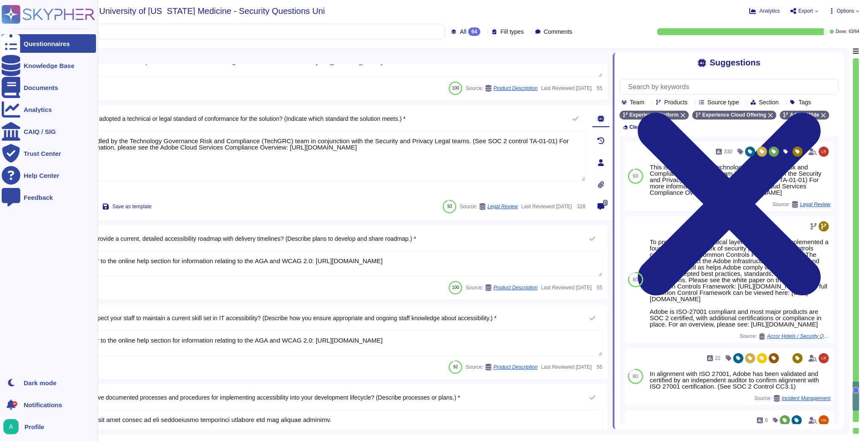
drag, startPoint x: 477, startPoint y: 262, endPoint x: 11, endPoint y: 279, distance: 466.1
click at [11, 279] on div "Questionnaires Knowledge Base Documents Analytics CAIQ / SIG Trust Center Help …" at bounding box center [433, 220] width 866 height 441
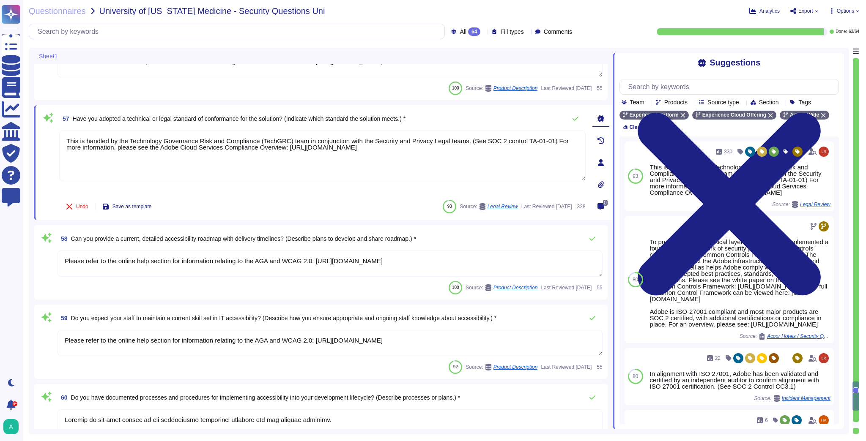
drag, startPoint x: 500, startPoint y: 264, endPoint x: -208, endPoint y: 267, distance: 708.0
click at [0, 267] on html "Questionnaires Knowledge Base Documents Analytics CAIQ / SIG Trust Center Help …" at bounding box center [433, 220] width 866 height 441
click at [543, 268] on textarea "Please refer to the online help section for information relating to the AGA and…" at bounding box center [329, 264] width 545 height 26
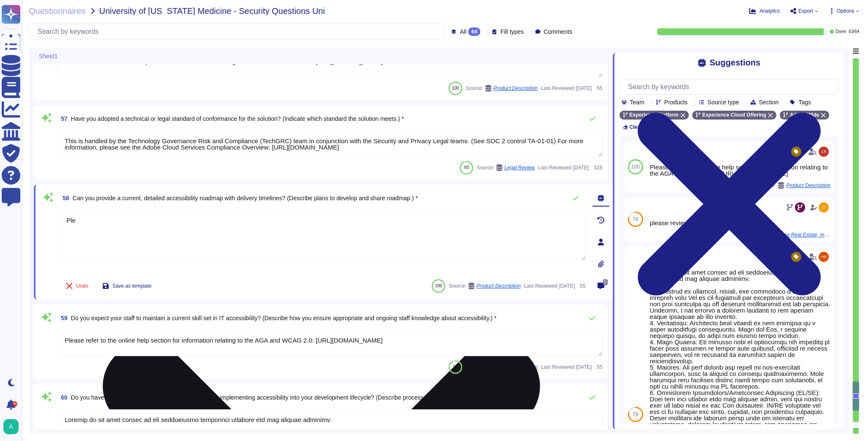
type textarea "P"
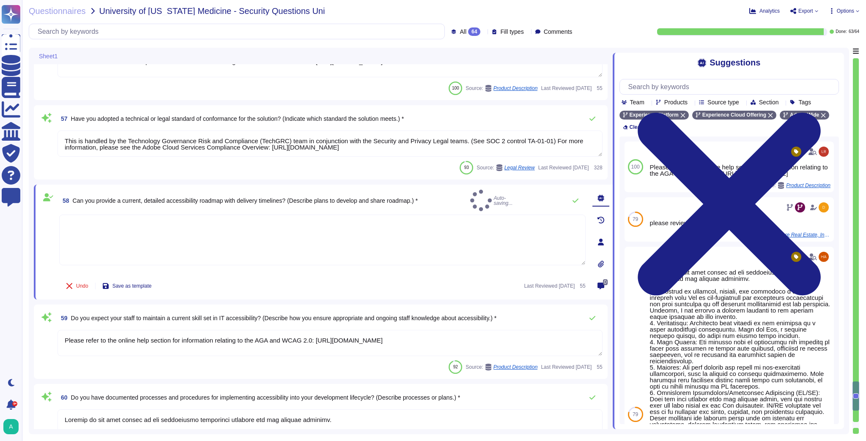
click at [418, 198] on span "Can you provide a current, detailed accessibility roadmap with delivery timelin…" at bounding box center [245, 200] width 345 height 7
click at [413, 228] on textarea at bounding box center [322, 245] width 526 height 51
type textarea "Please refer to your sales representative"
click at [317, 322] on span "59 Do you expect your staff to maintain a current skill set in IT accessibility…" at bounding box center [276, 318] width 439 height 15
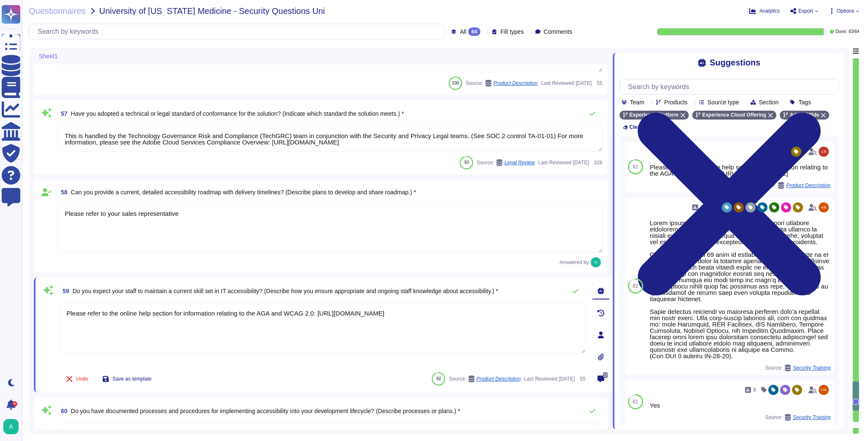
click at [475, 317] on textarea "Please refer to the online help section for information relating to the AGA and…" at bounding box center [322, 328] width 526 height 51
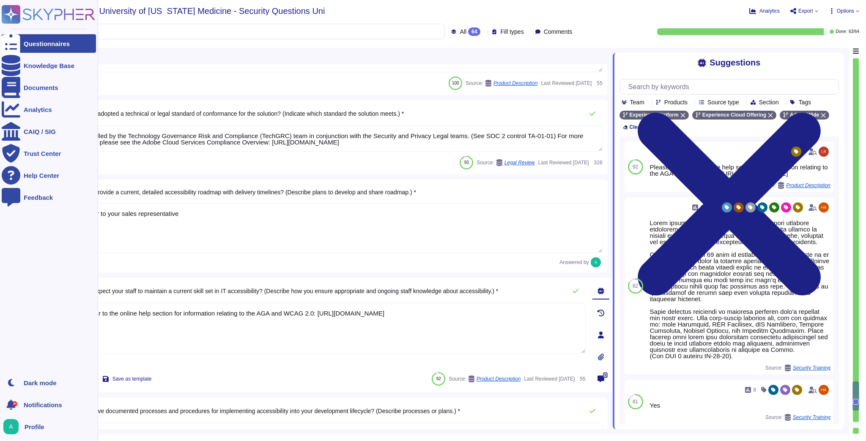
drag, startPoint x: 475, startPoint y: 317, endPoint x: 2, endPoint y: 324, distance: 473.5
click at [2, 324] on div "Questionnaires Knowledge Base Documents Analytics CAIQ / SIG Trust Center Help …" at bounding box center [433, 220] width 866 height 441
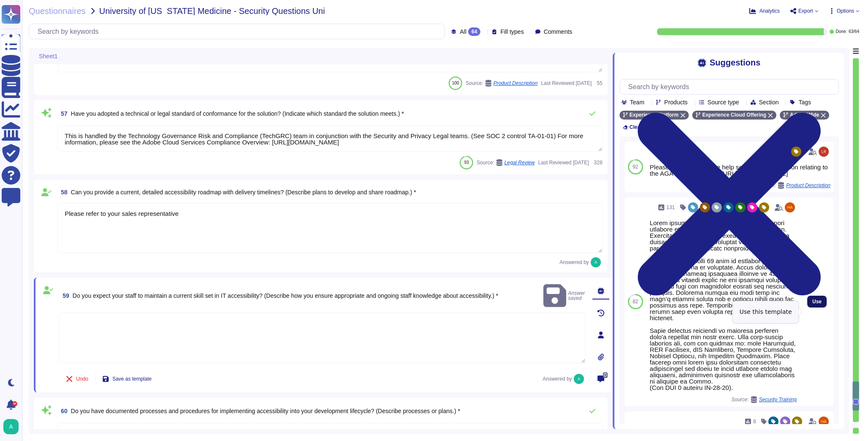
click at [812, 304] on span "Use" at bounding box center [816, 301] width 9 height 5
type textarea "Lorem ipsumdol sitametco ad elitsedd e tempori utlabore etdolorem aliquaen ad m…"
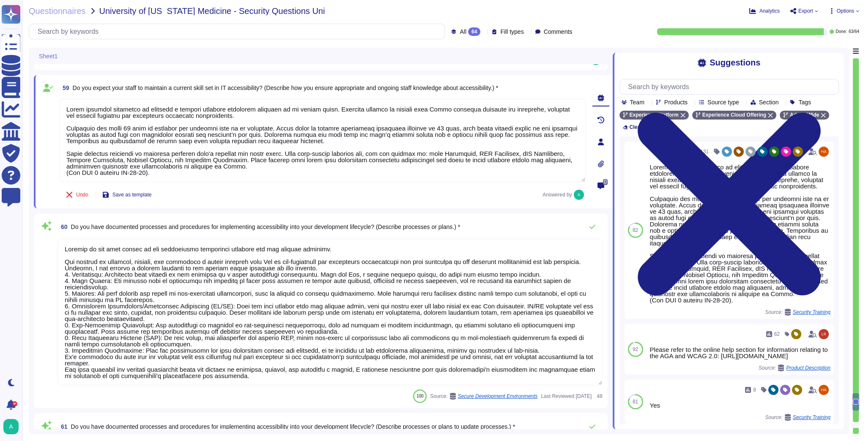
scroll to position [4862, 0]
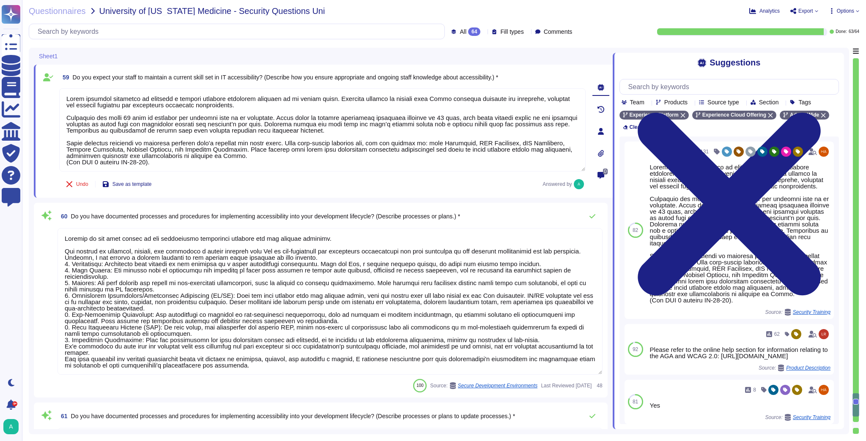
type textarea "Refer to the product documentation for available features and capabilities."
click at [323, 214] on span "Do you have documented processes and procedures for implementing accessibility …" at bounding box center [265, 216] width 389 height 7
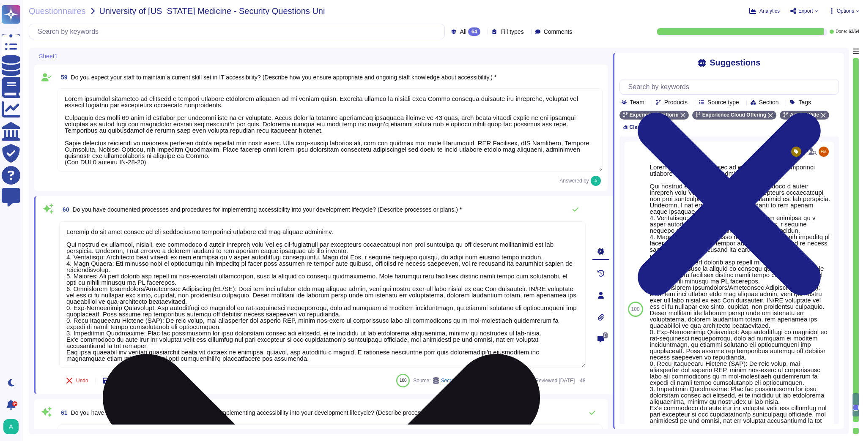
click at [353, 276] on textarea at bounding box center [322, 294] width 526 height 147
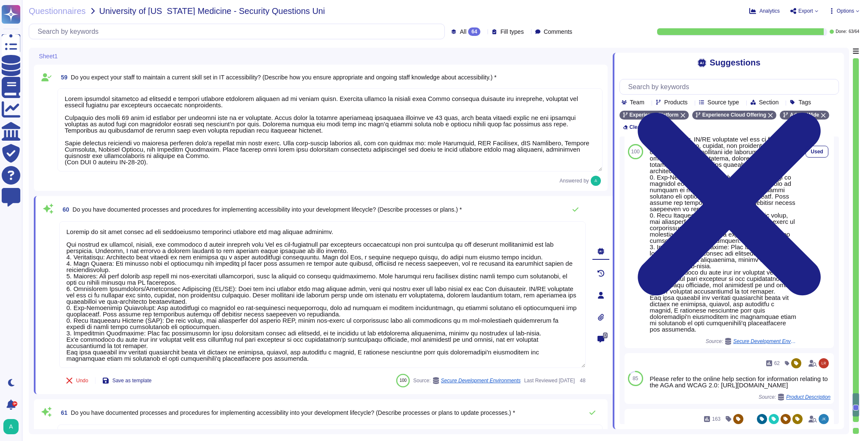
scroll to position [271, 0]
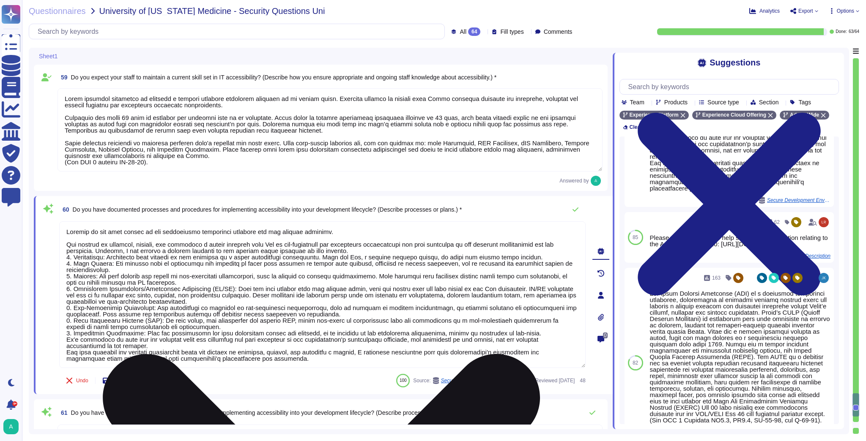
click at [373, 287] on textarea at bounding box center [322, 294] width 526 height 147
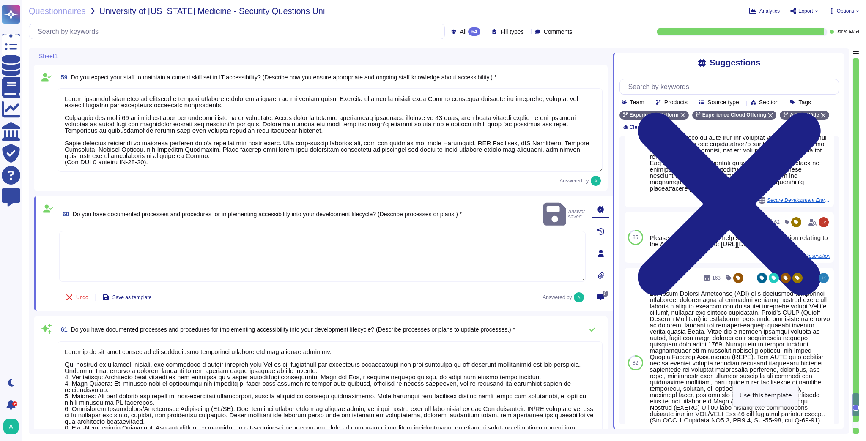
click at [824, 369] on button "Use" at bounding box center [833, 363] width 19 height 12
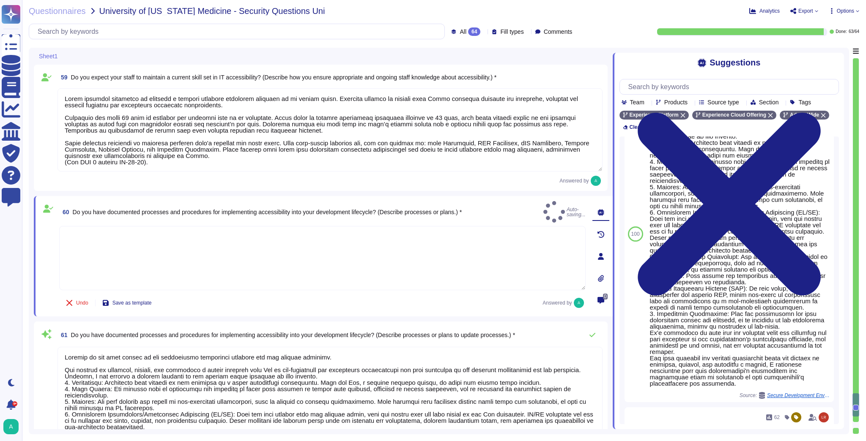
type textarea "Lor Ipsum Dolorsi Ametconse (ADI) el s doeiusmod temporinci utlaboree, dolorema…"
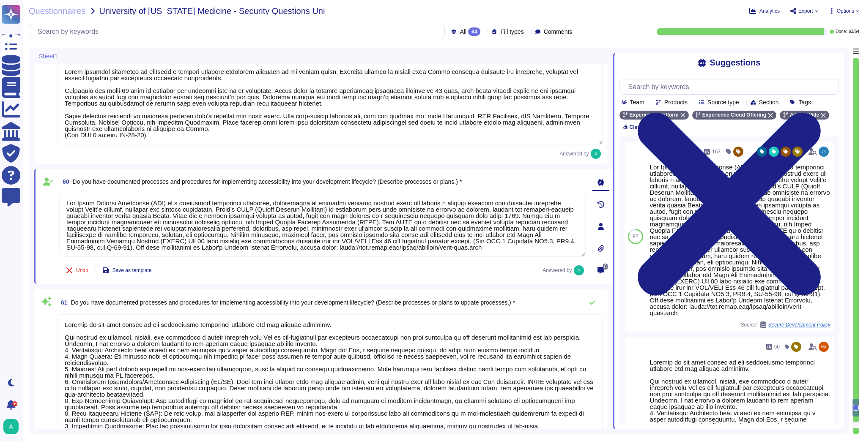
scroll to position [4896, 0]
type textarea "Some Adobe products and services offer customers testing environments that are …"
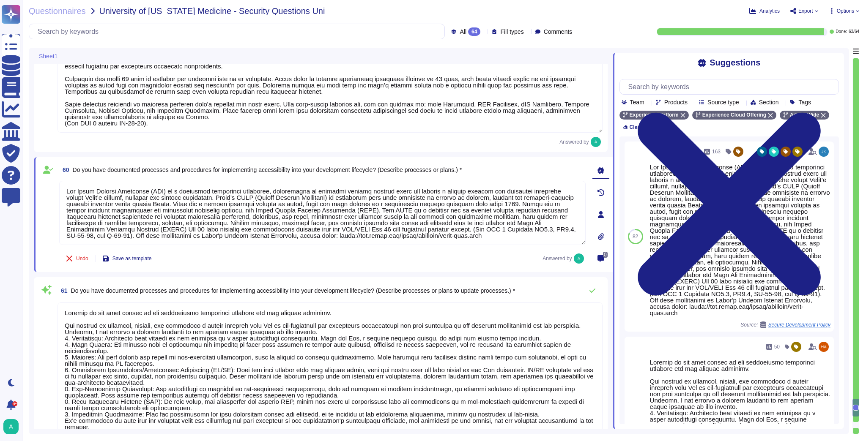
click at [310, 293] on span "Do you have documented processes and procedures for implementing accessibility …" at bounding box center [293, 290] width 444 height 7
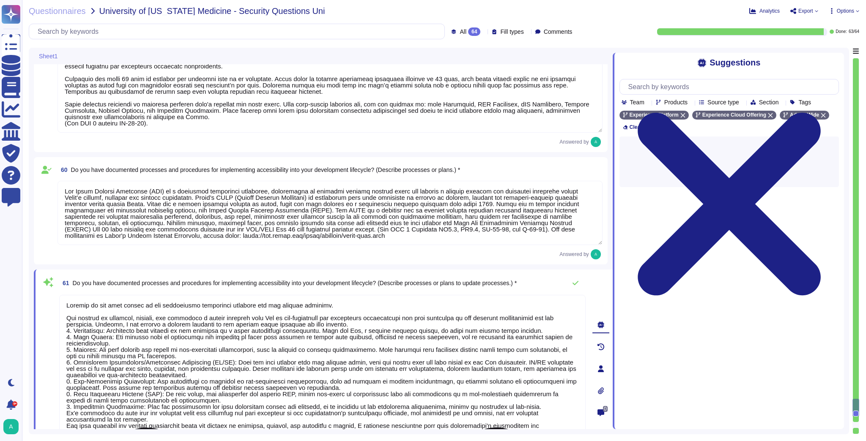
click at [300, 336] on textarea at bounding box center [322, 368] width 526 height 147
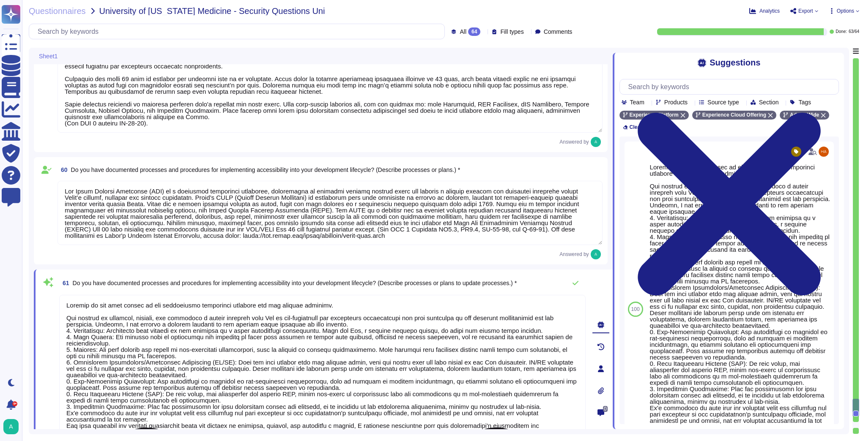
click at [300, 336] on textarea at bounding box center [322, 368] width 526 height 147
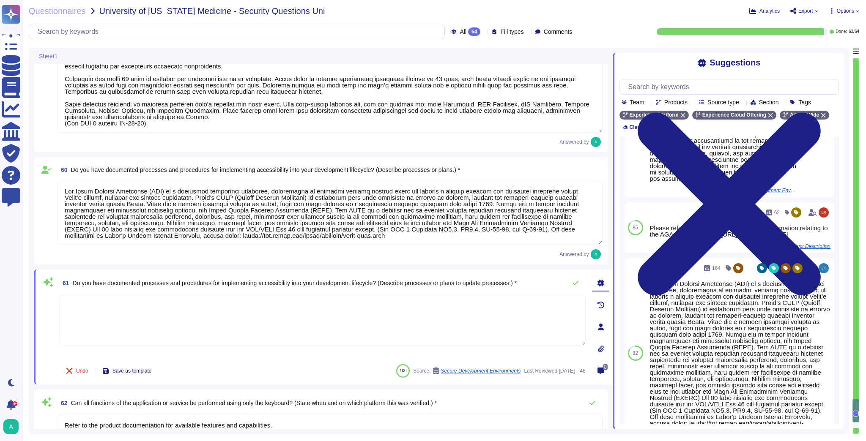
scroll to position [338, 0]
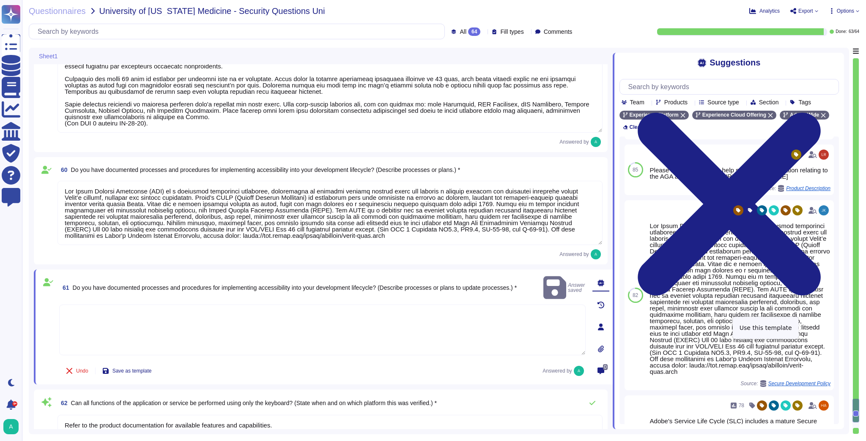
click at [829, 298] on span "Use" at bounding box center [833, 295] width 9 height 5
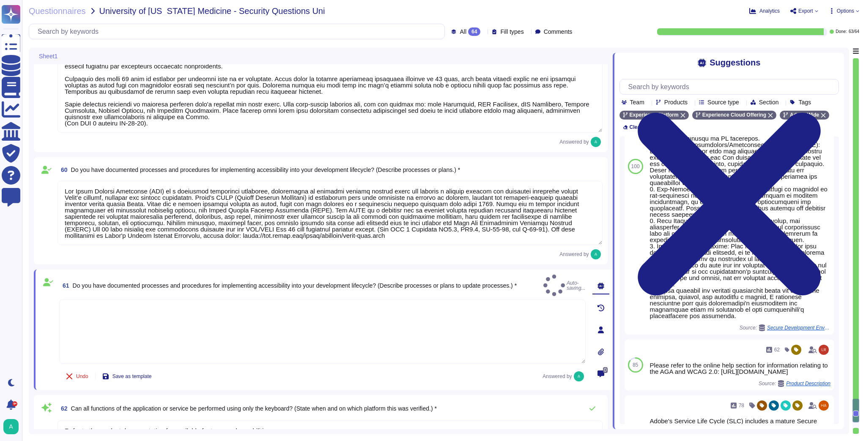
type textarea "Lor Ipsum Dolorsi Ametconse (ADI) el s doeiusmod temporinci utlaboree, dolorema…"
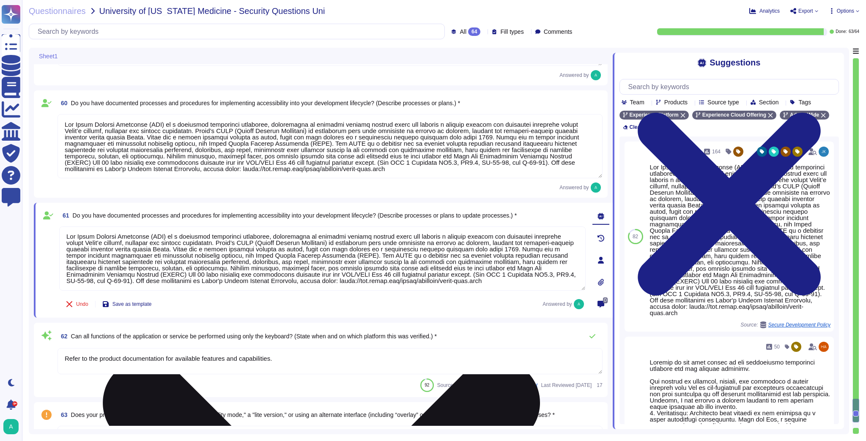
scroll to position [4963, 0]
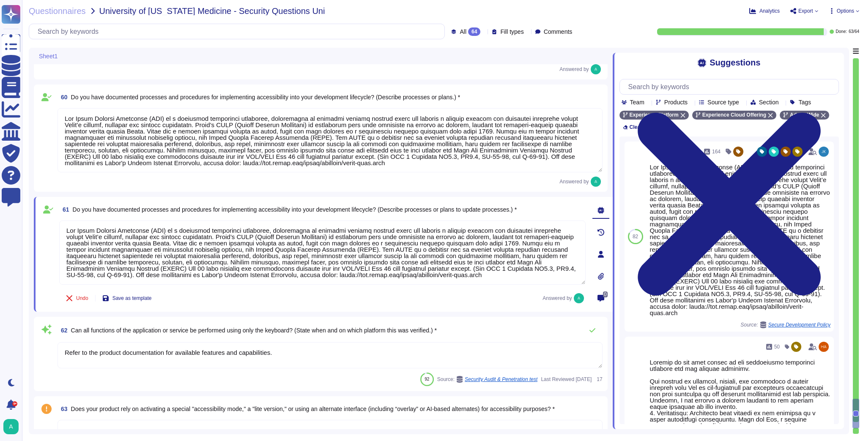
click at [310, 329] on span "Can all functions of the application or service be performed using only the key…" at bounding box center [254, 330] width 366 height 7
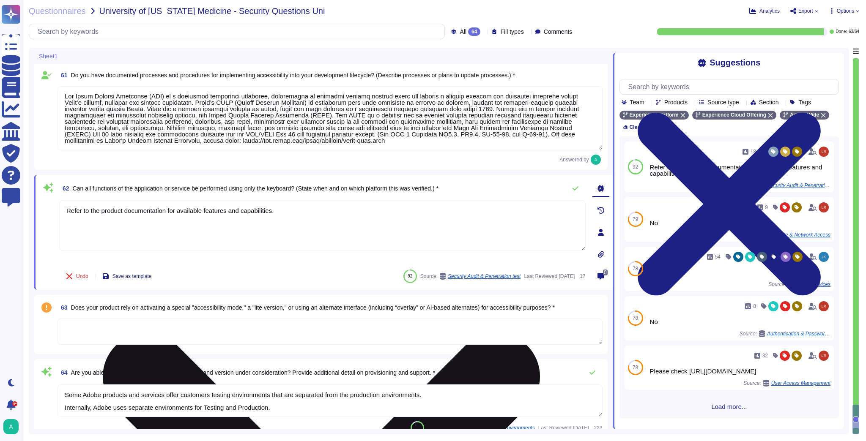
scroll to position [5099, 0]
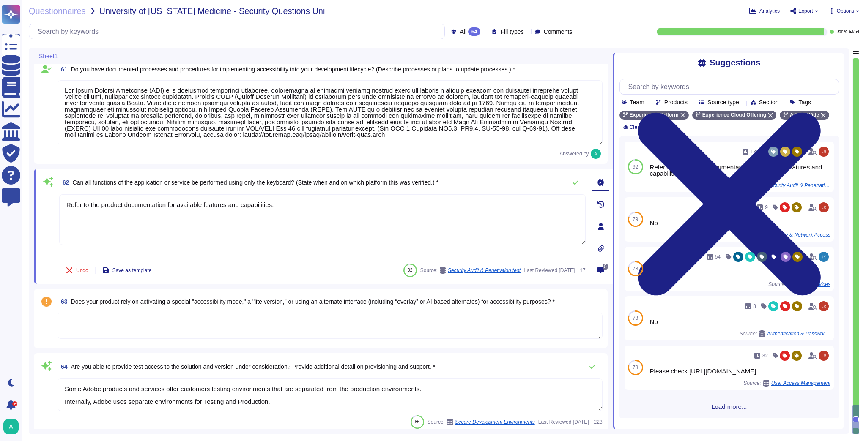
click at [260, 315] on textarea at bounding box center [329, 326] width 545 height 26
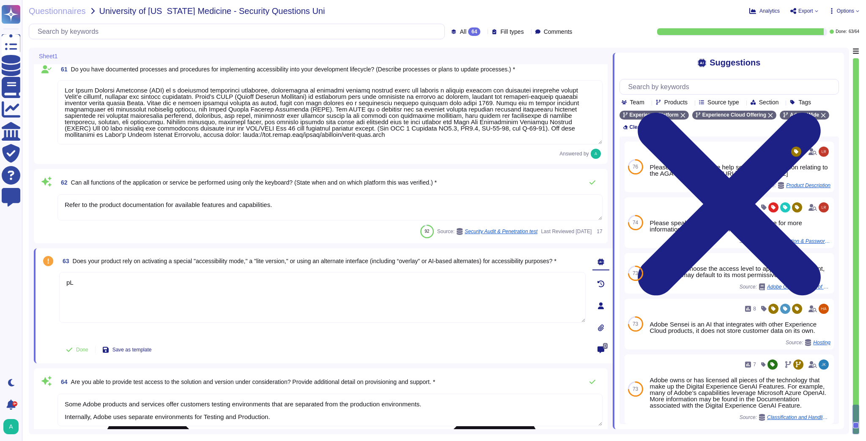
type textarea "p"
click at [187, 282] on textarea "Please refer to the product team for functioality related questions." at bounding box center [322, 297] width 526 height 51
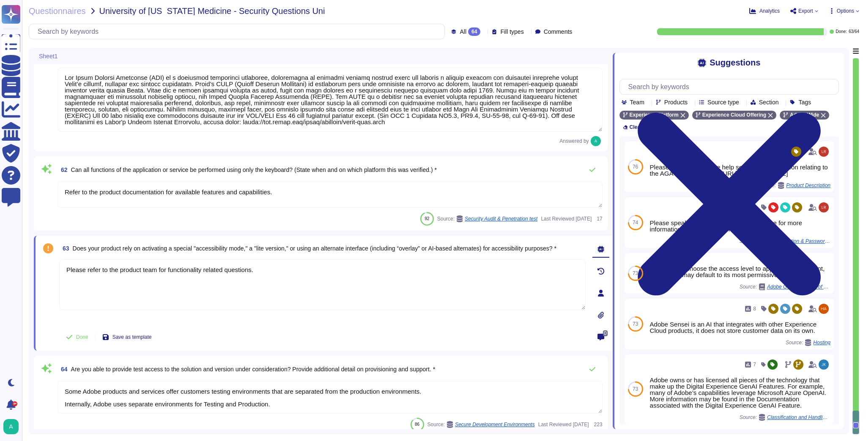
scroll to position [5118, 0]
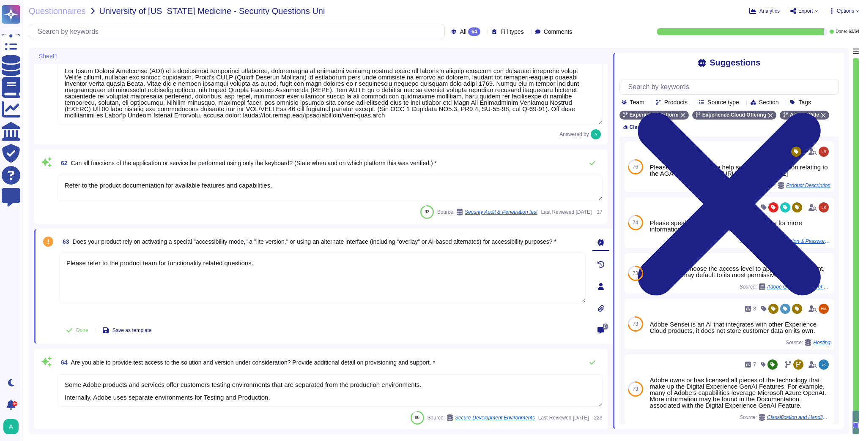
type textarea "Please refer to the product team for functionality related questions."
click at [282, 385] on textarea "Some Adobe products and services offer customers testing environments that are …" at bounding box center [329, 391] width 545 height 33
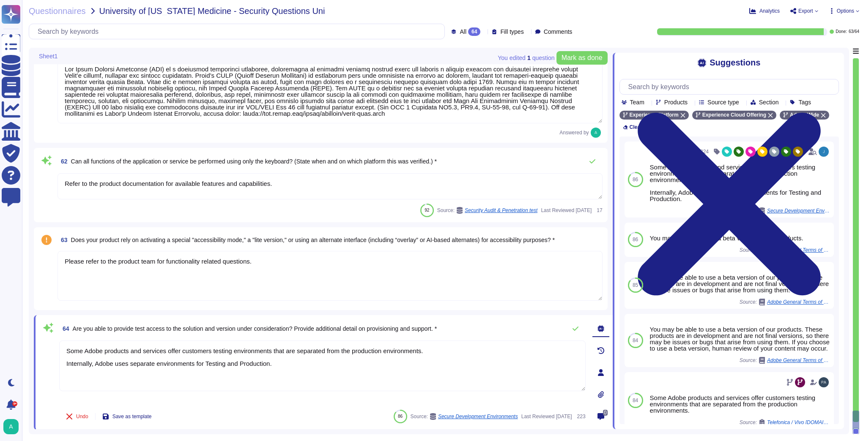
scroll to position [5120, 0]
click at [242, 329] on span "Are you able to provide test access to the solution and version under considera…" at bounding box center [255, 328] width 364 height 7
click at [588, 56] on span "Mark as done" at bounding box center [581, 58] width 41 height 7
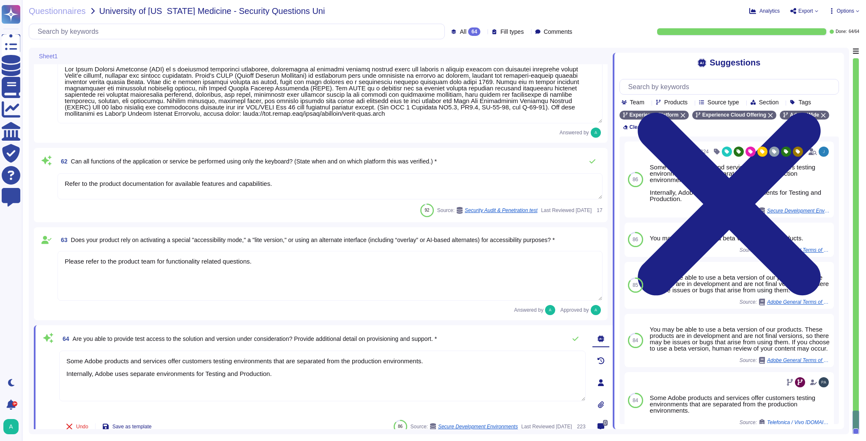
click at [470, 32] on div "All 64" at bounding box center [467, 31] width 33 height 8
click at [602, 31] on div "Done: 64 / 64" at bounding box center [721, 31] width 273 height 7
click at [813, 10] on span "Export" at bounding box center [804, 11] width 28 height 7
click at [820, 51] on p "Download" at bounding box center [835, 61] width 30 height 21
